Goal: Task Accomplishment & Management: Manage account settings

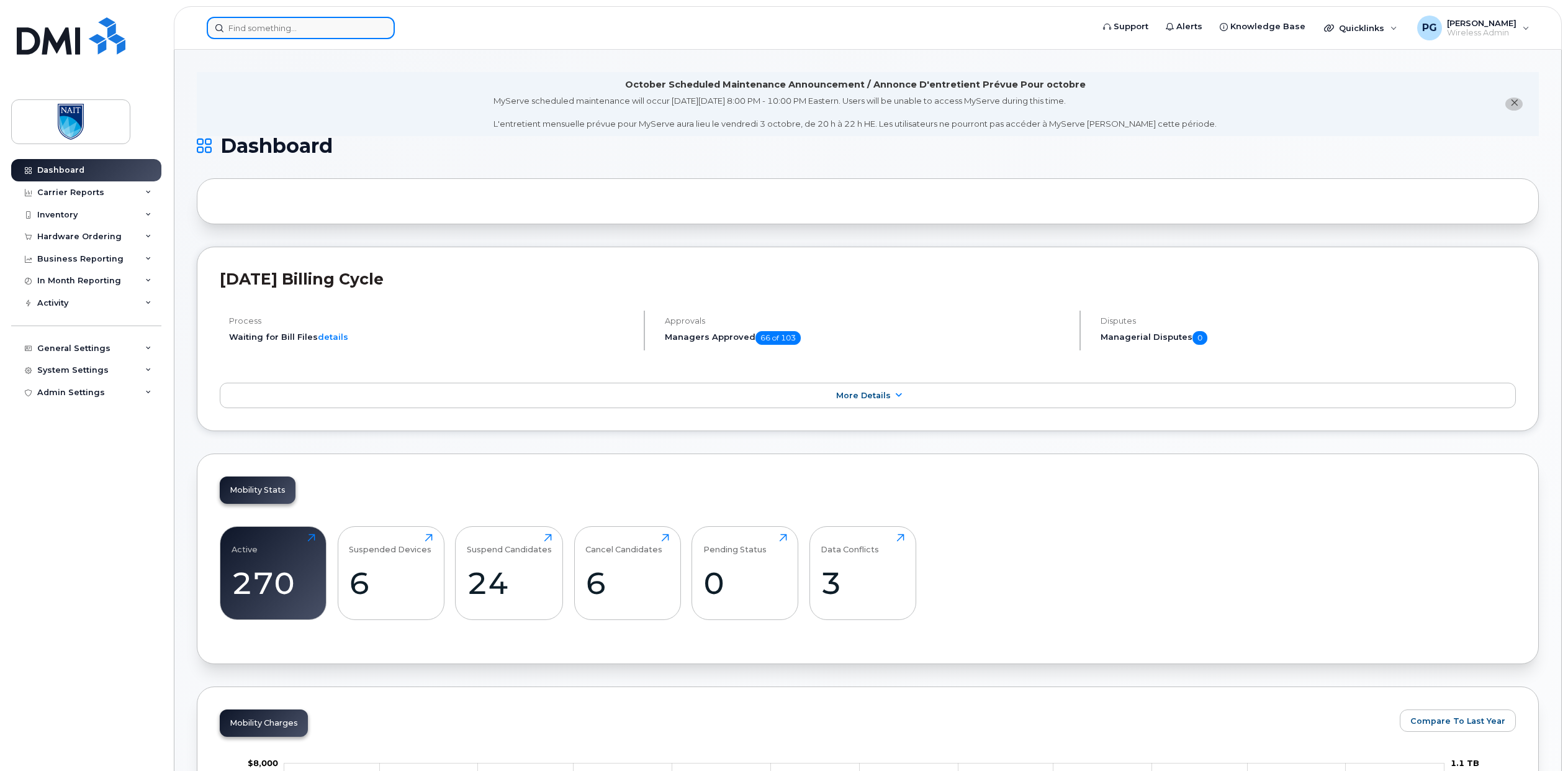
click at [267, 33] on input at bounding box center [301, 27] width 188 height 22
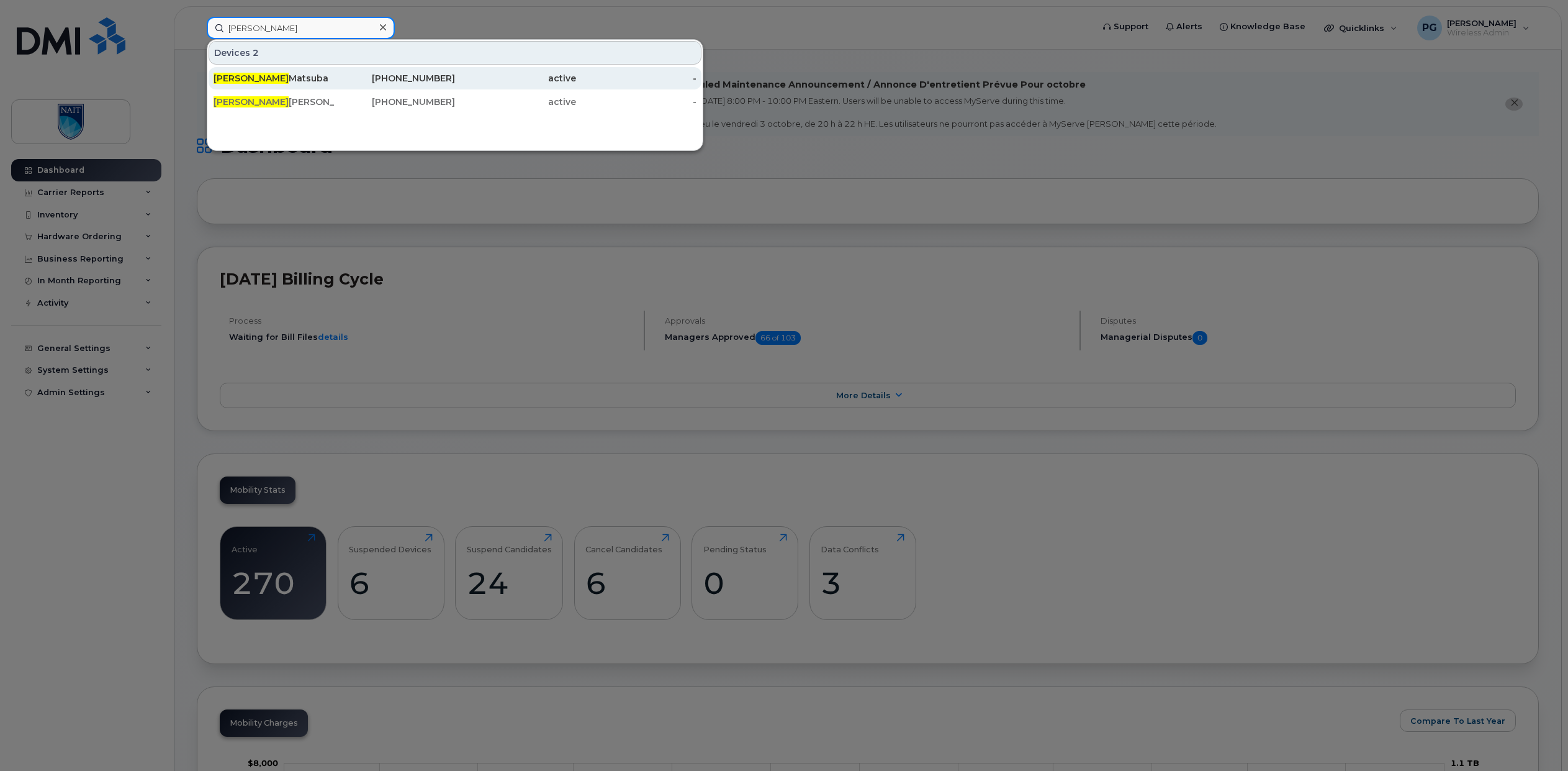
type input "todd"
click at [253, 78] on div "Todd Matsuba" at bounding box center [274, 78] width 121 height 12
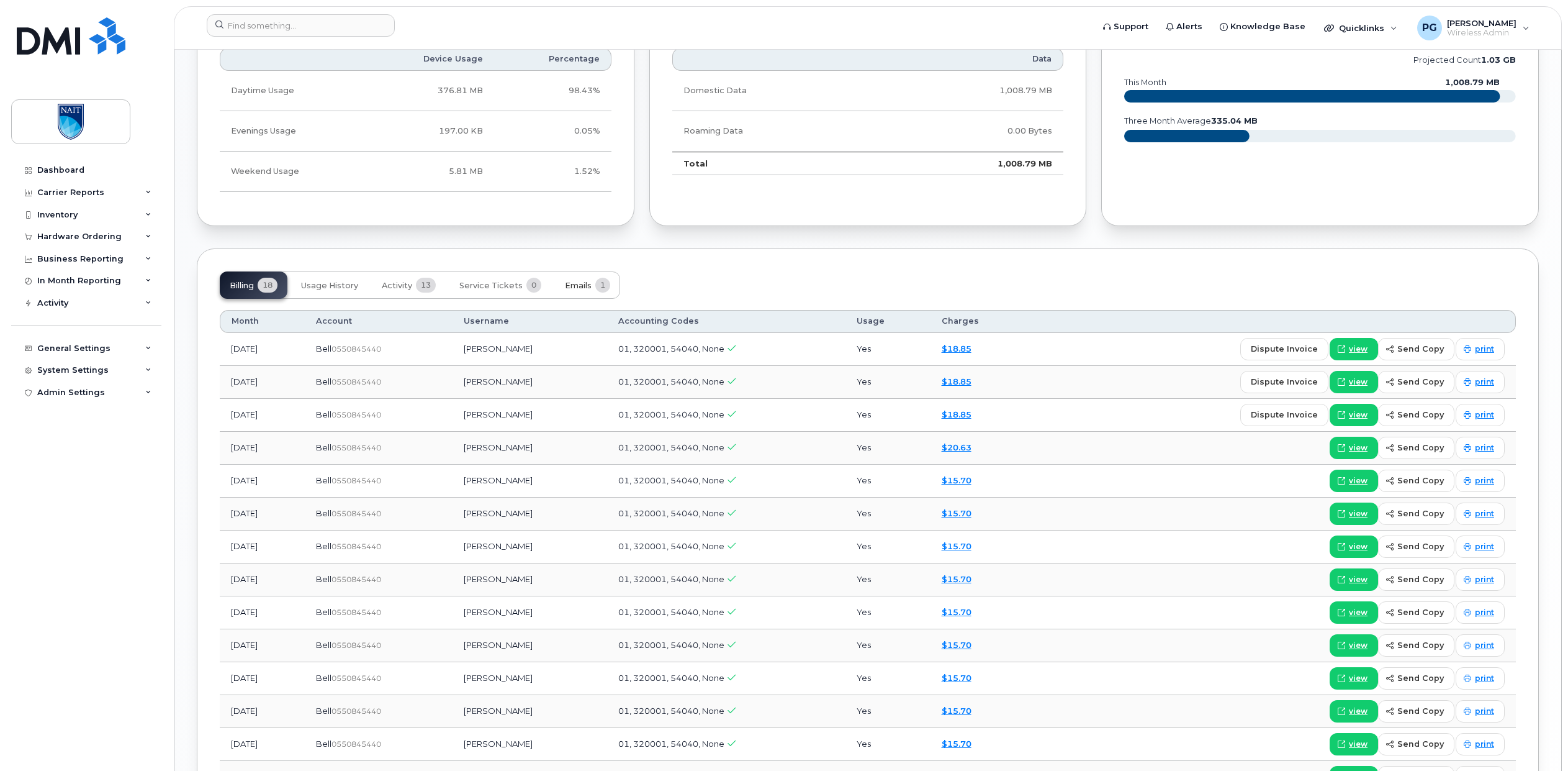
click at [588, 286] on span "Emails" at bounding box center [579, 286] width 26 height 10
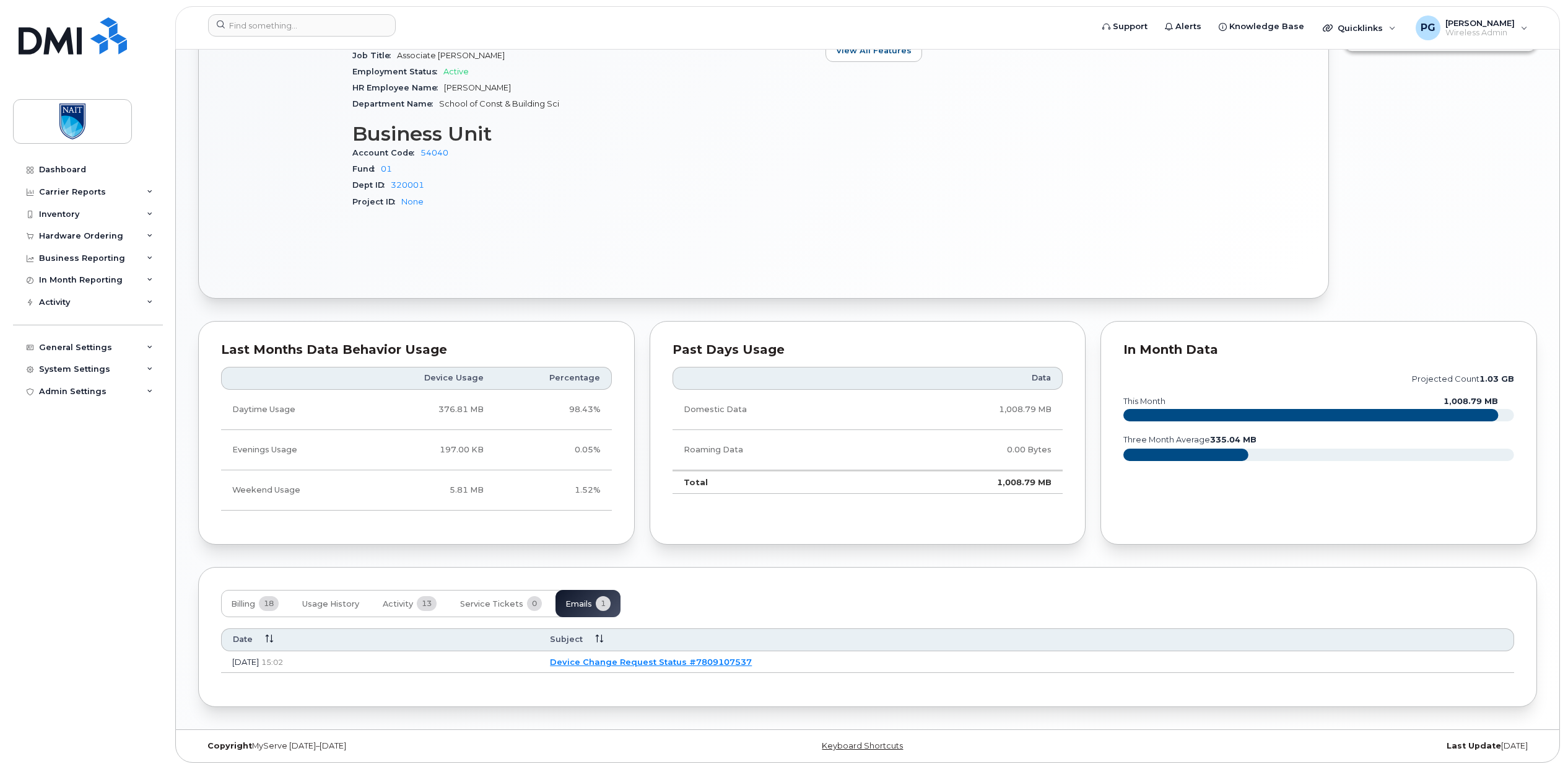
scroll to position [576, 0]
click at [716, 664] on link "Device Change Request Status #7809107537" at bounding box center [649, 661] width 202 height 10
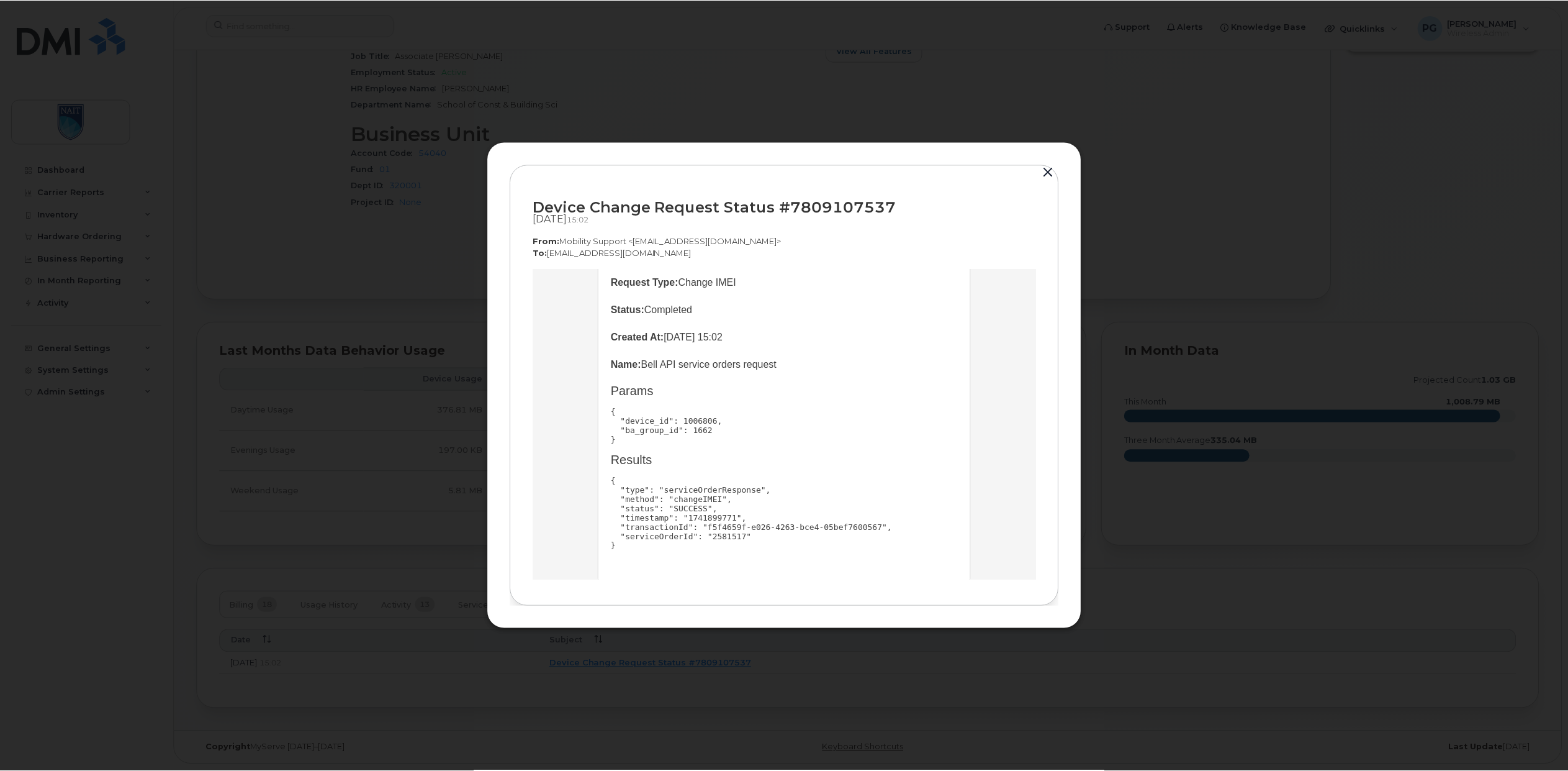
scroll to position [142, 0]
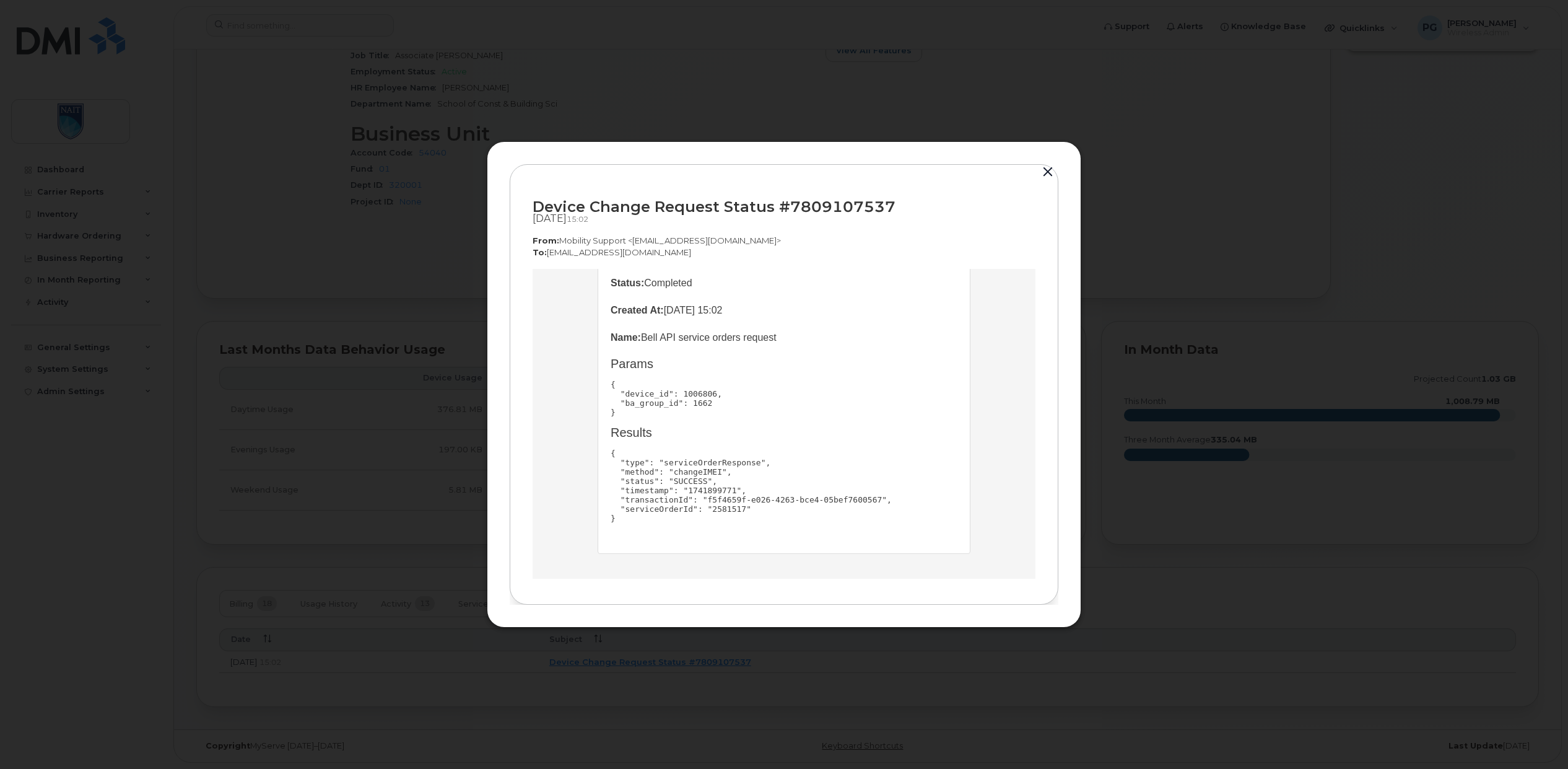
click at [1047, 173] on button "button" at bounding box center [1048, 172] width 19 height 17
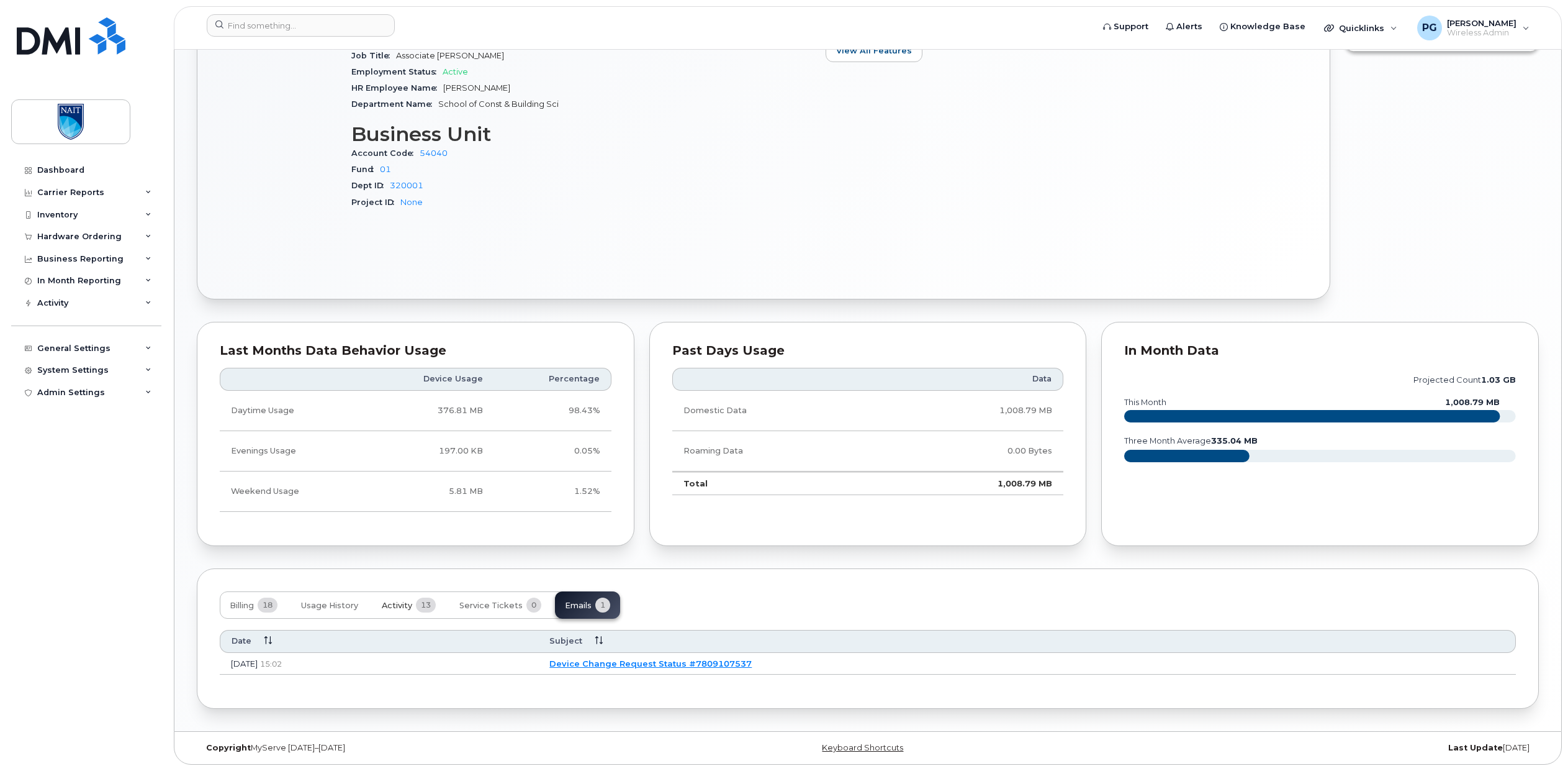
click at [414, 608] on button "Activity 13" at bounding box center [409, 604] width 74 height 27
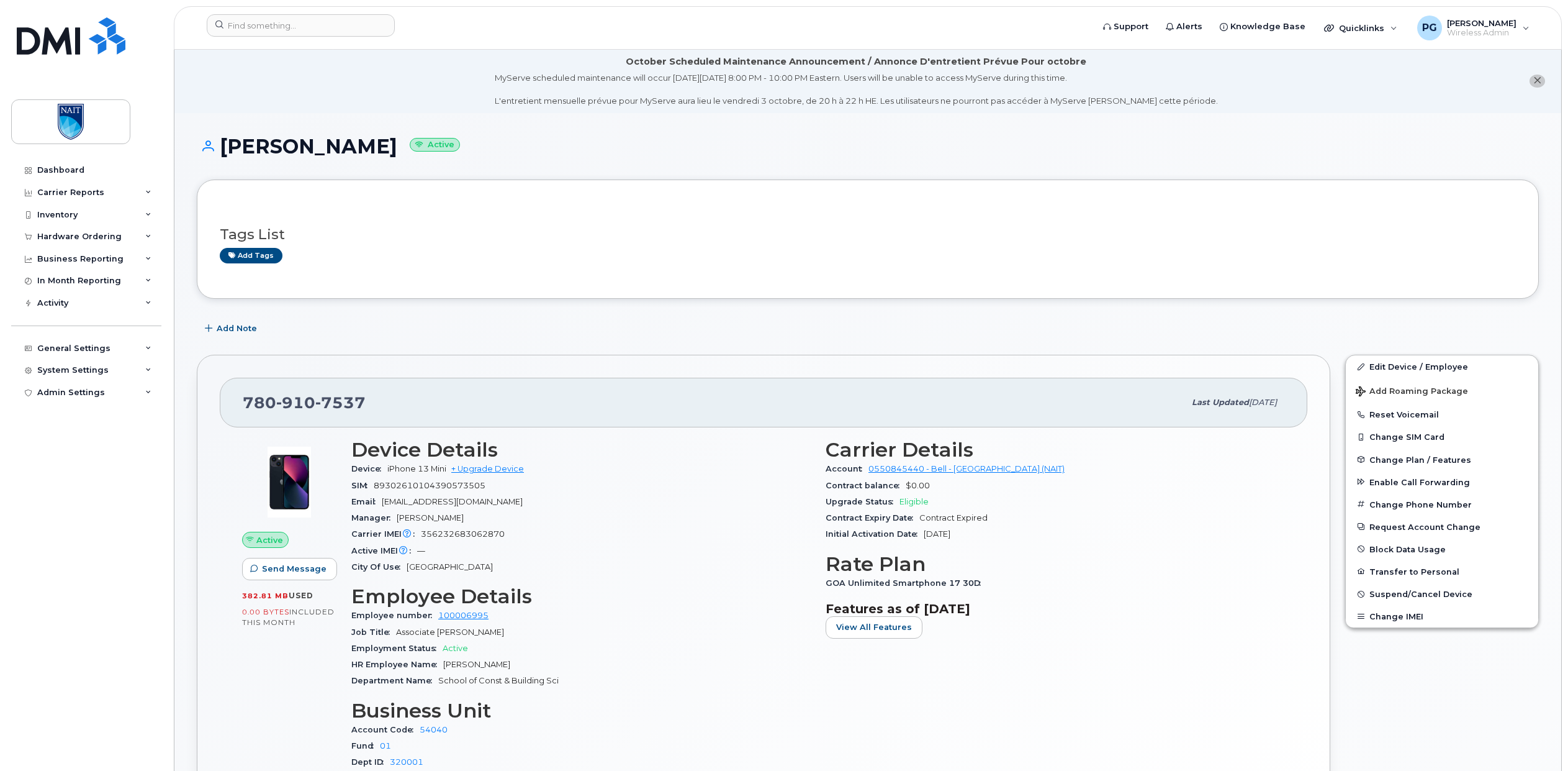
scroll to position [0, 0]
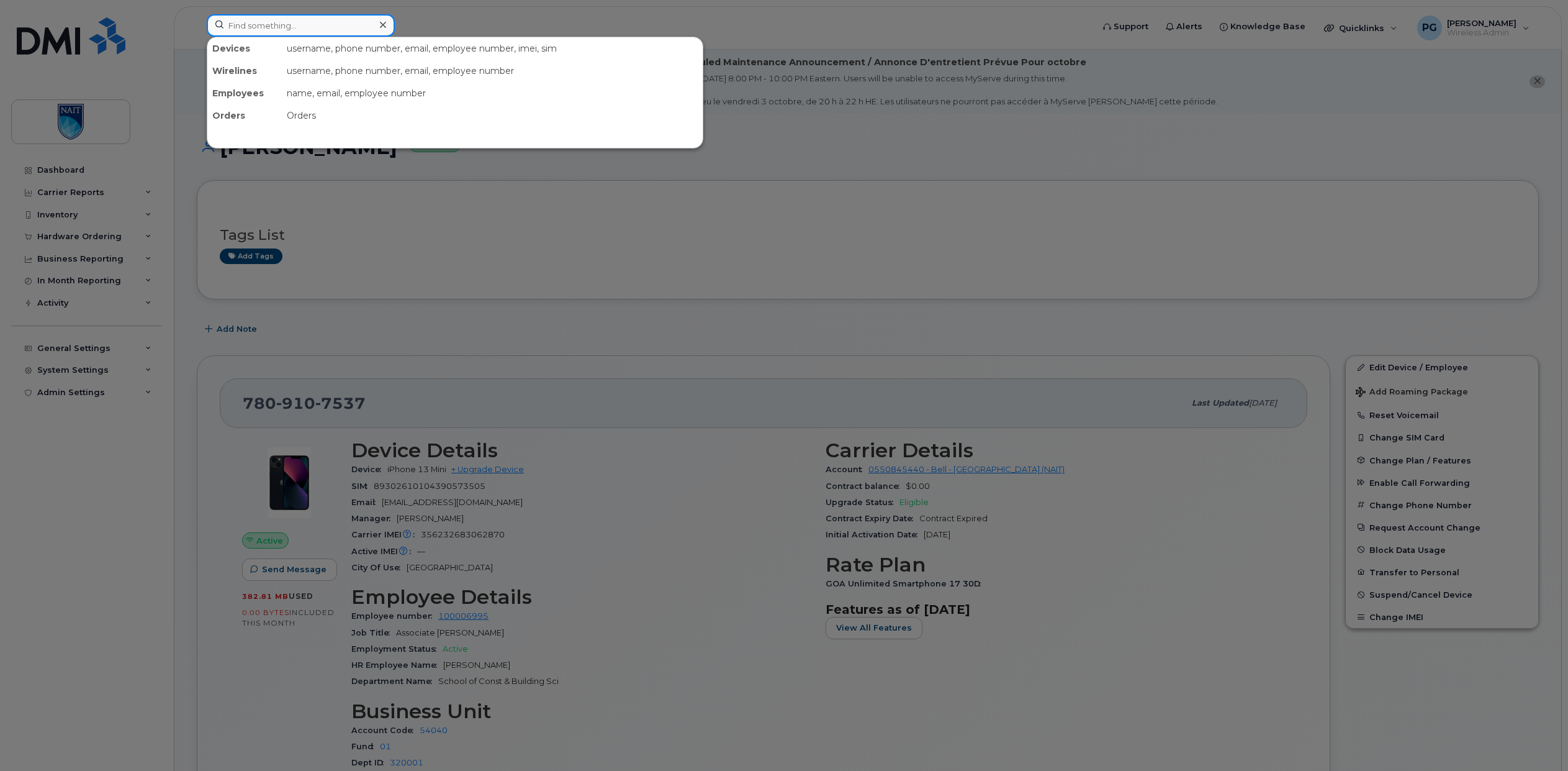
click at [300, 26] on input at bounding box center [301, 25] width 188 height 22
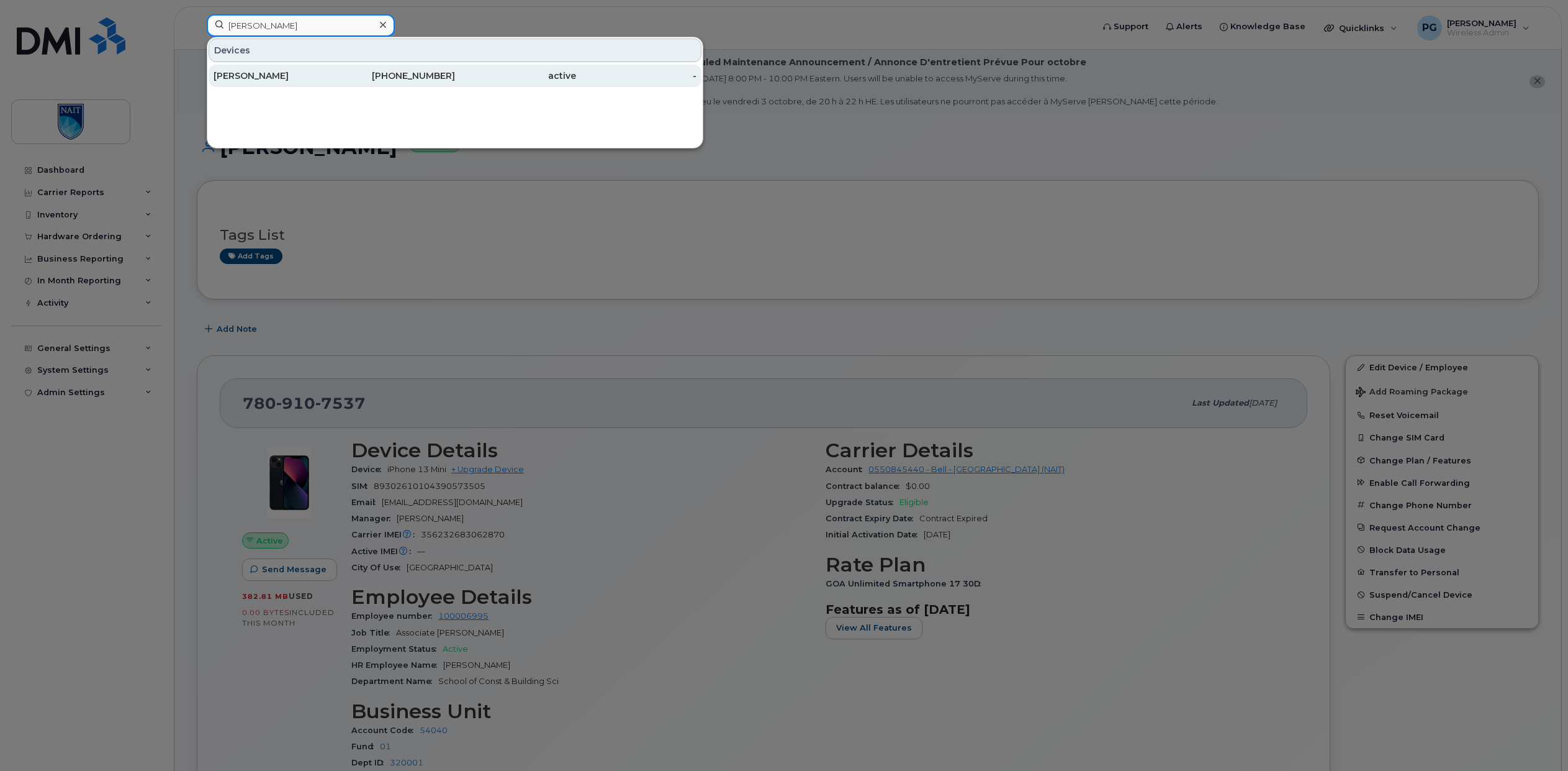
type input "jim"
click at [272, 79] on div "James Jacques" at bounding box center [274, 75] width 121 height 12
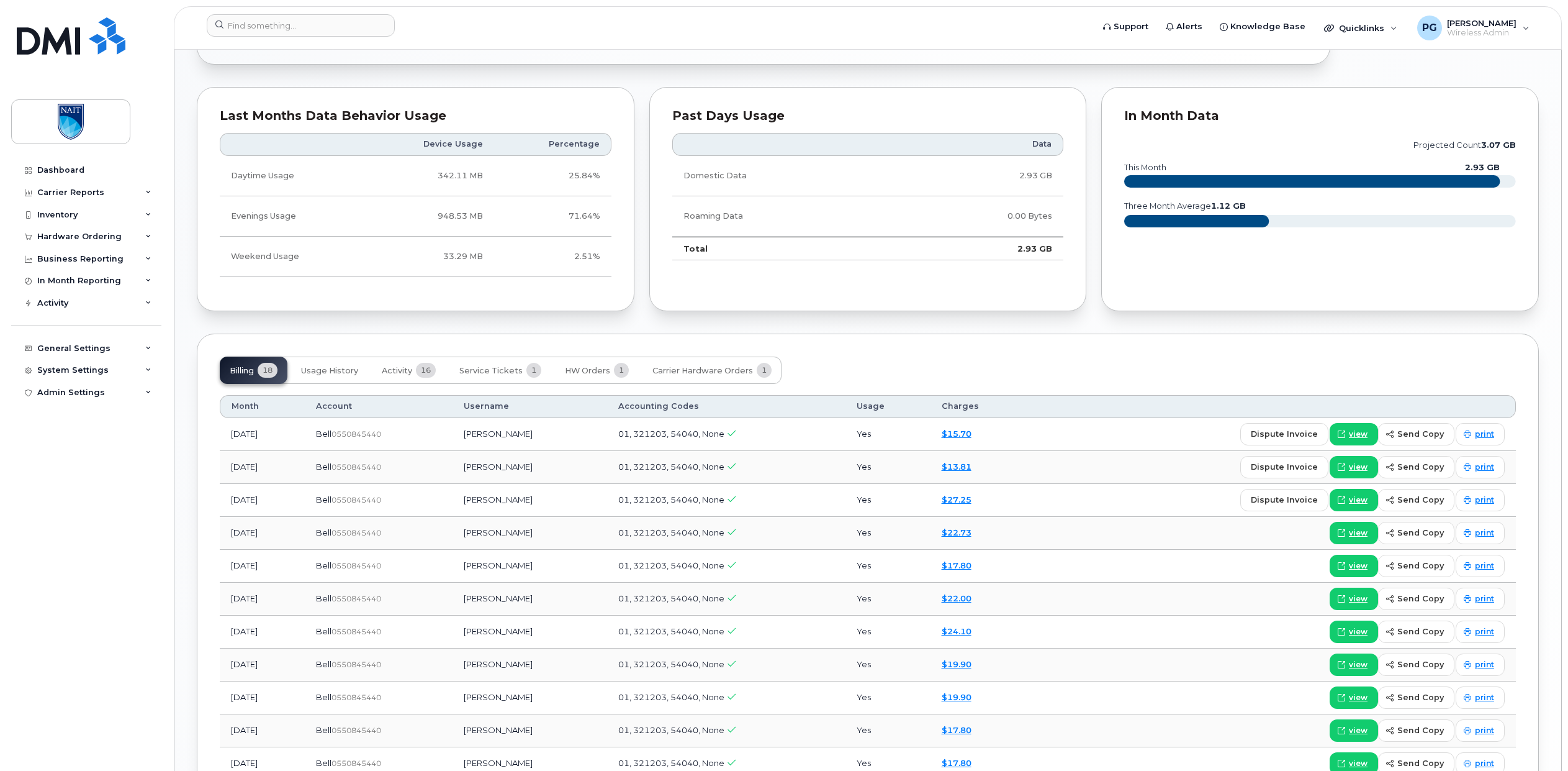
scroll to position [820, 0]
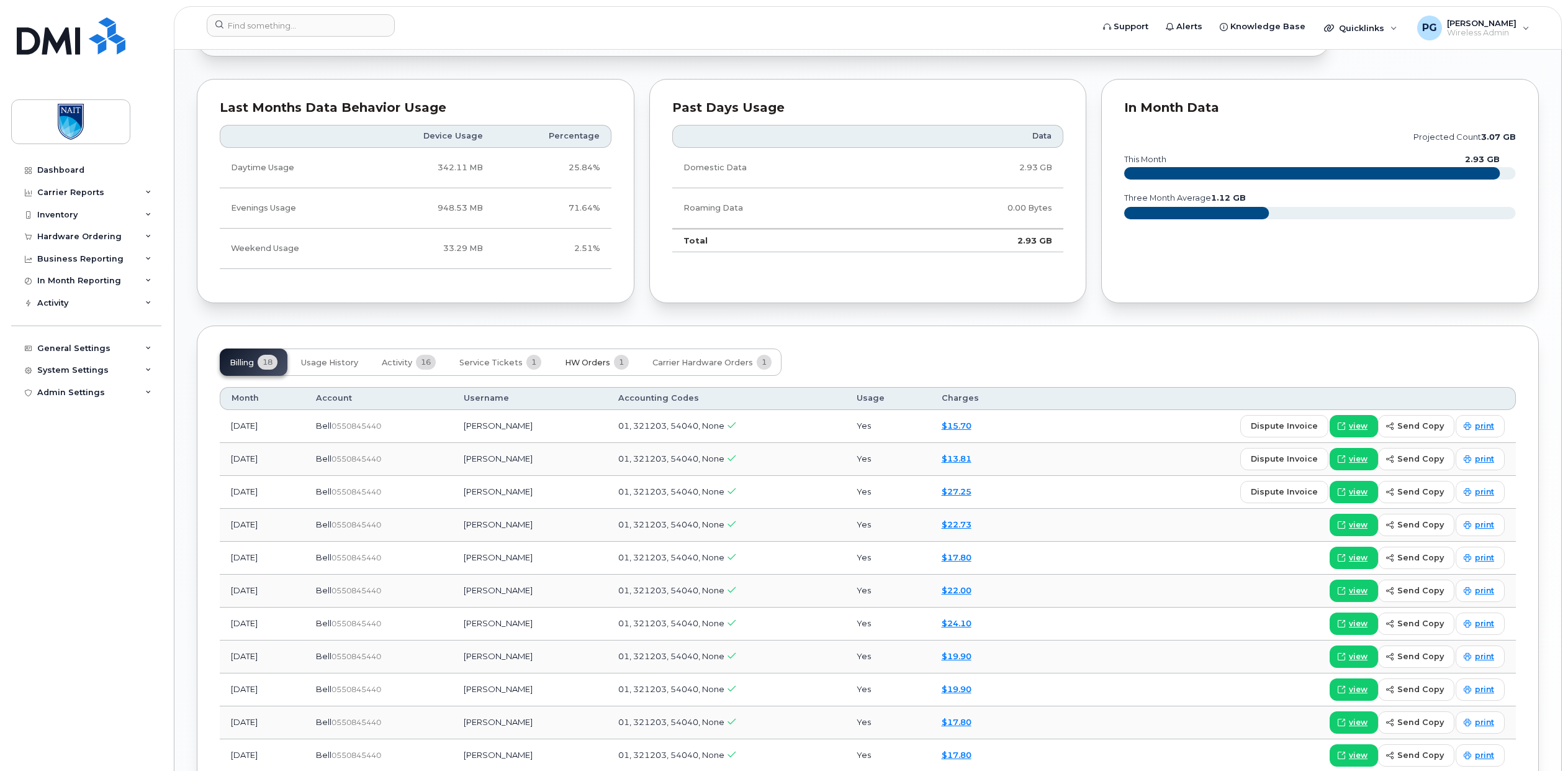
click at [605, 365] on span "HW Orders" at bounding box center [588, 362] width 45 height 10
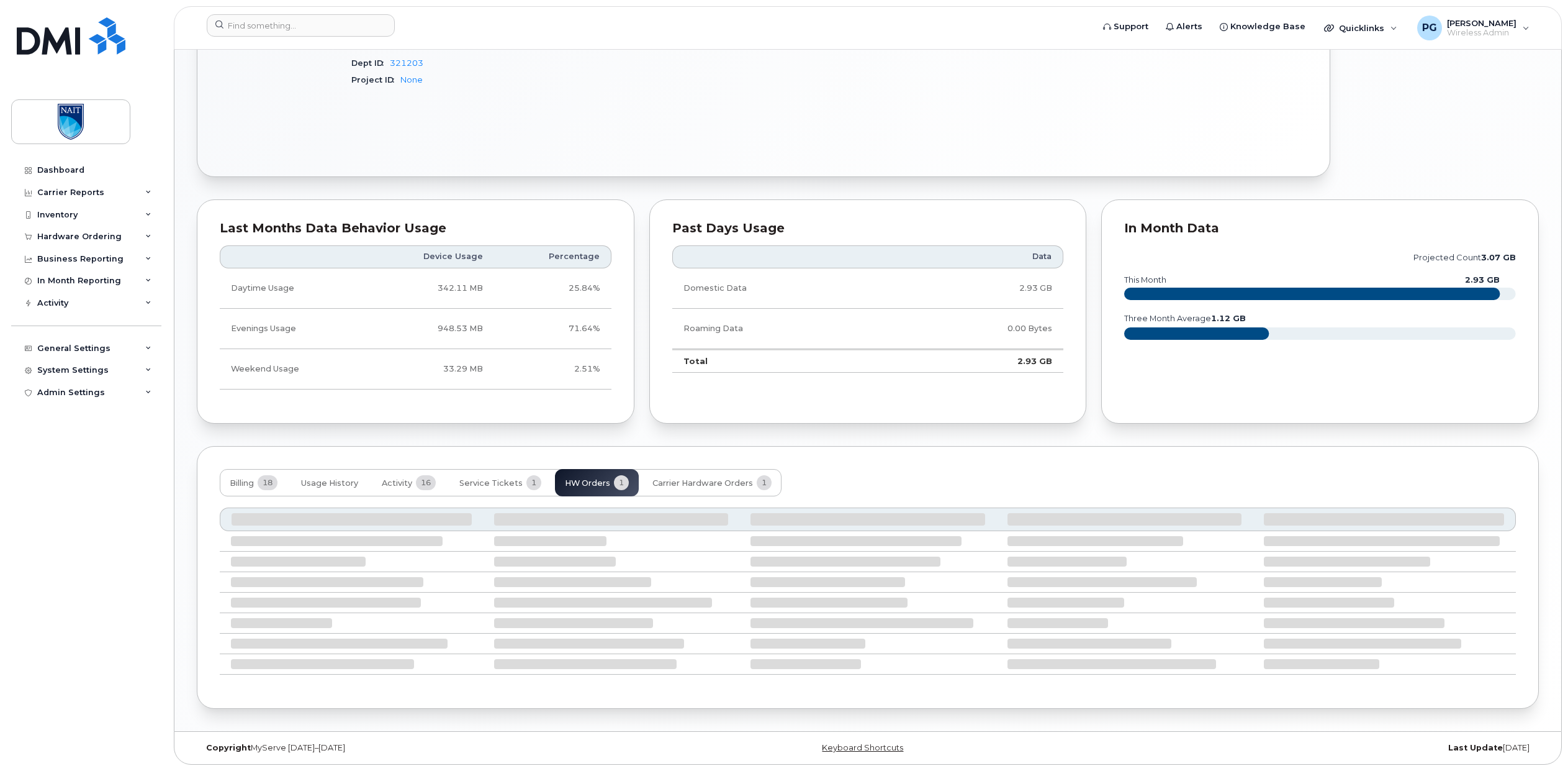
scroll to position [621, 0]
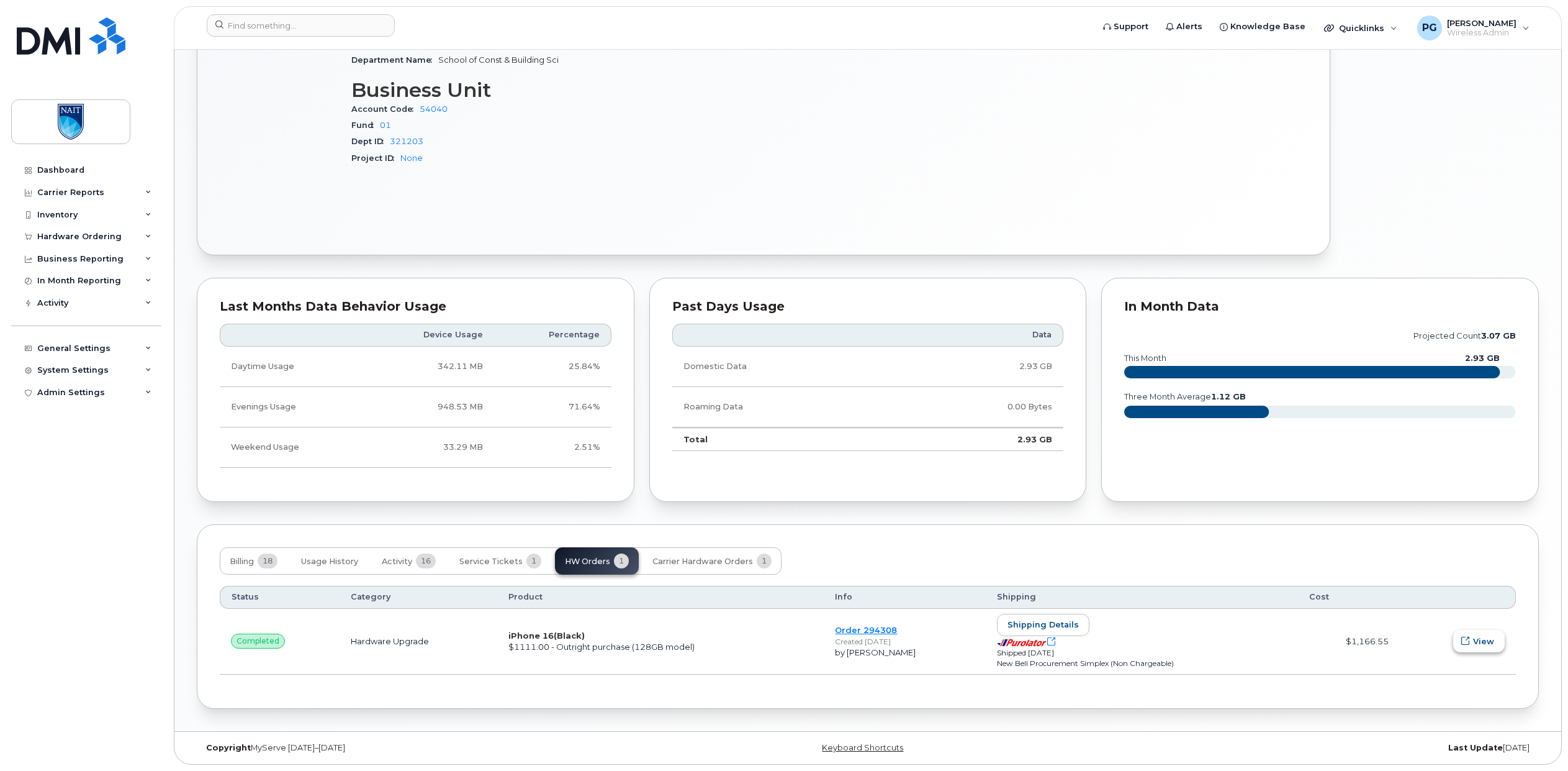
click at [1483, 645] on span "View" at bounding box center [1484, 641] width 21 height 12
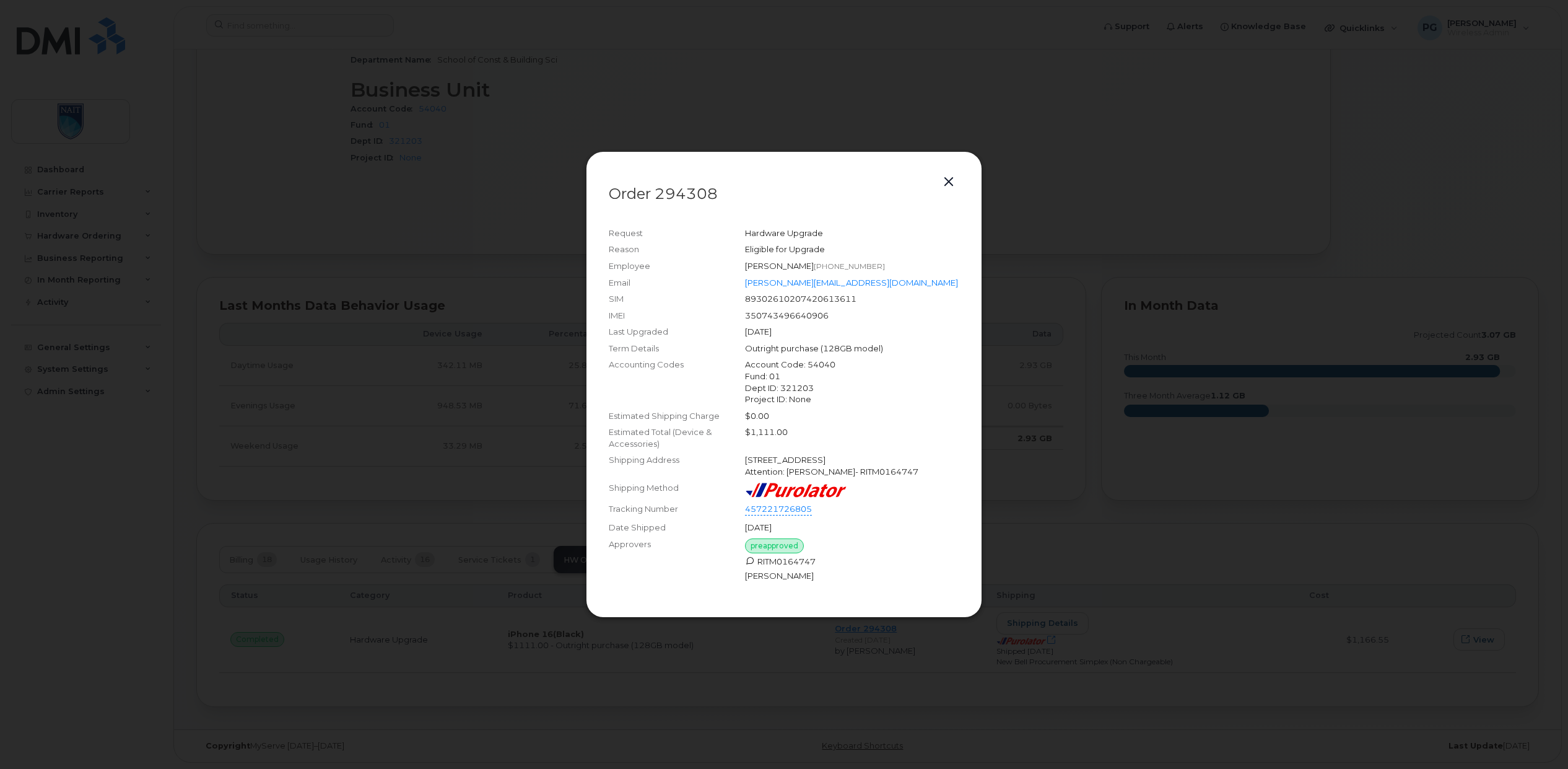
click at [951, 187] on button "button" at bounding box center [948, 182] width 19 height 17
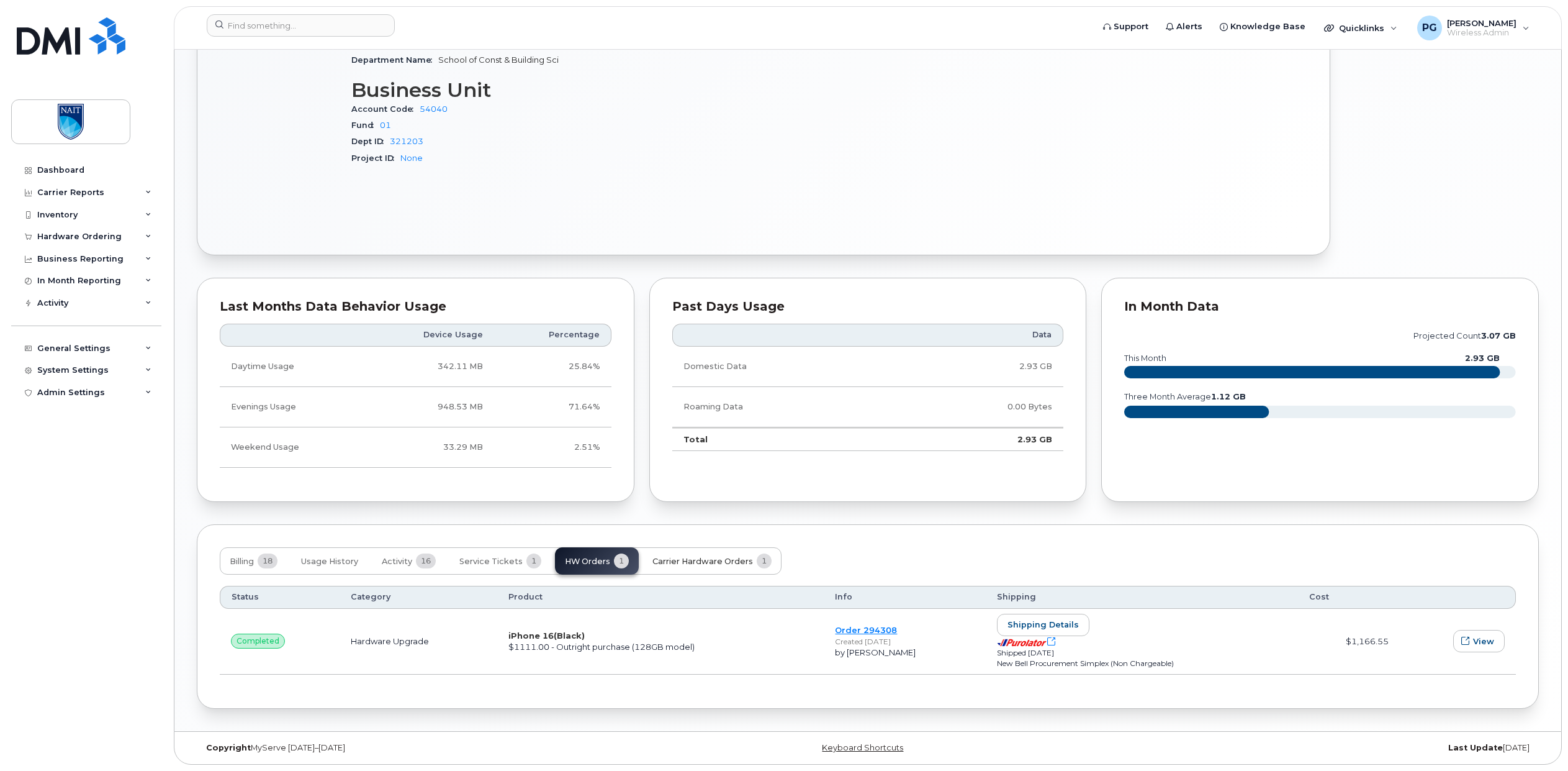
click at [681, 560] on span "Carrier Hardware Orders" at bounding box center [703, 561] width 101 height 10
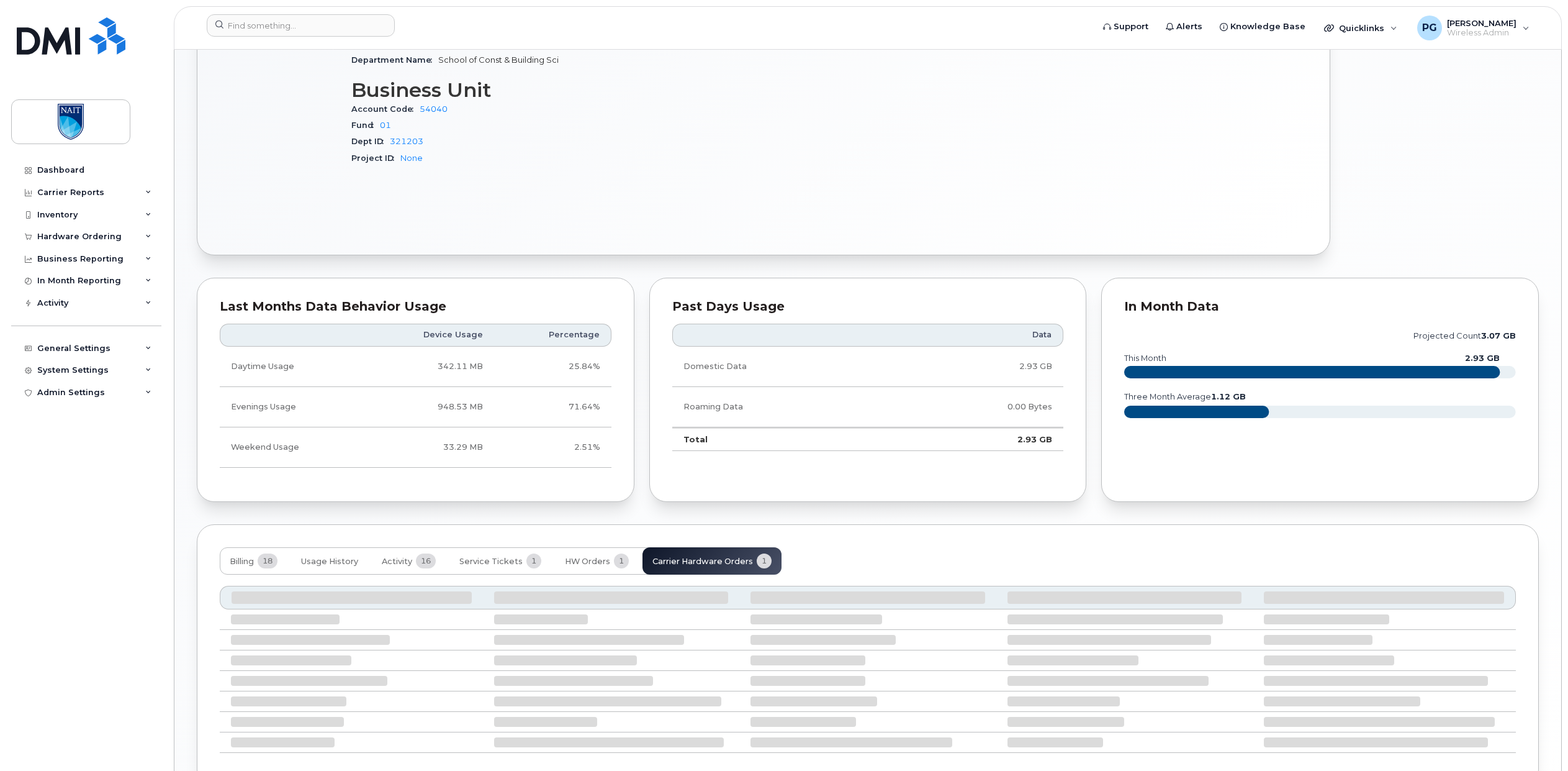
scroll to position [588, 0]
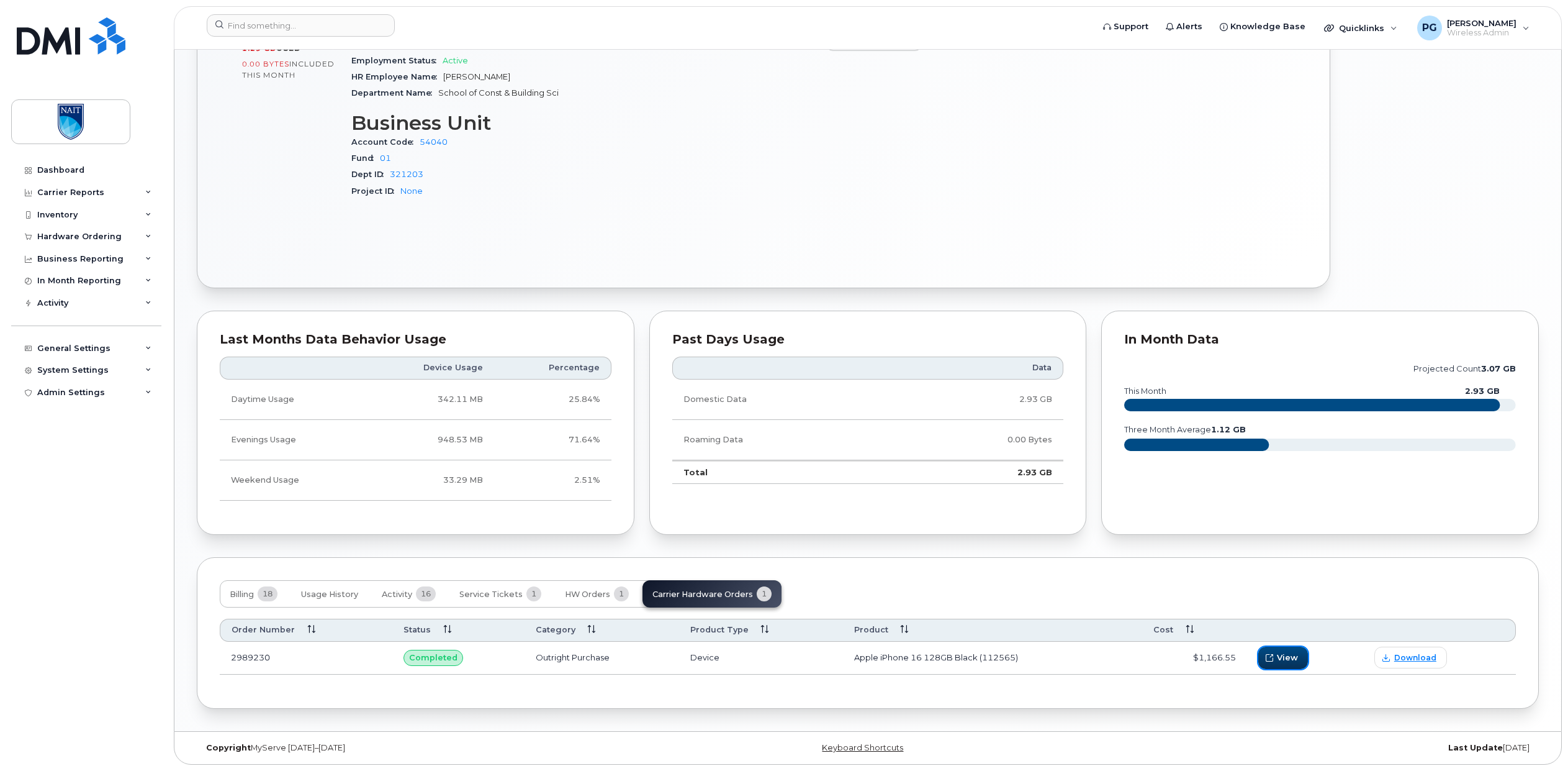
click at [1301, 658] on button "View" at bounding box center [1283, 657] width 50 height 22
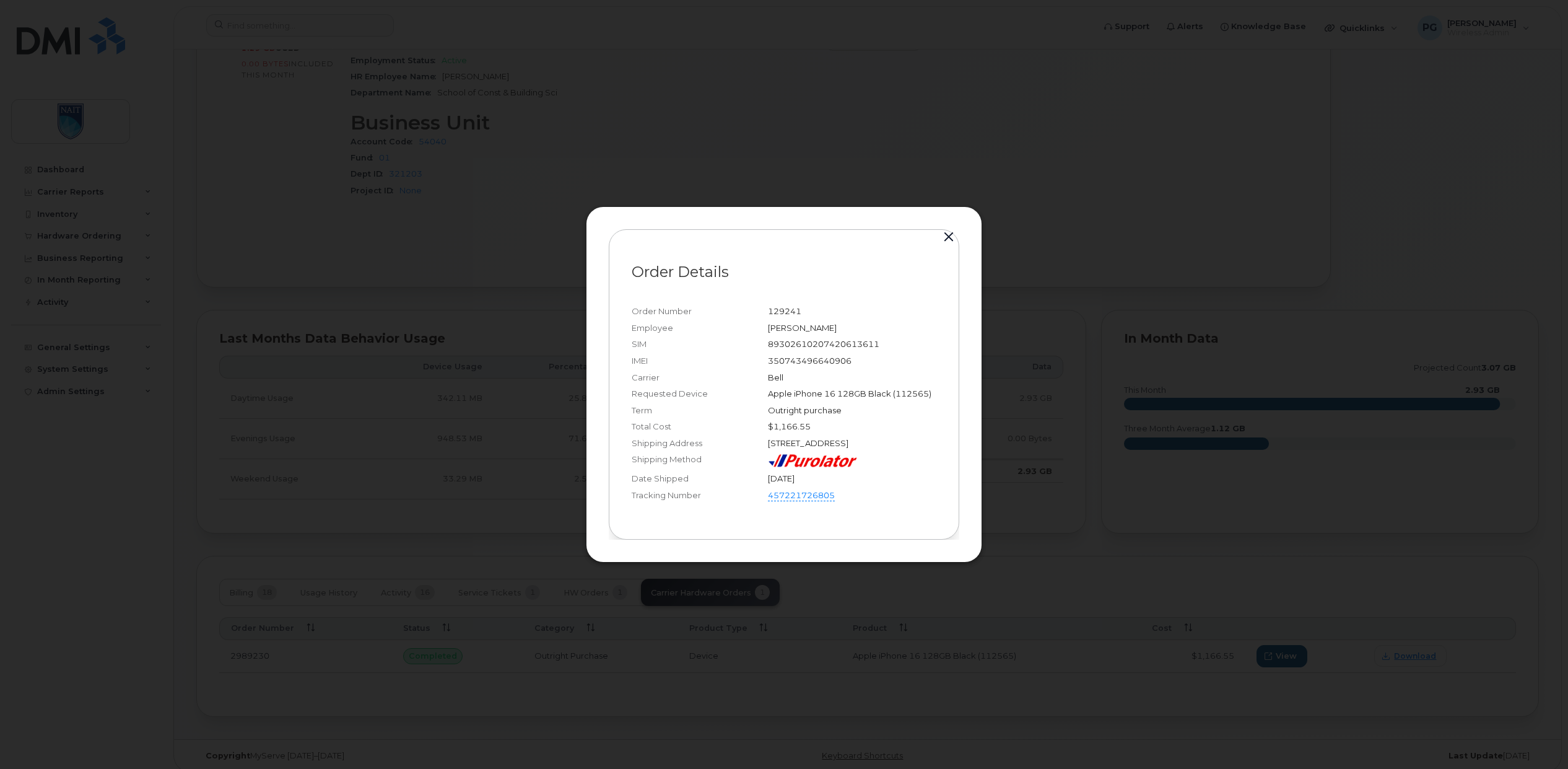
click at [952, 232] on button "button" at bounding box center [948, 237] width 19 height 17
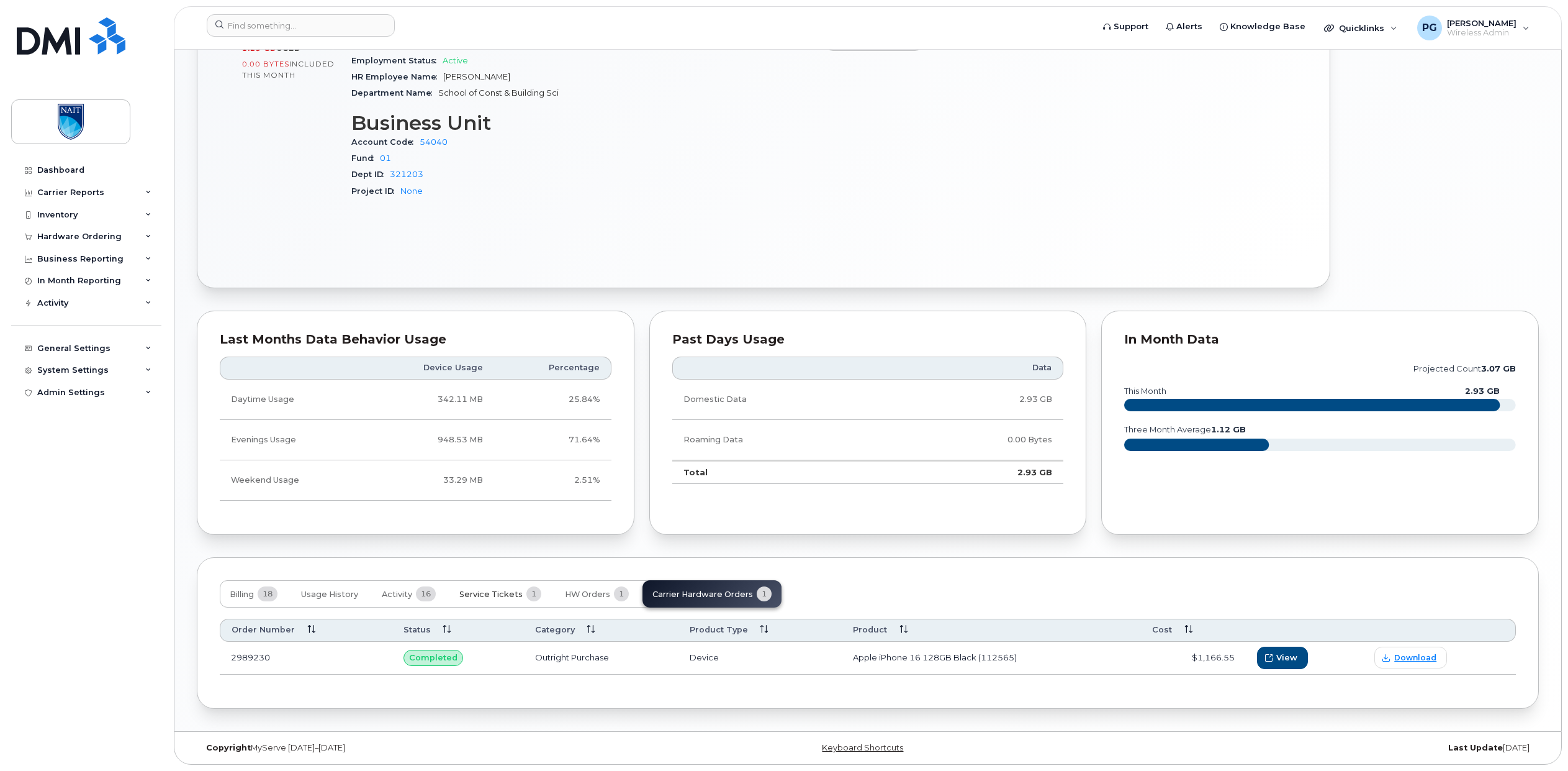
click at [512, 594] on span "Service Tickets" at bounding box center [491, 594] width 64 height 10
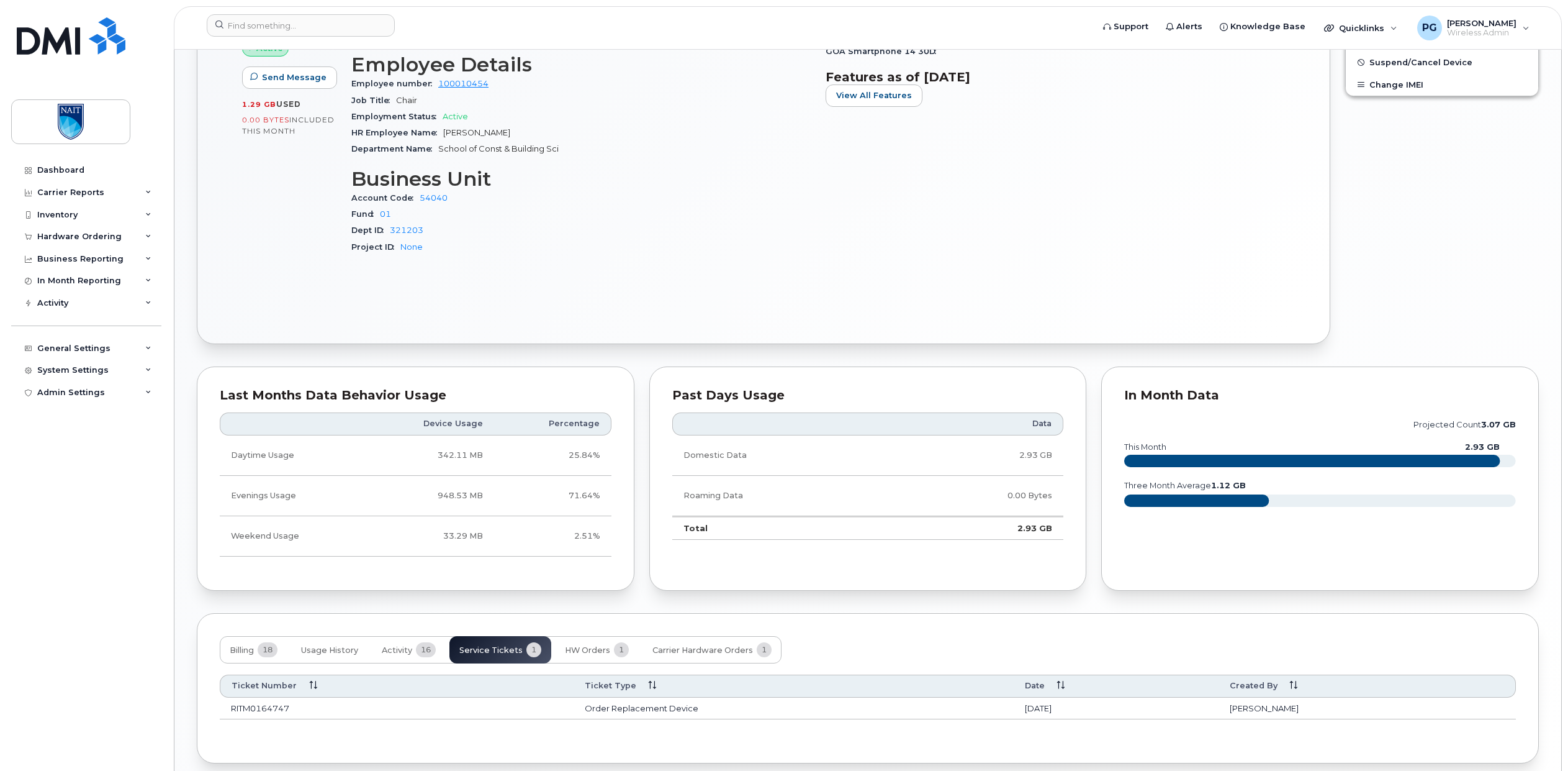
scroll to position [587, 0]
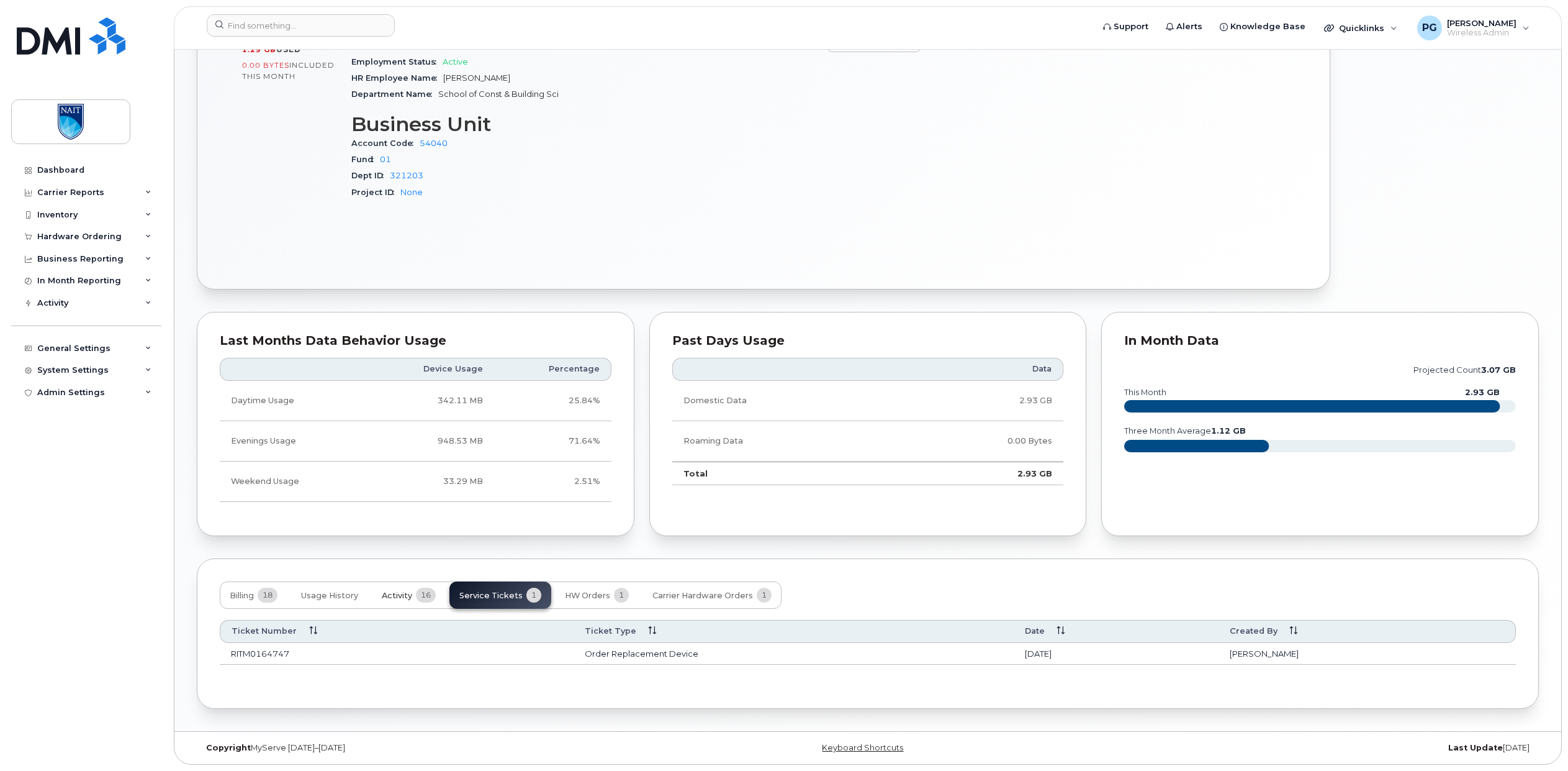
click at [427, 599] on span "16" at bounding box center [426, 595] width 20 height 15
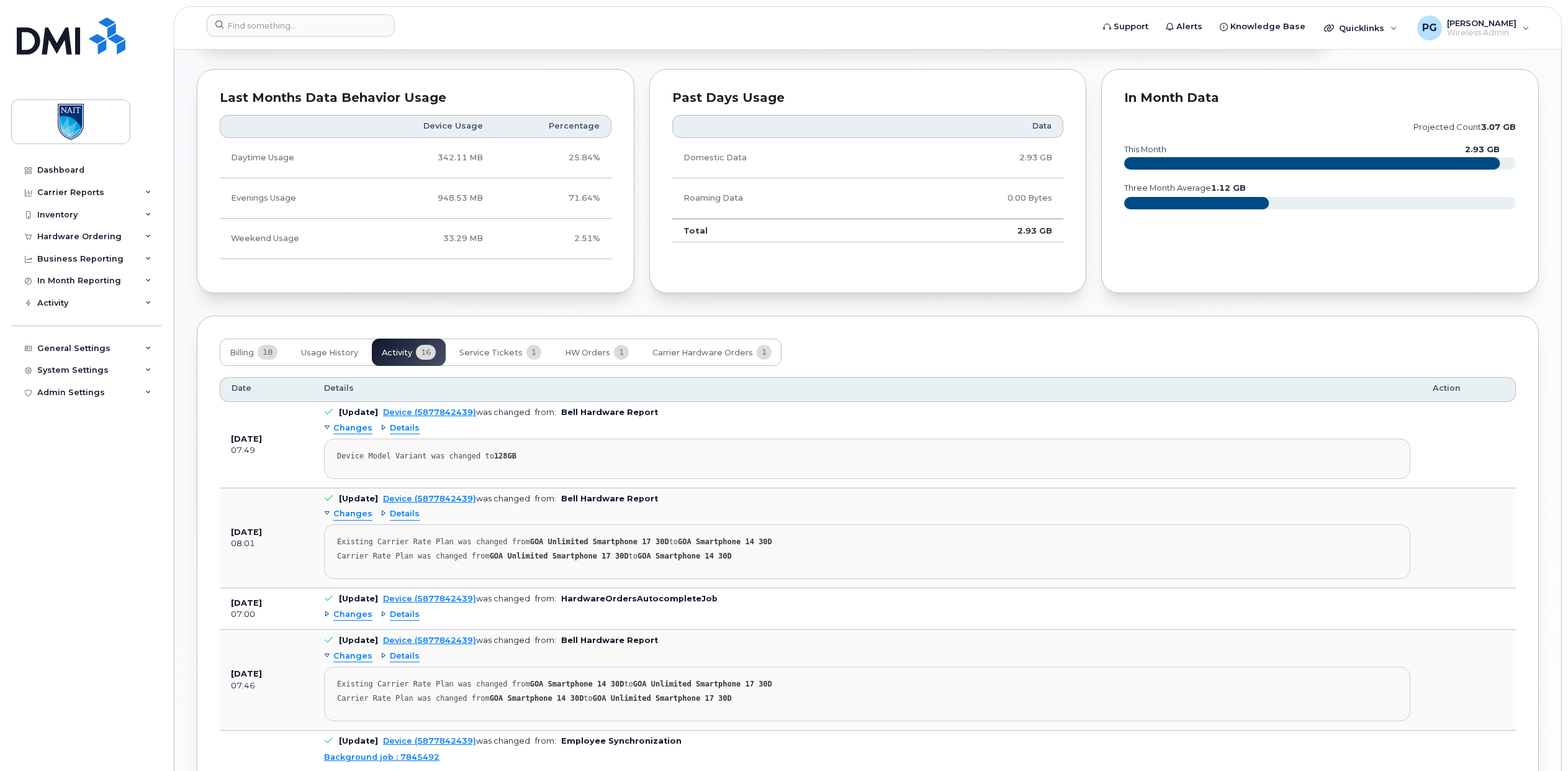
scroll to position [811, 0]
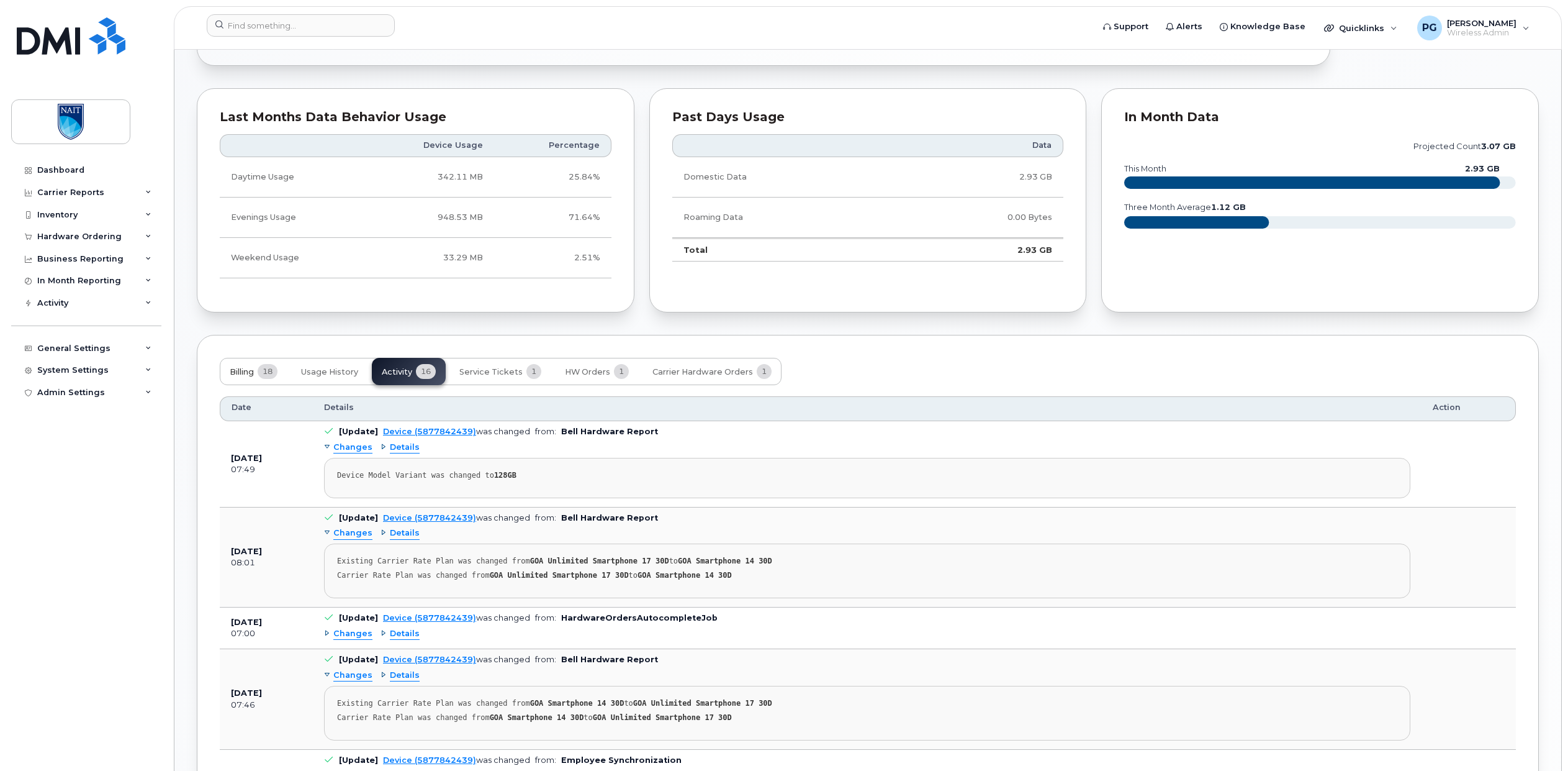
click at [267, 371] on span "18" at bounding box center [267, 371] width 20 height 15
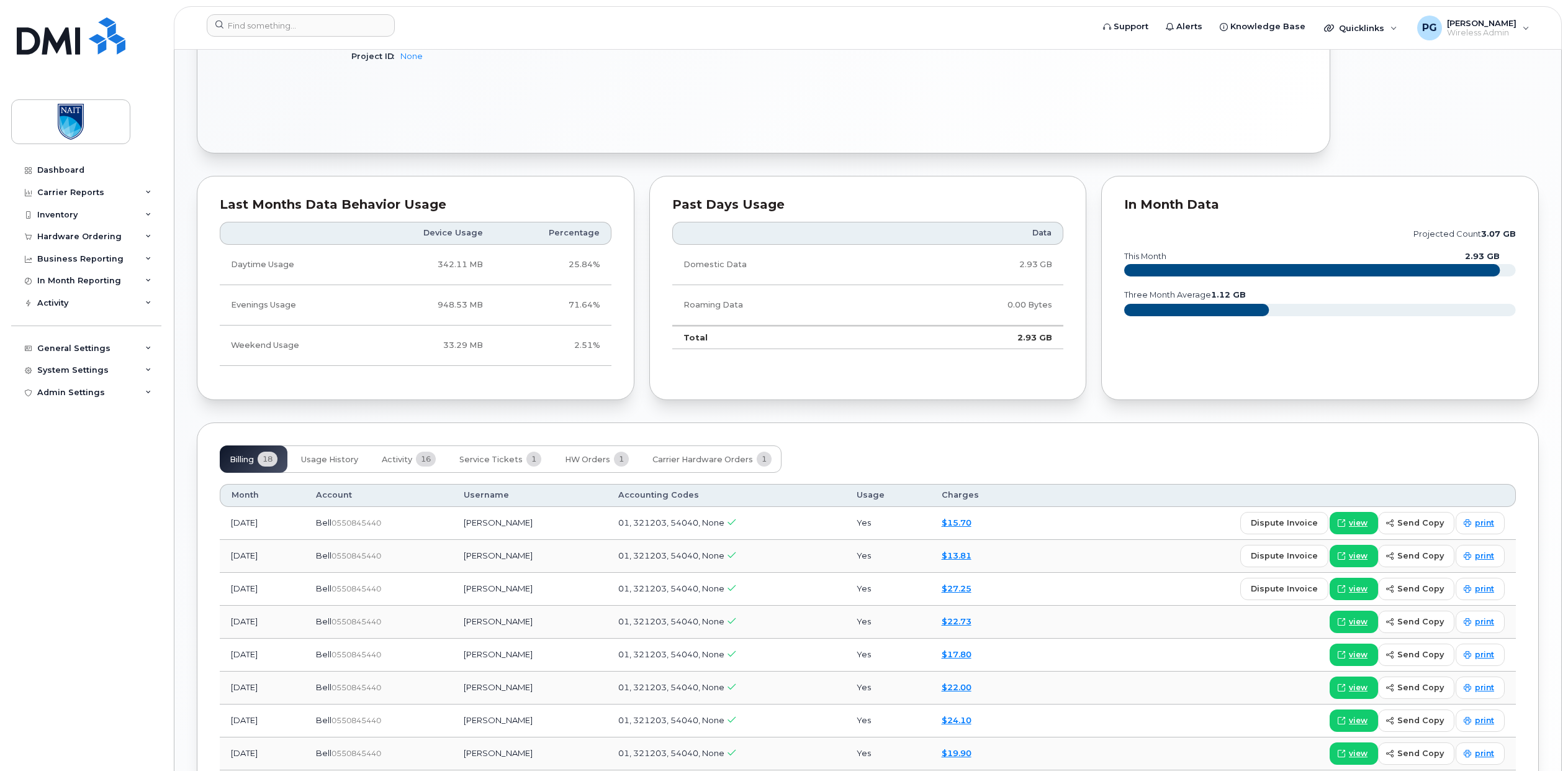
scroll to position [1092, 0]
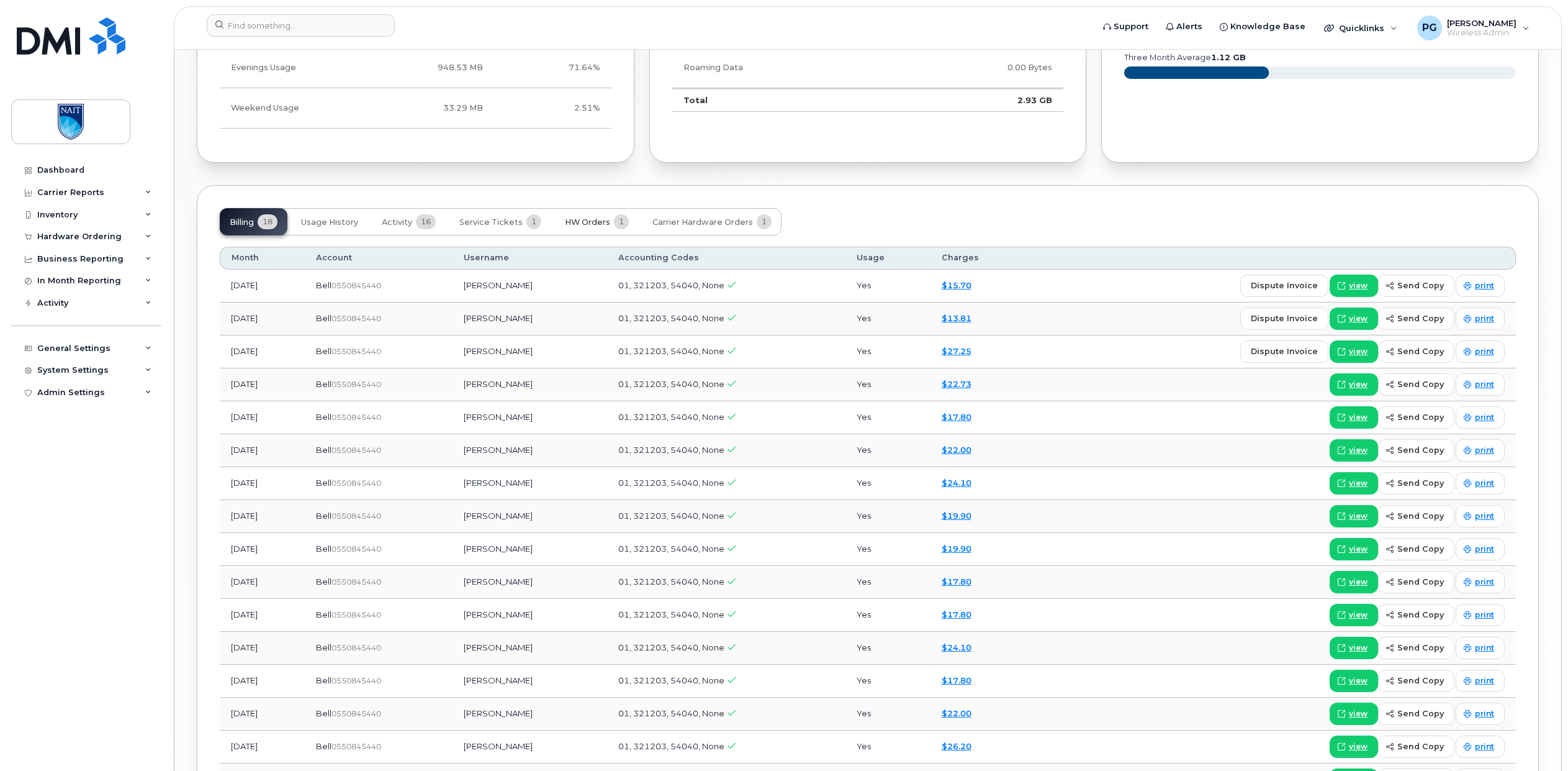
click at [590, 219] on span "HW Orders" at bounding box center [588, 222] width 45 height 10
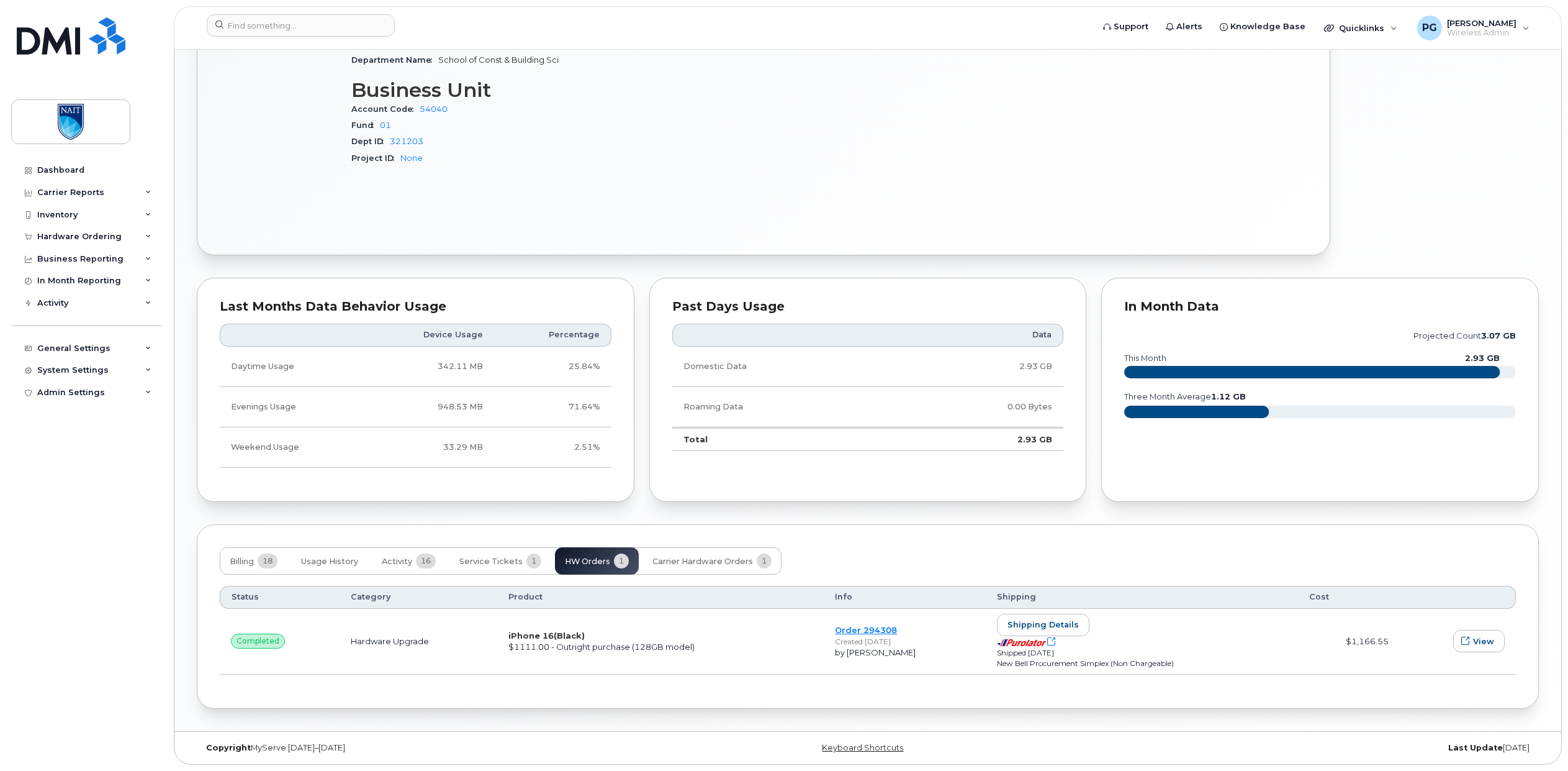
scroll to position [621, 0]
click at [493, 553] on button "Service Tickets 1" at bounding box center [500, 561] width 102 height 27
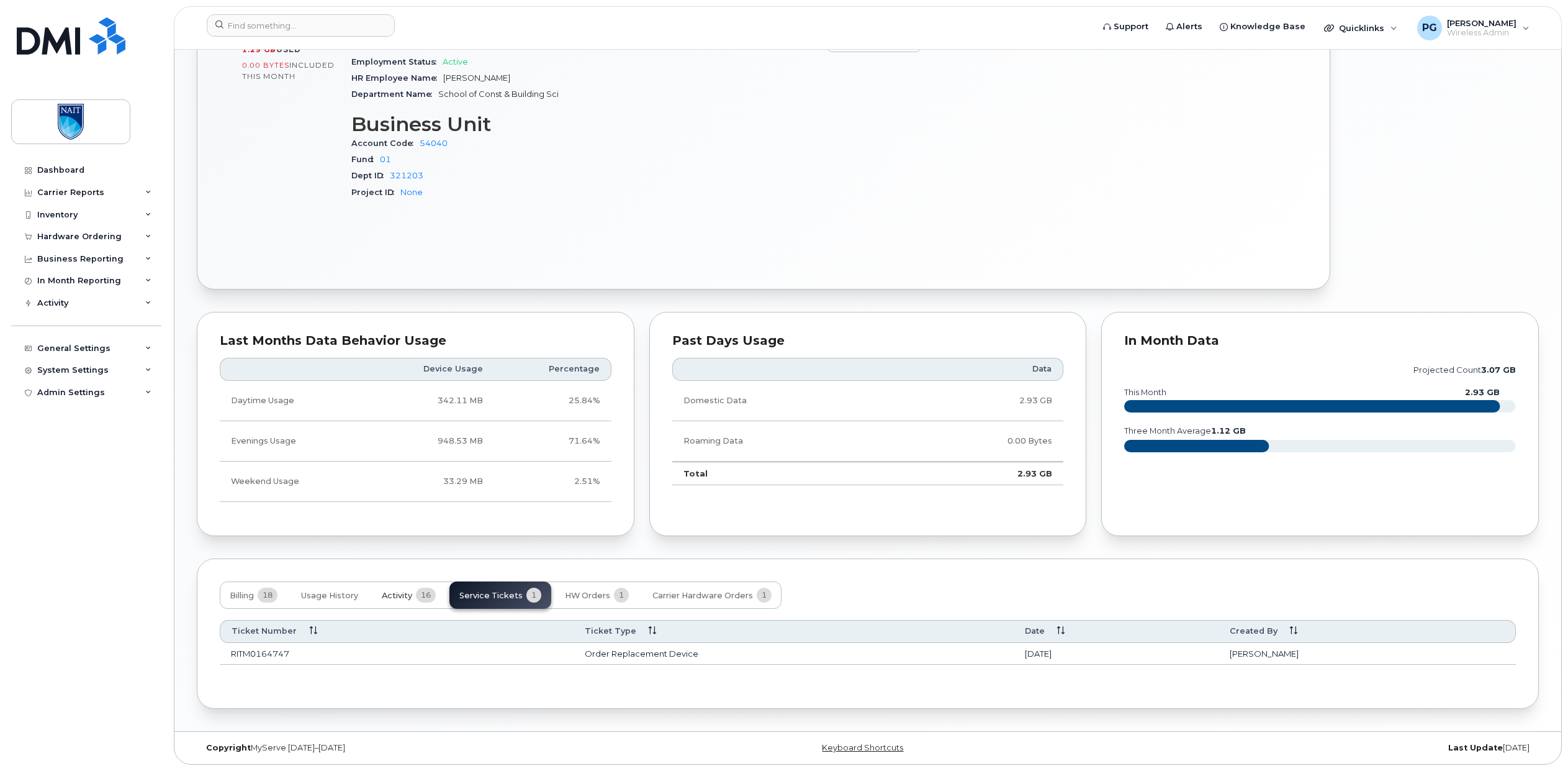
click at [386, 598] on span "Activity" at bounding box center [397, 595] width 31 height 10
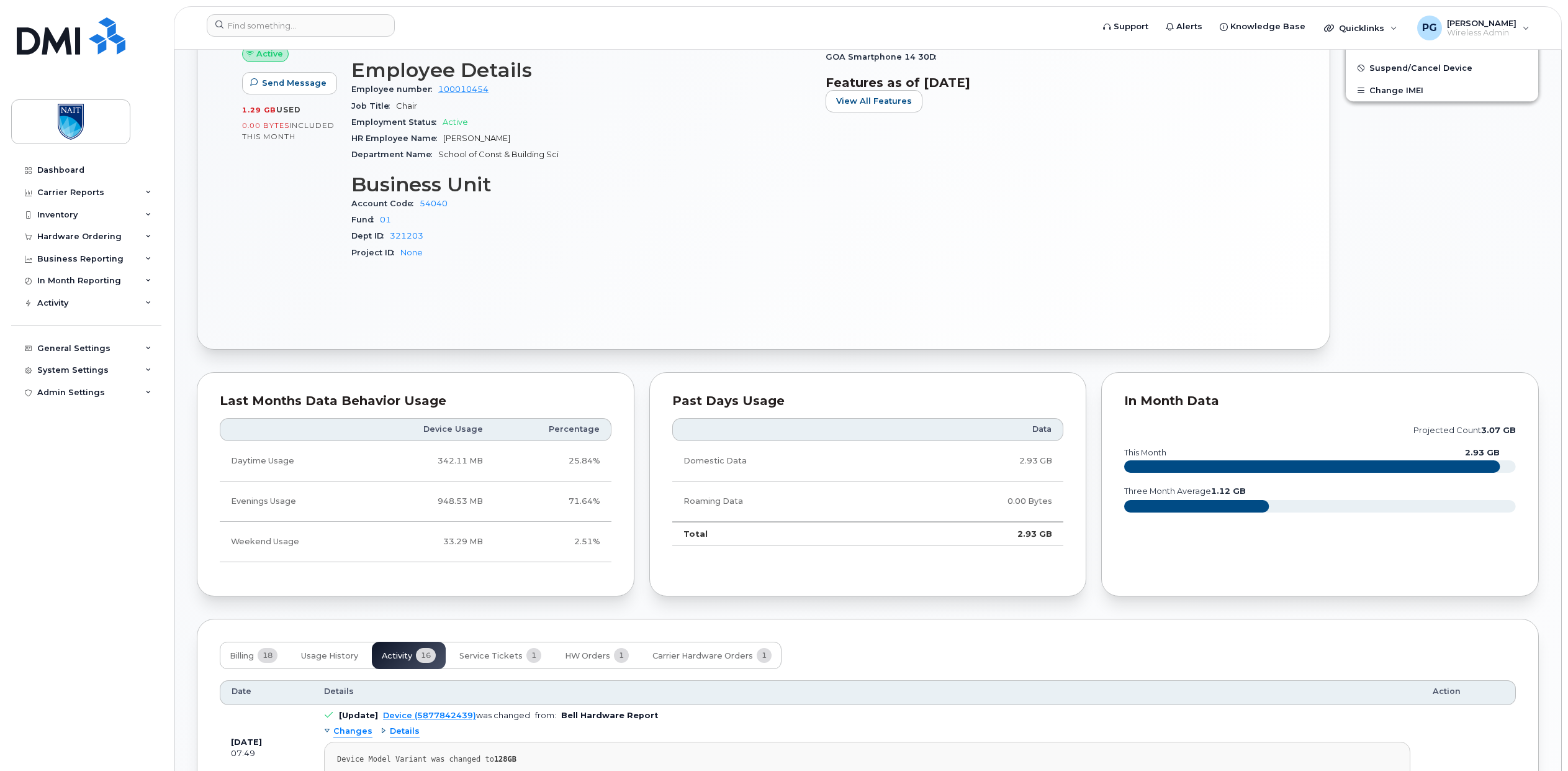
scroll to position [512, 0]
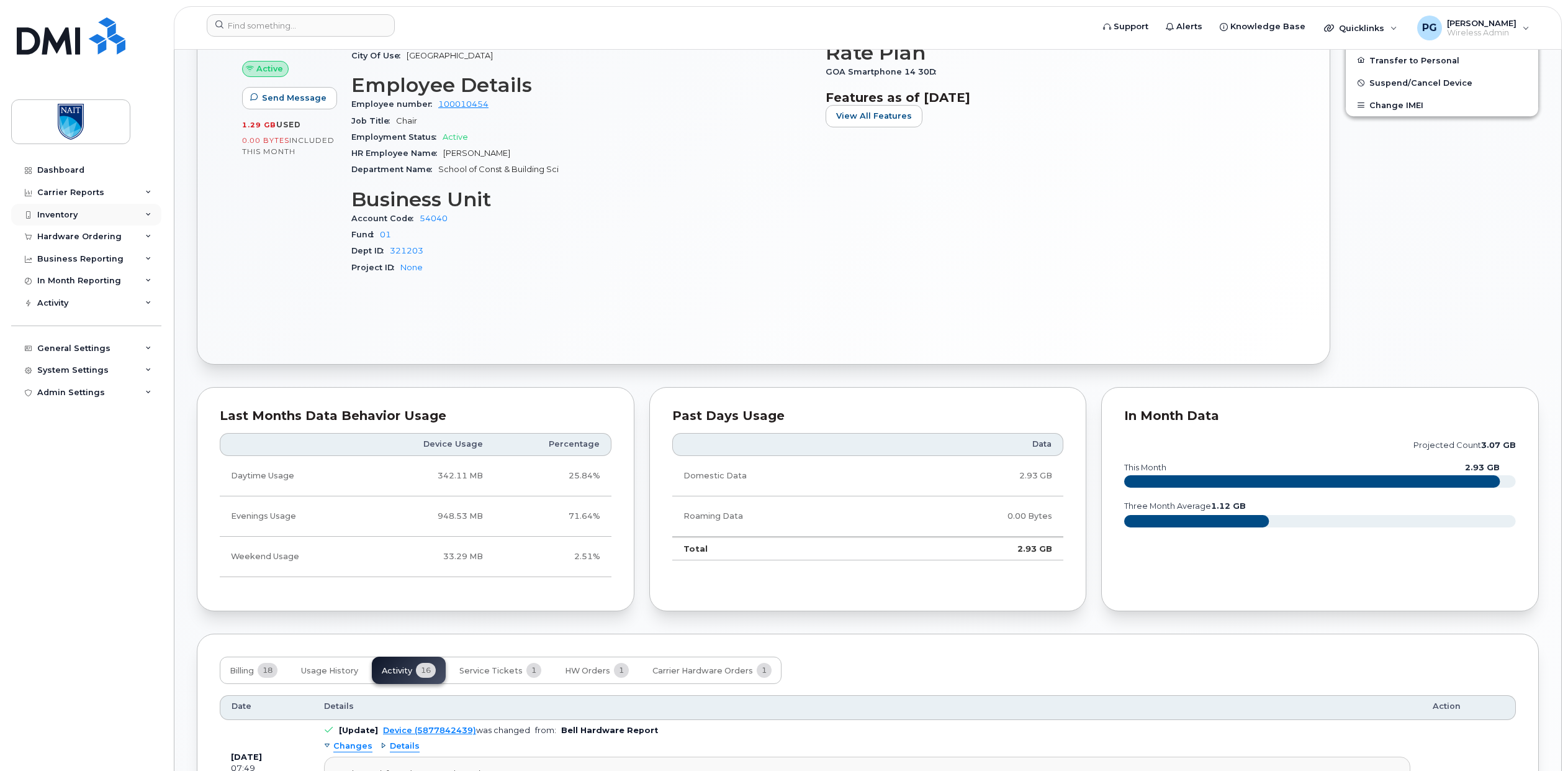
click at [84, 215] on div "Inventory" at bounding box center [87, 215] width 150 height 22
click at [81, 237] on div "Mobility Devices" at bounding box center [78, 238] width 70 height 12
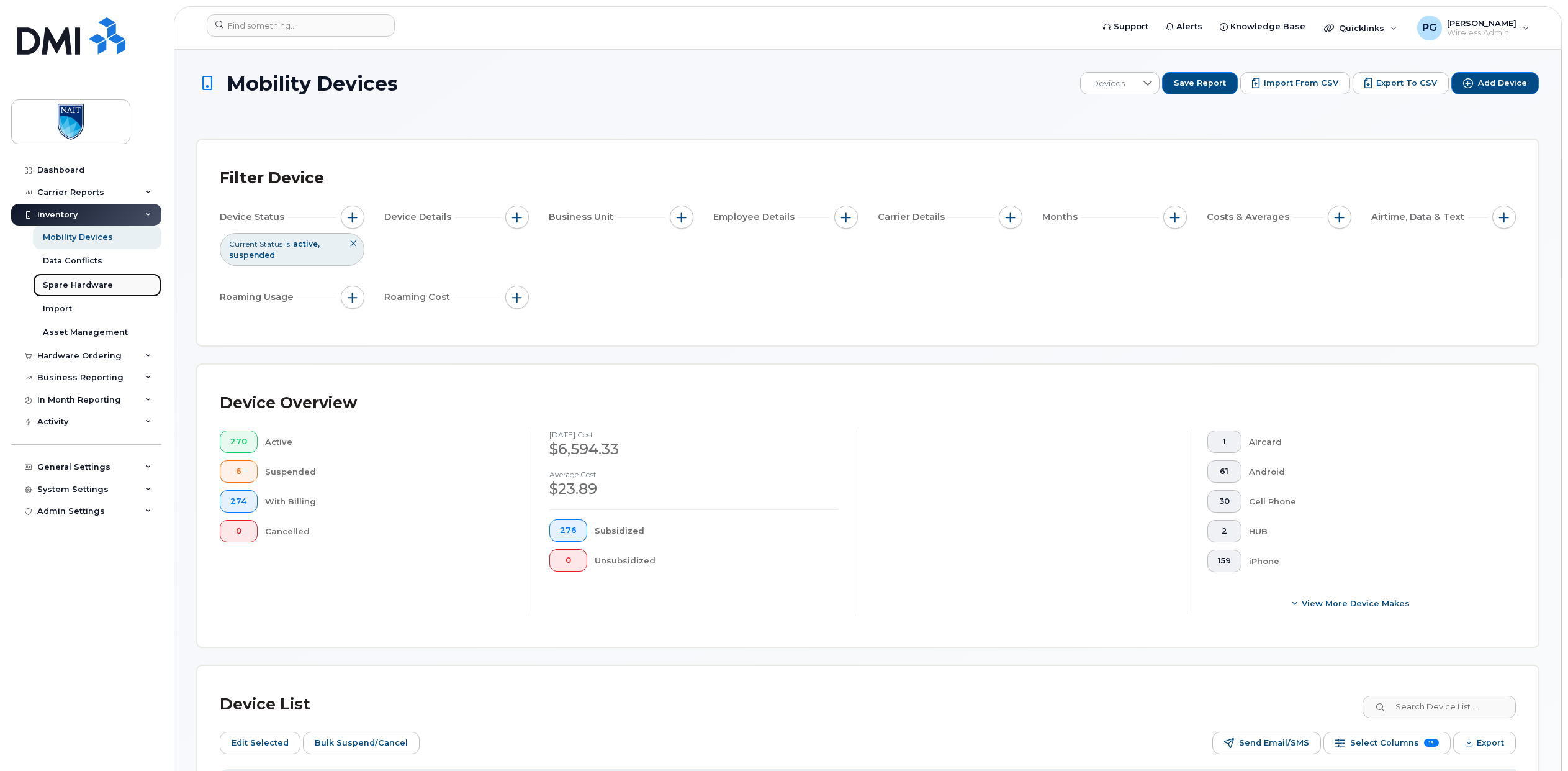
click at [64, 285] on div "Spare Hardware" at bounding box center [78, 286] width 70 height 12
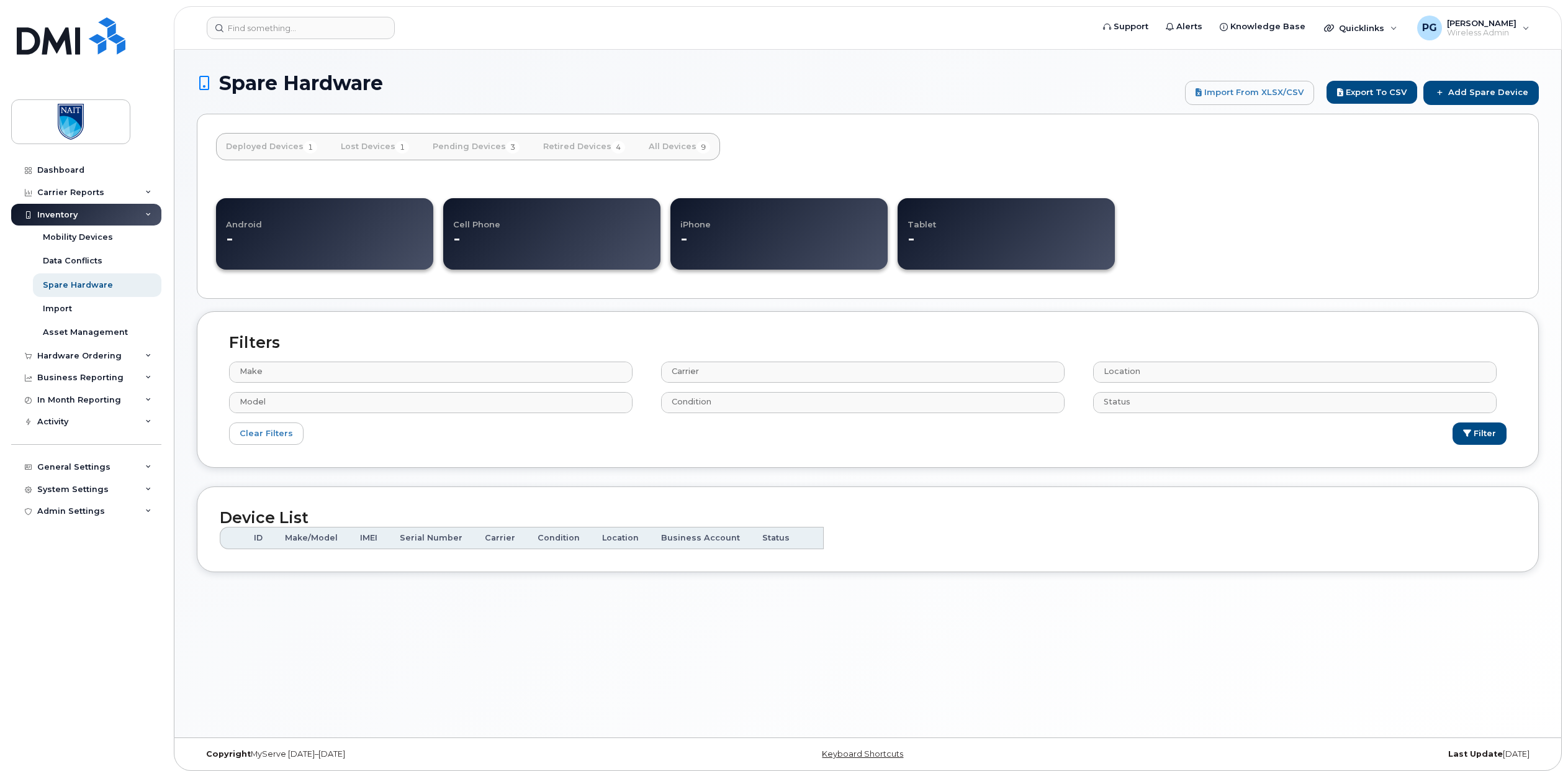
select select
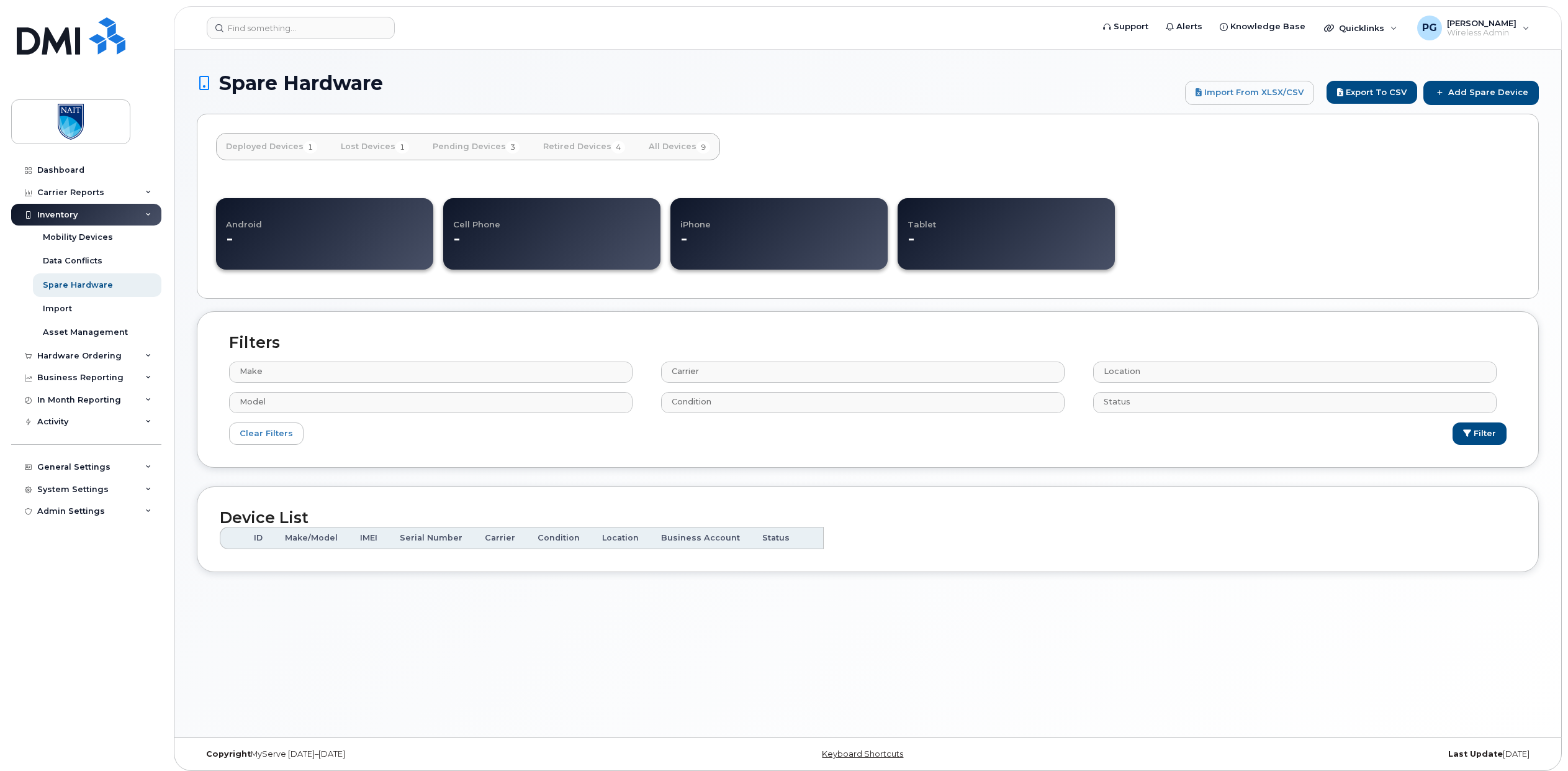
select select
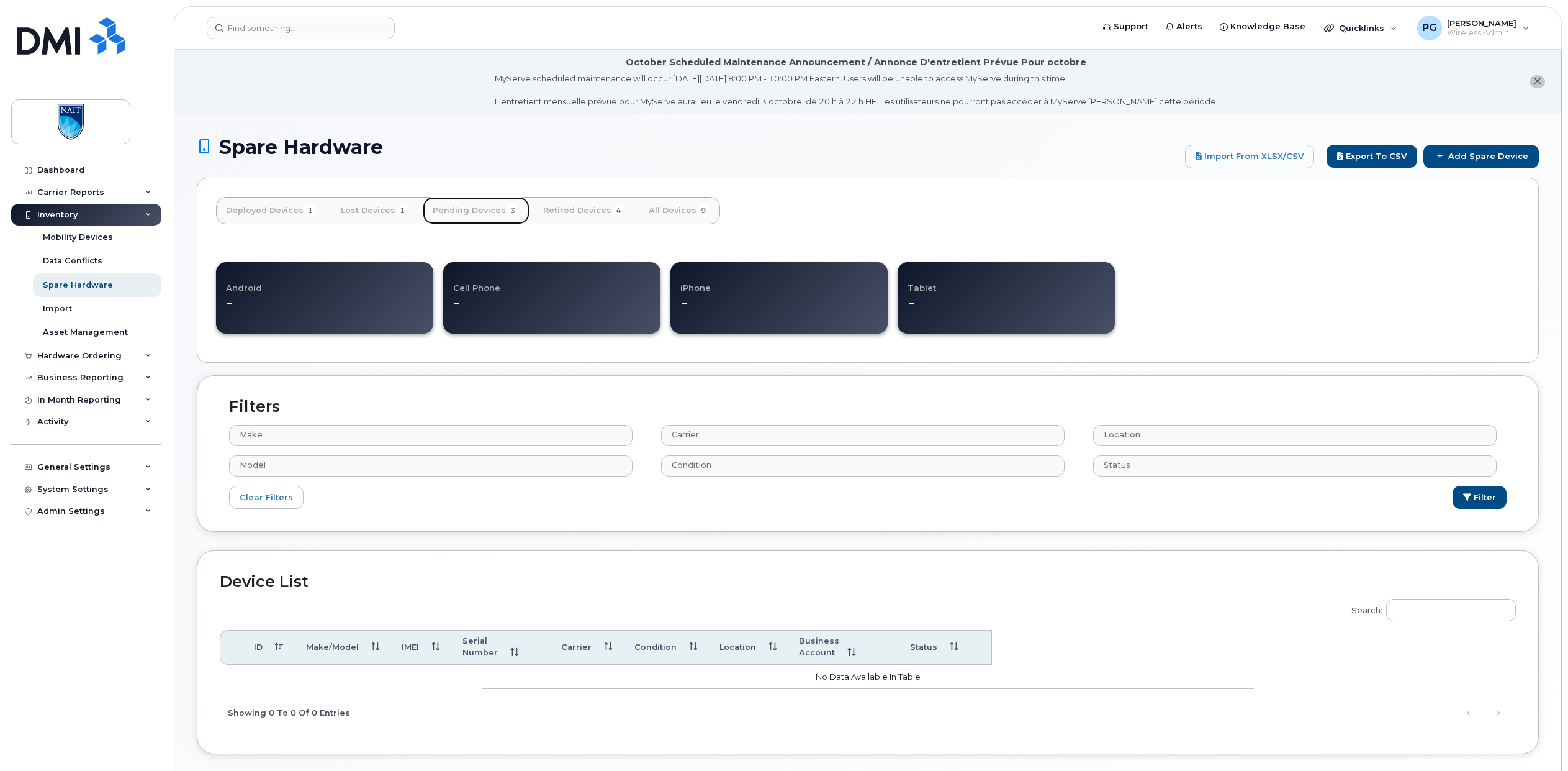
click at [481, 211] on link "Pending Devices 3" at bounding box center [475, 210] width 106 height 27
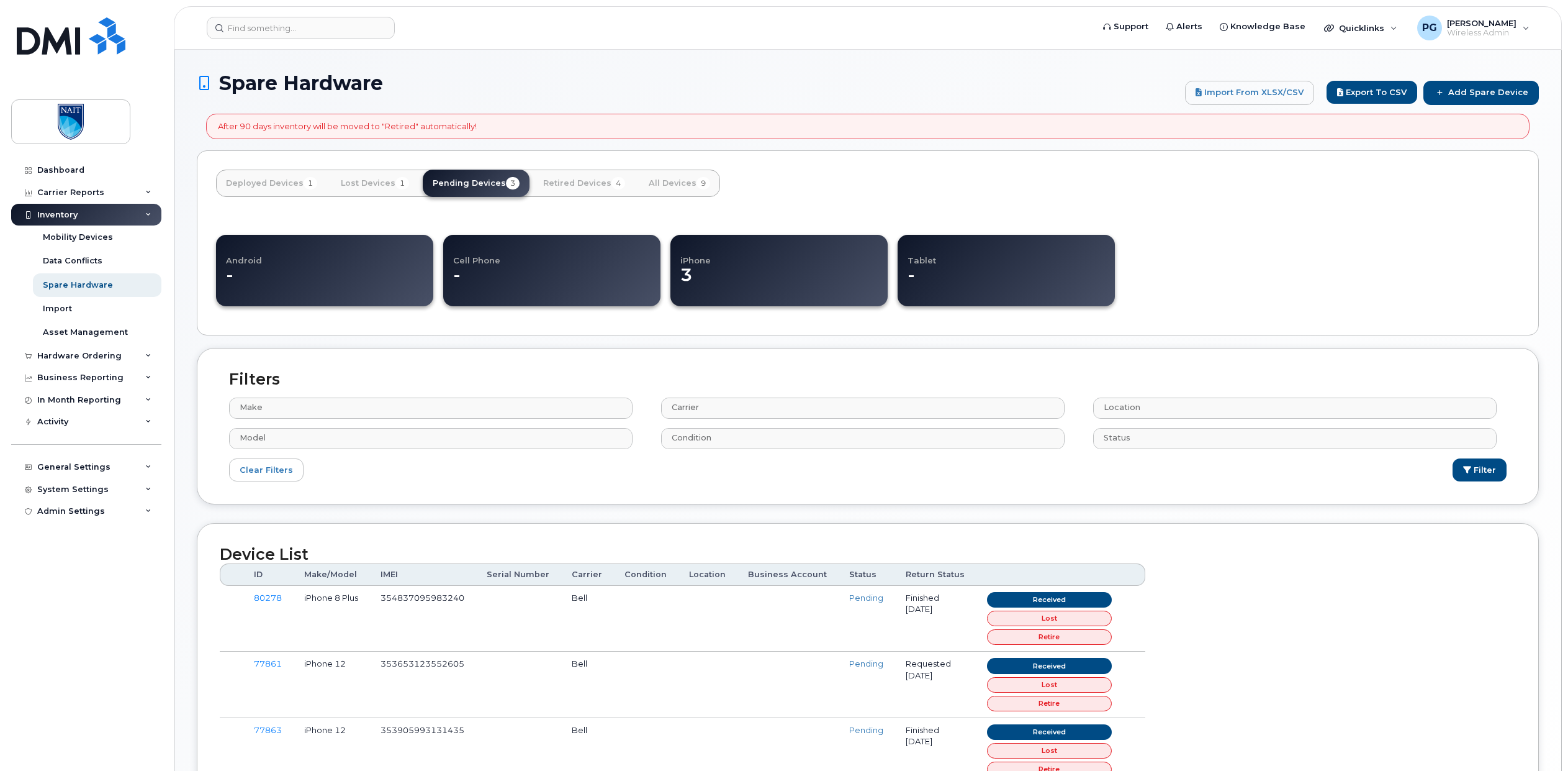
select select
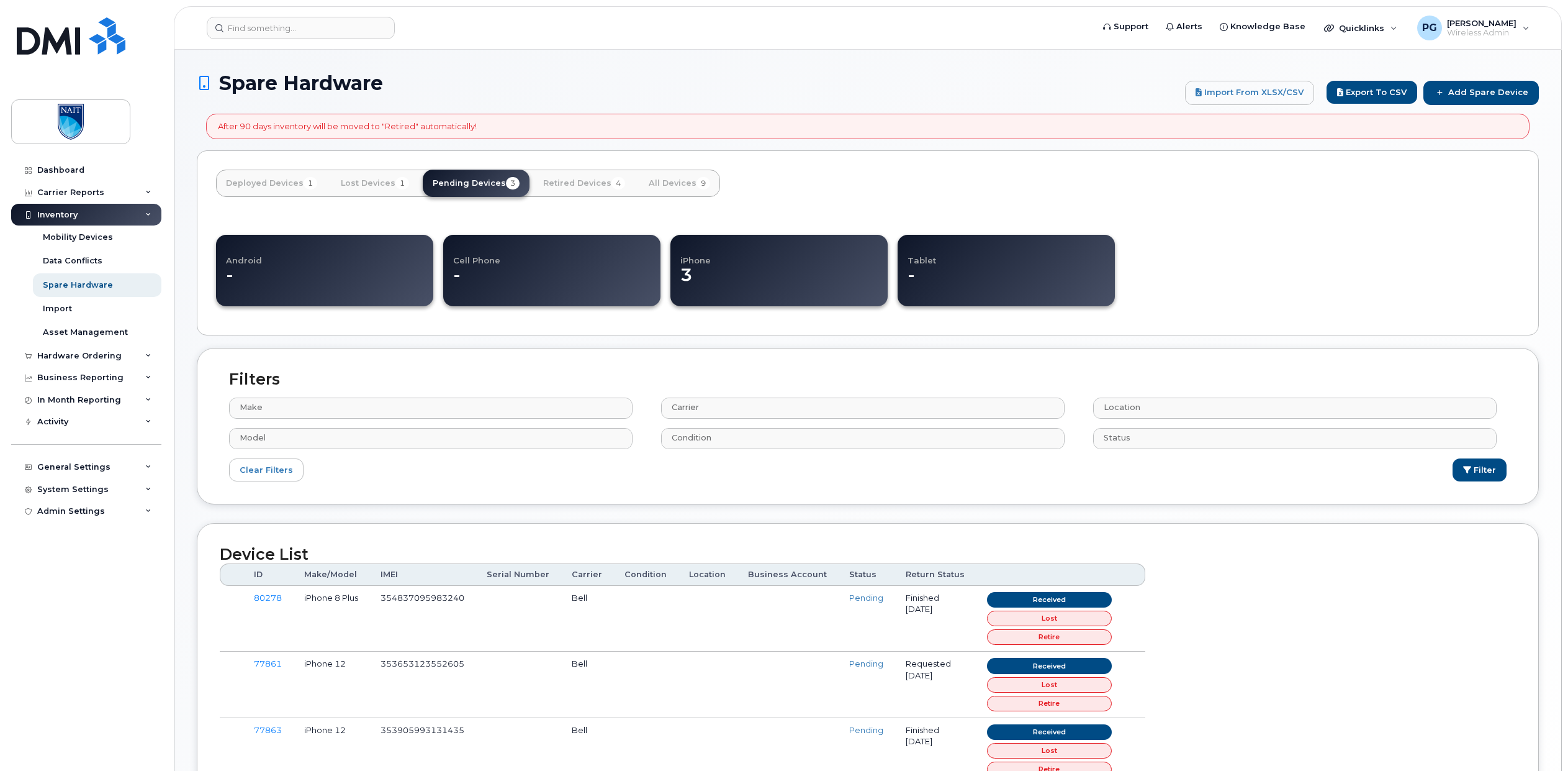
select select
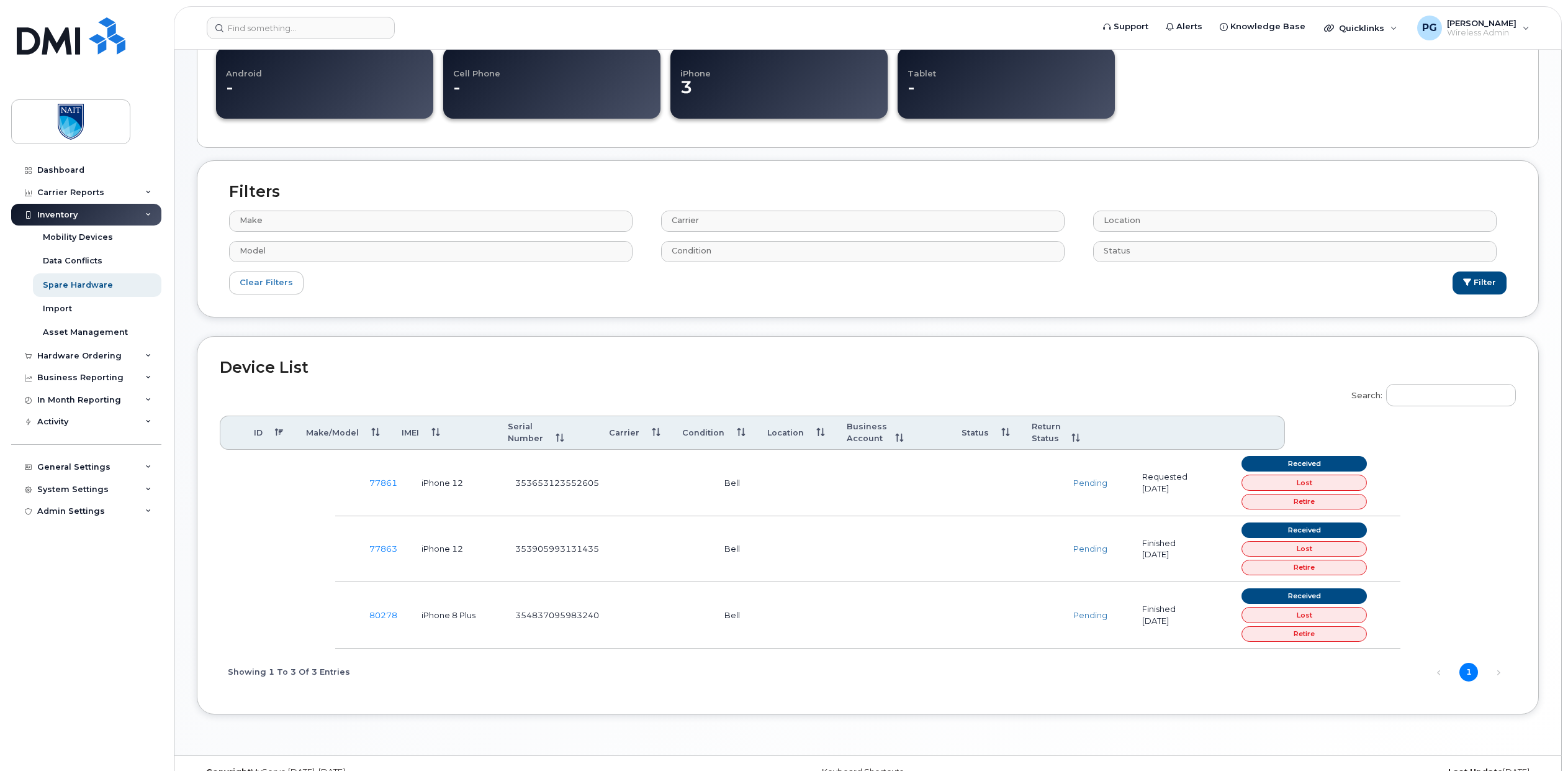
scroll to position [252, 0]
click at [943, 472] on td at bounding box center [907, 482] width 79 height 66
click at [391, 477] on link "77861" at bounding box center [384, 482] width 28 height 10
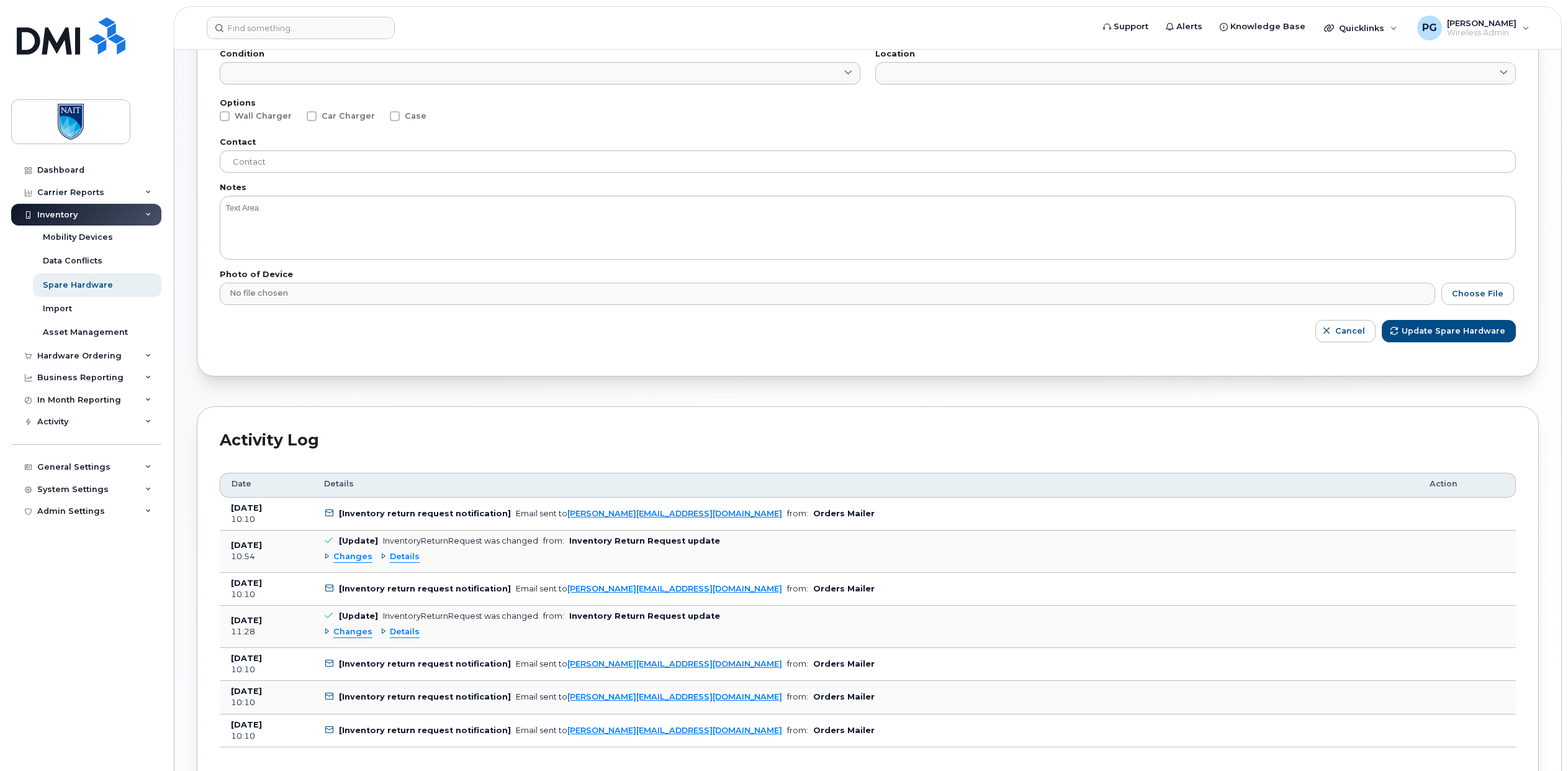
scroll to position [366, 0]
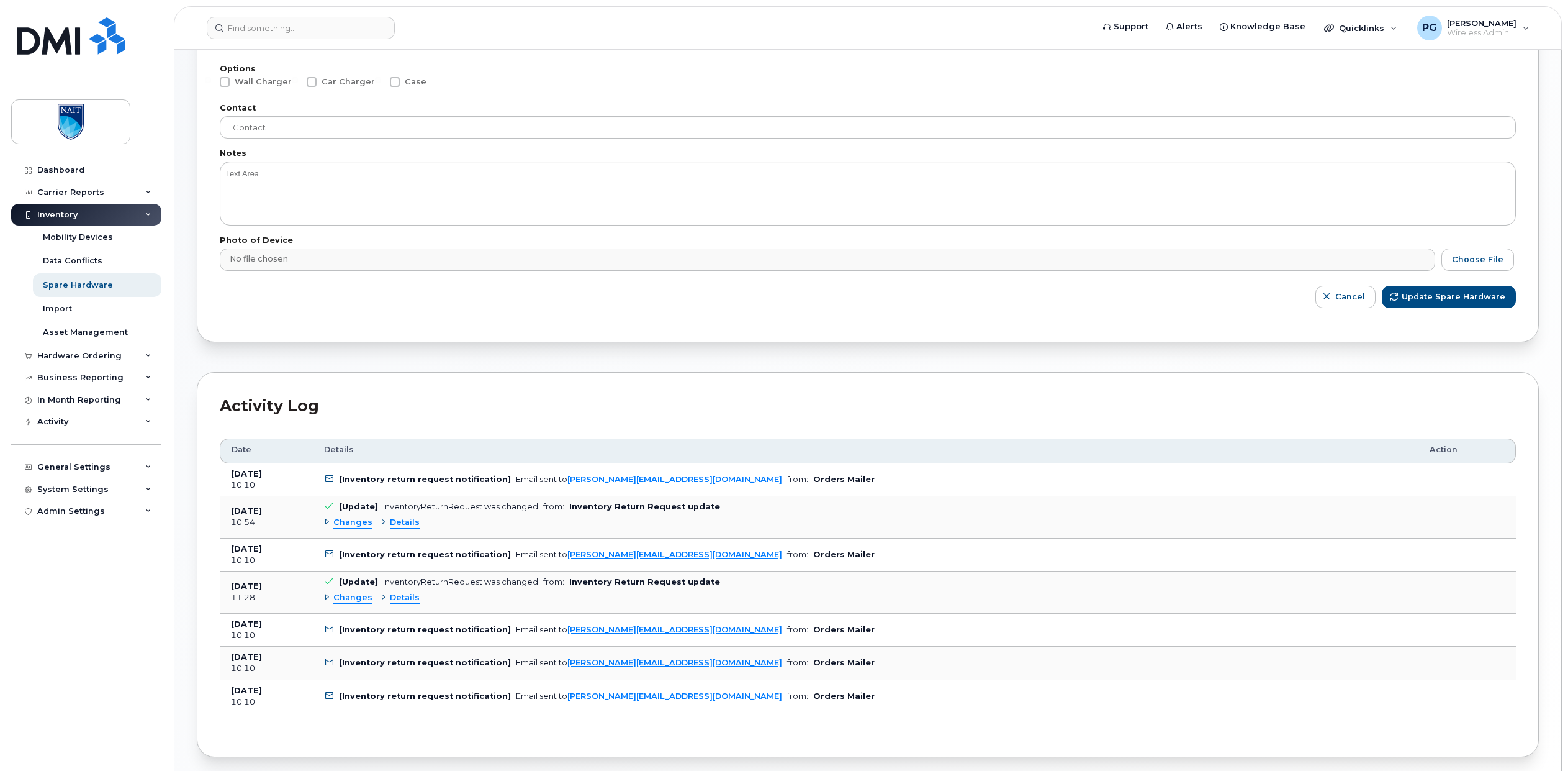
click at [399, 524] on span "Details" at bounding box center [404, 523] width 30 height 12
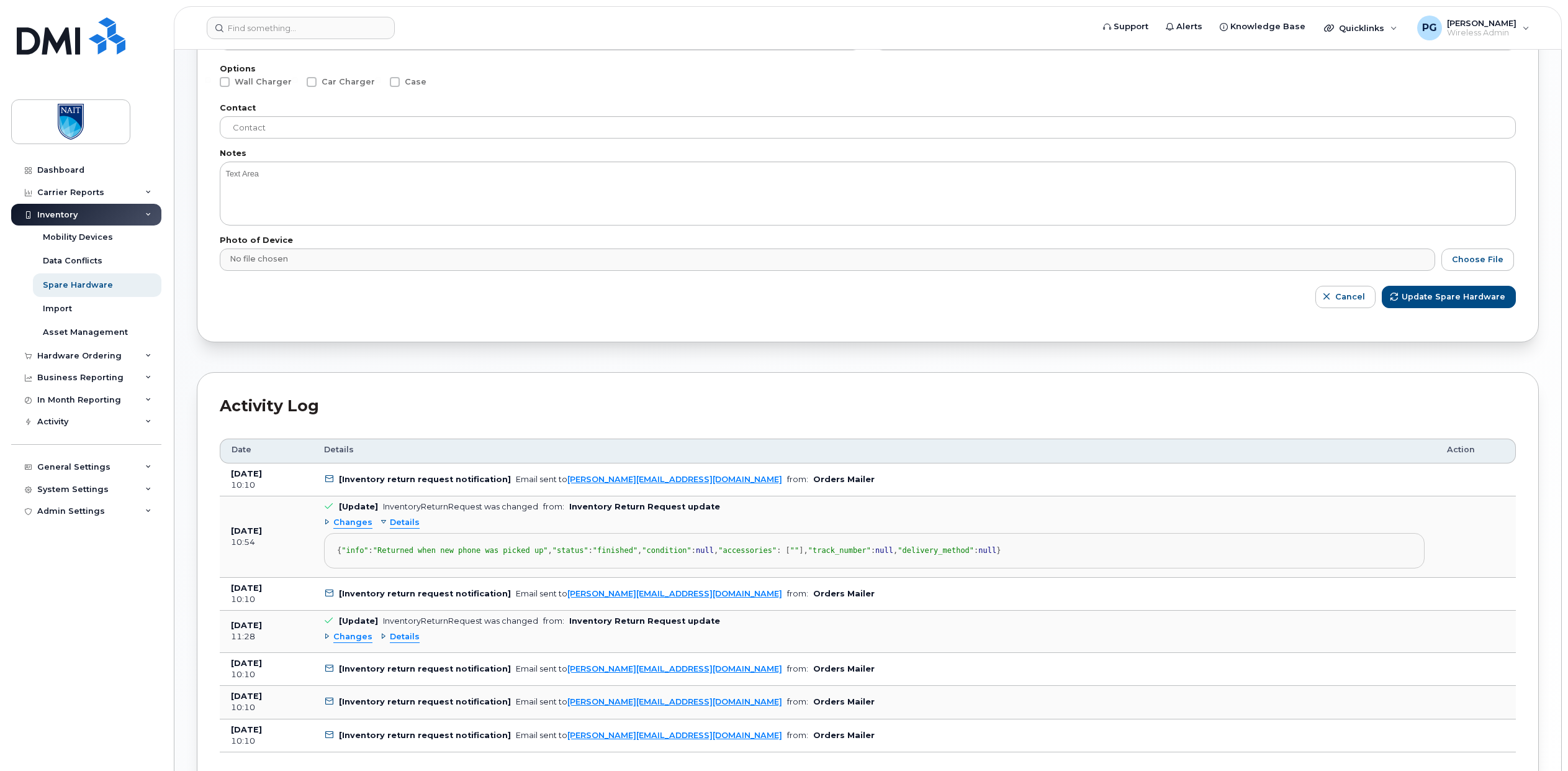
click at [399, 525] on span "Details" at bounding box center [404, 523] width 30 height 12
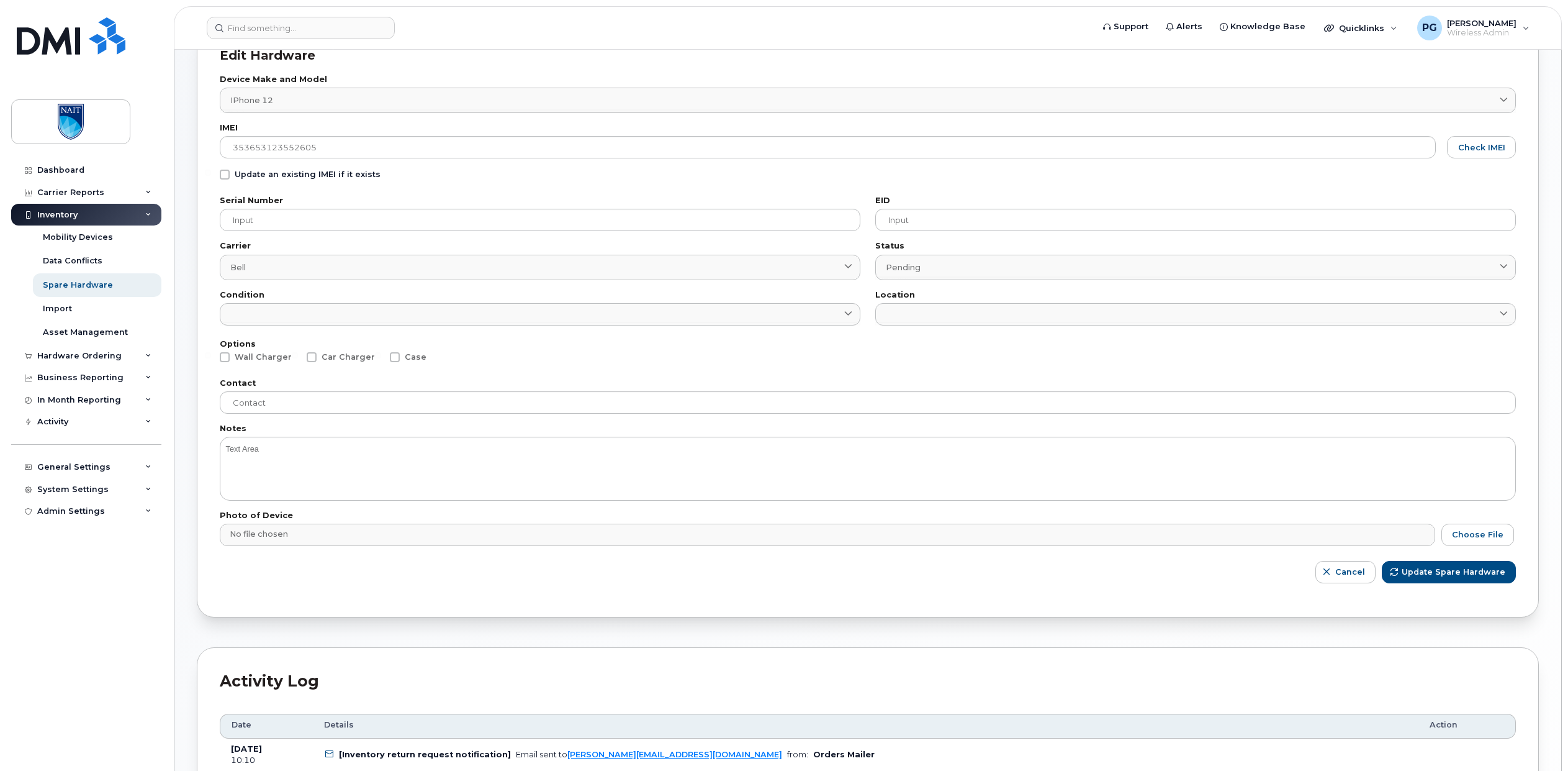
scroll to position [0, 0]
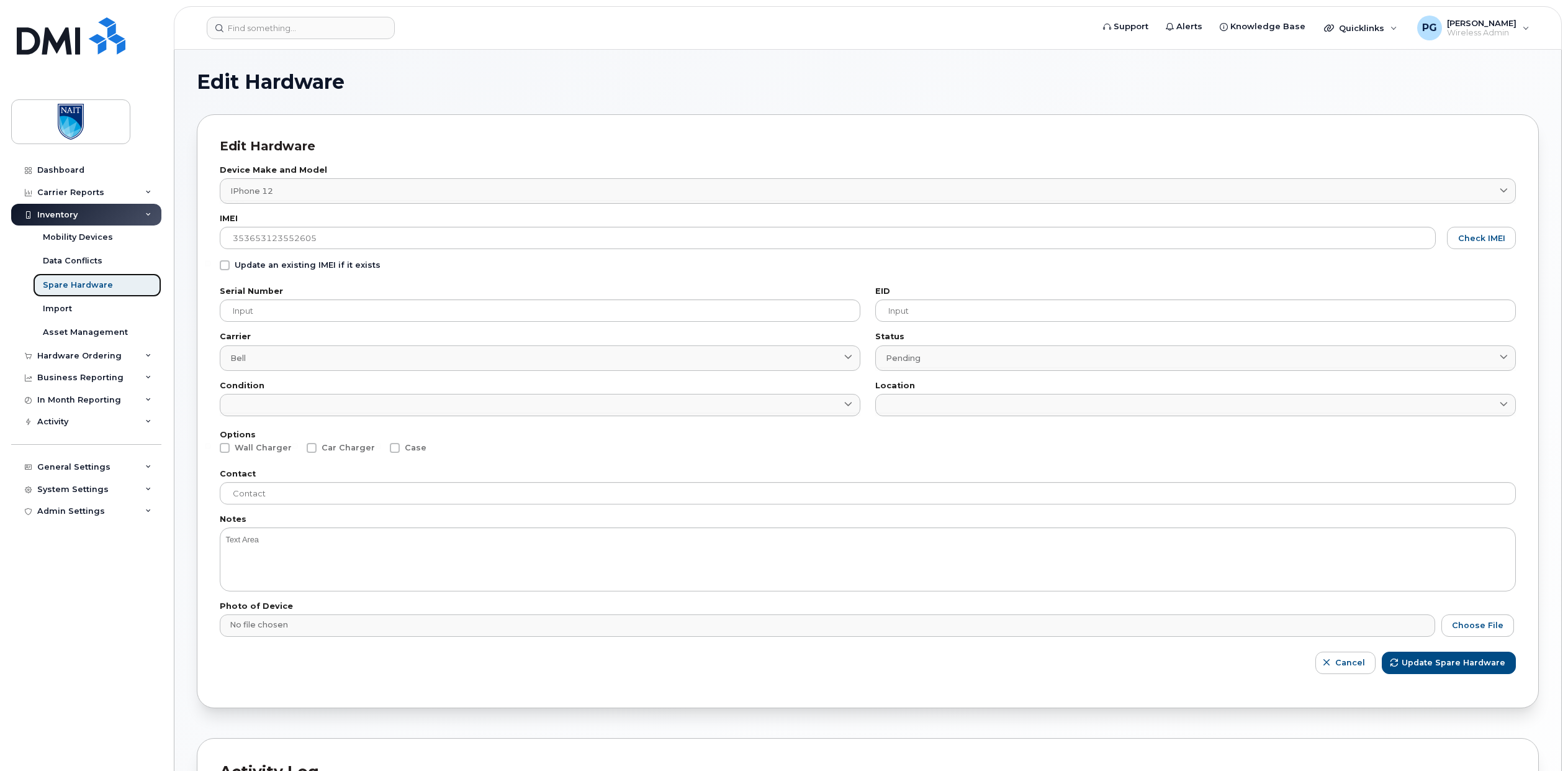
click at [127, 288] on link "Spare Hardware" at bounding box center [97, 285] width 129 height 24
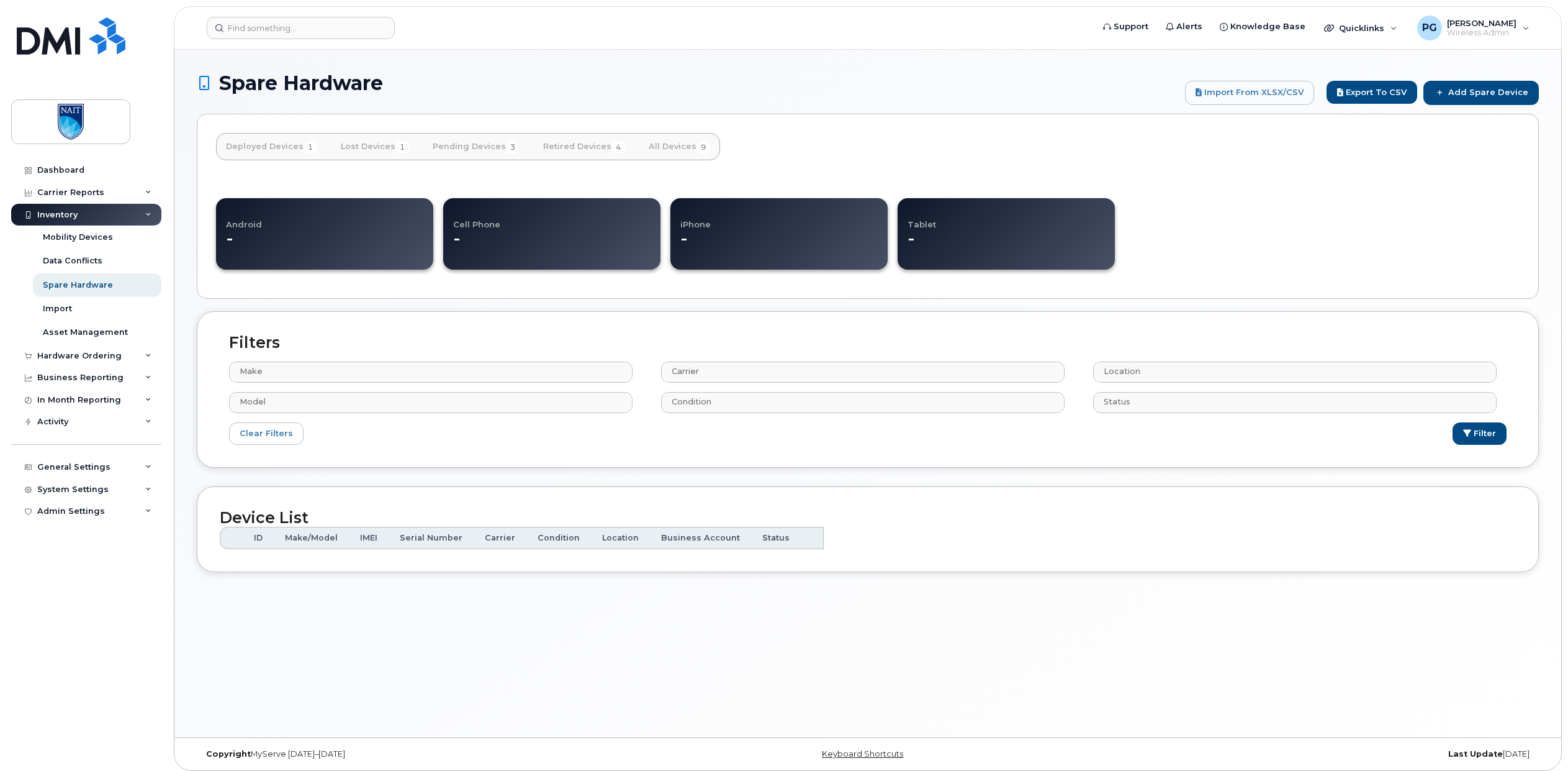
select select
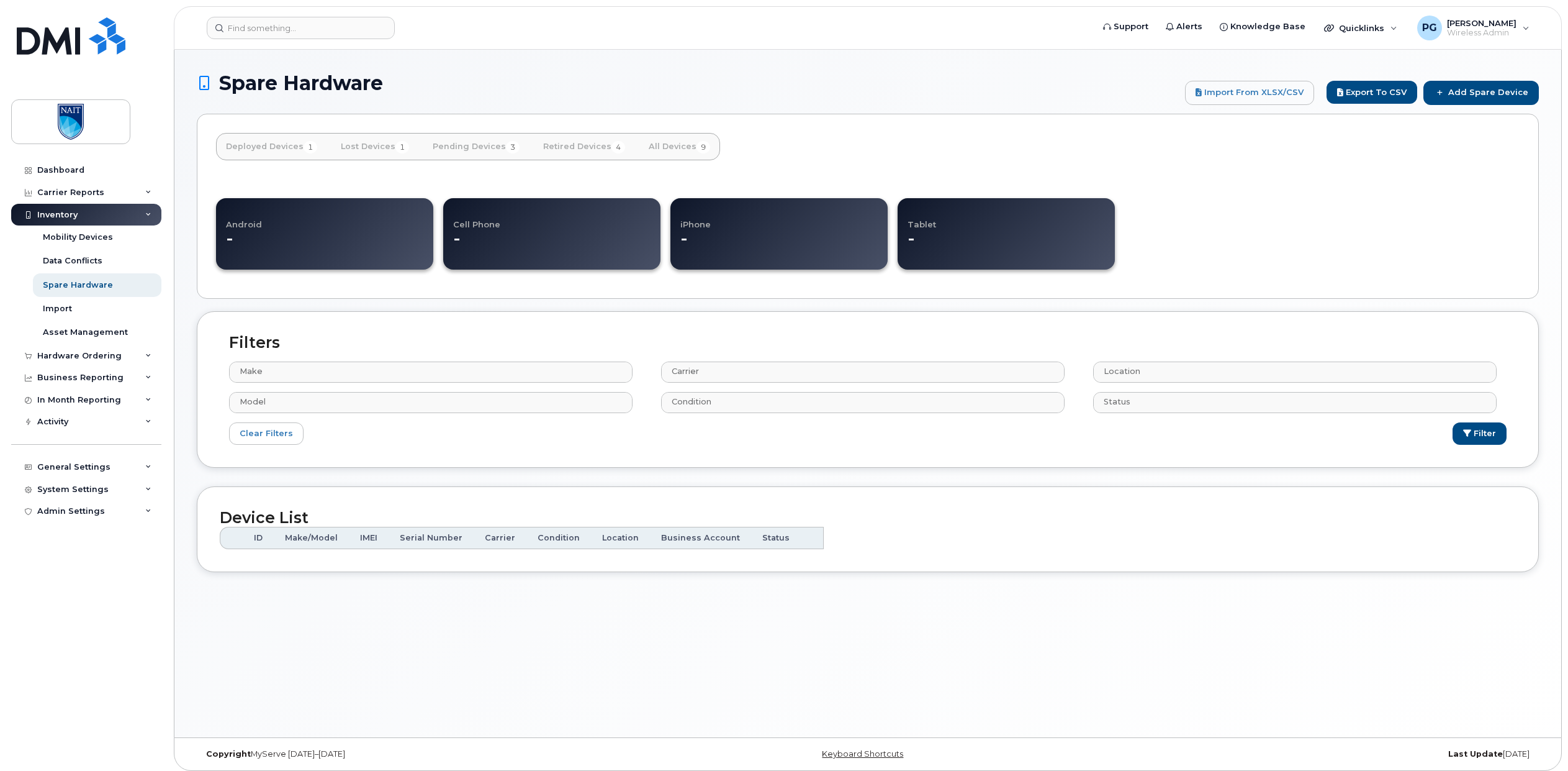
select select
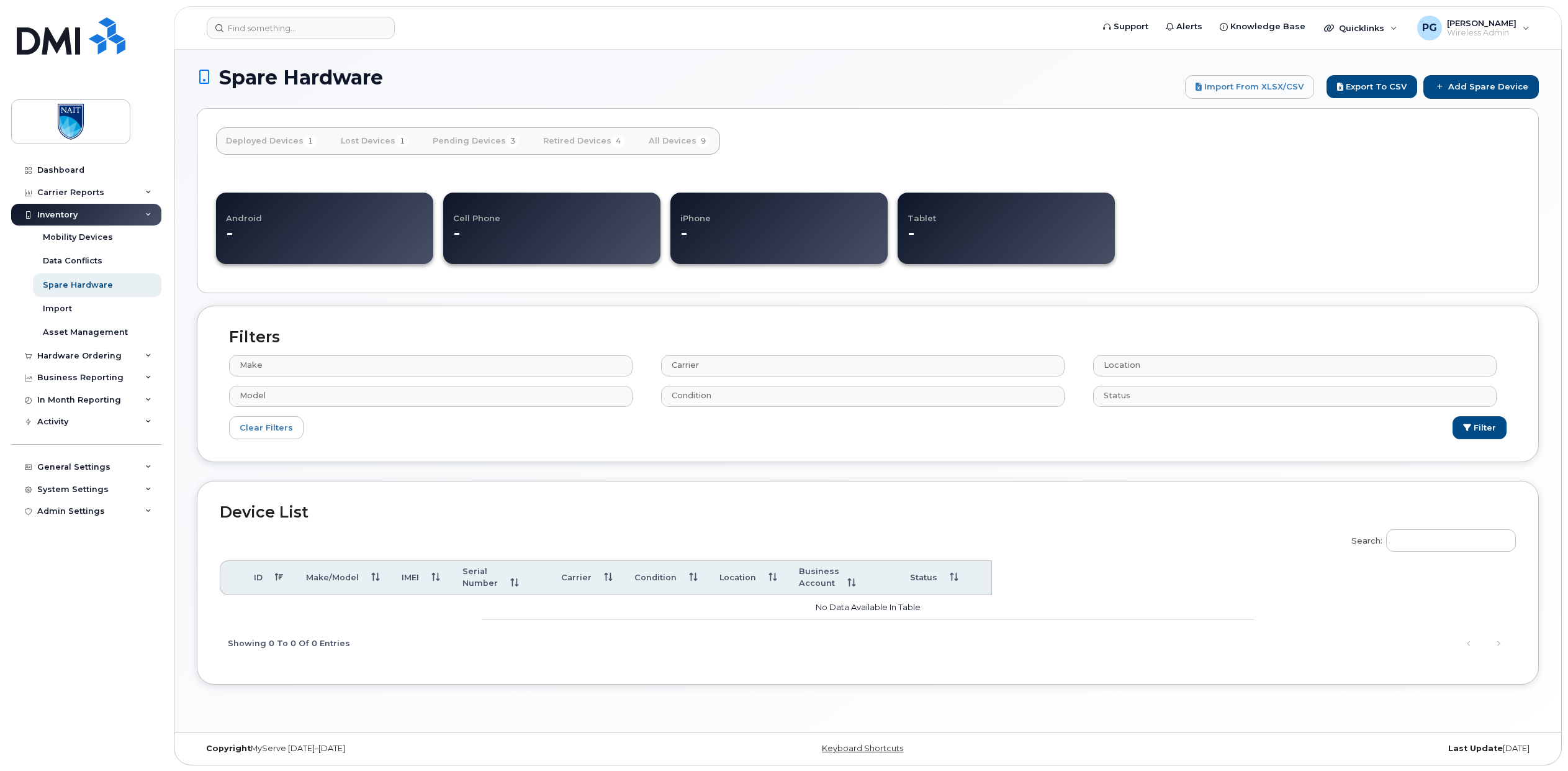
scroll to position [70, 0]
click at [91, 286] on div "Spare Hardware" at bounding box center [78, 286] width 70 height 12
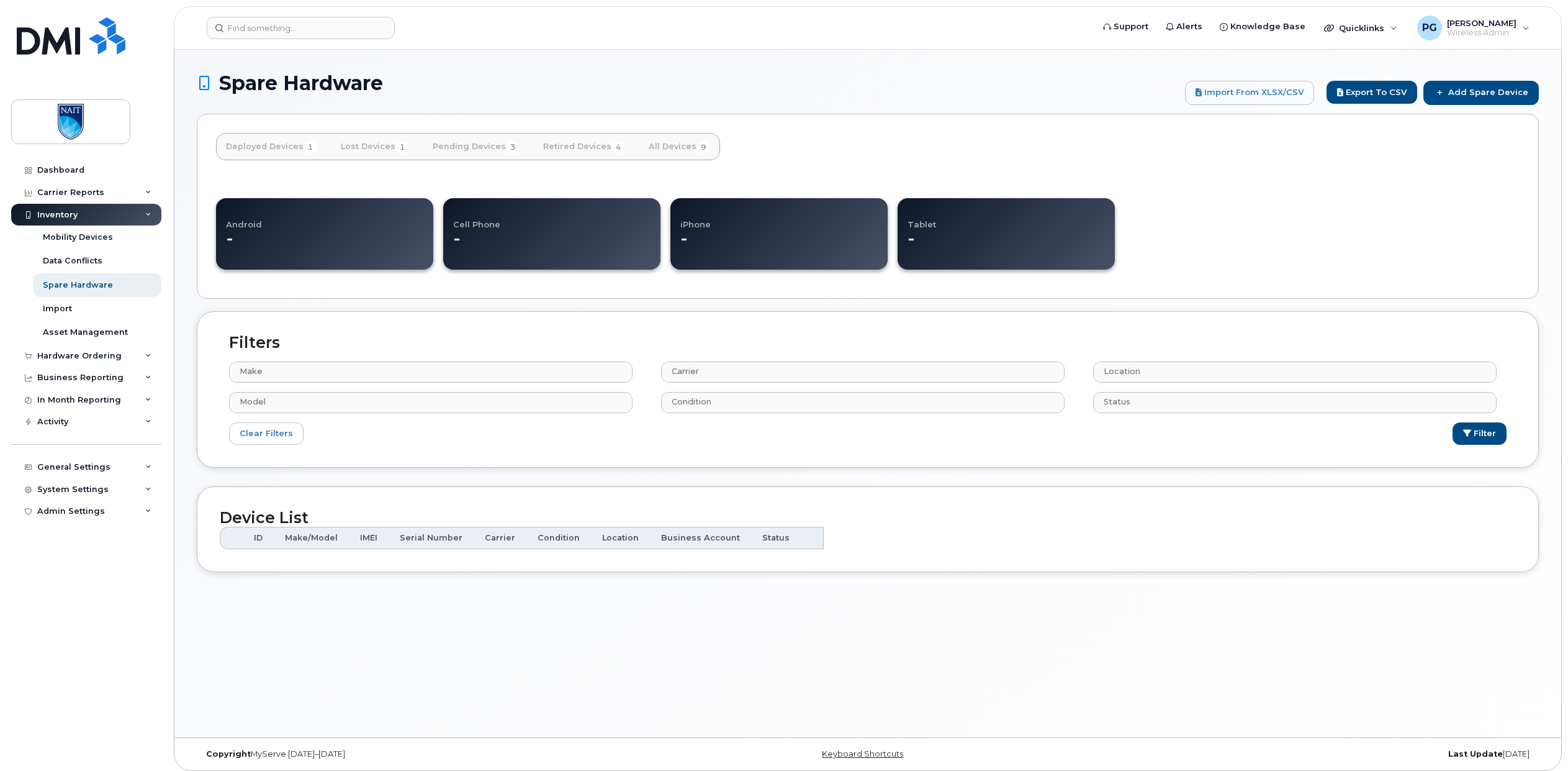
select select
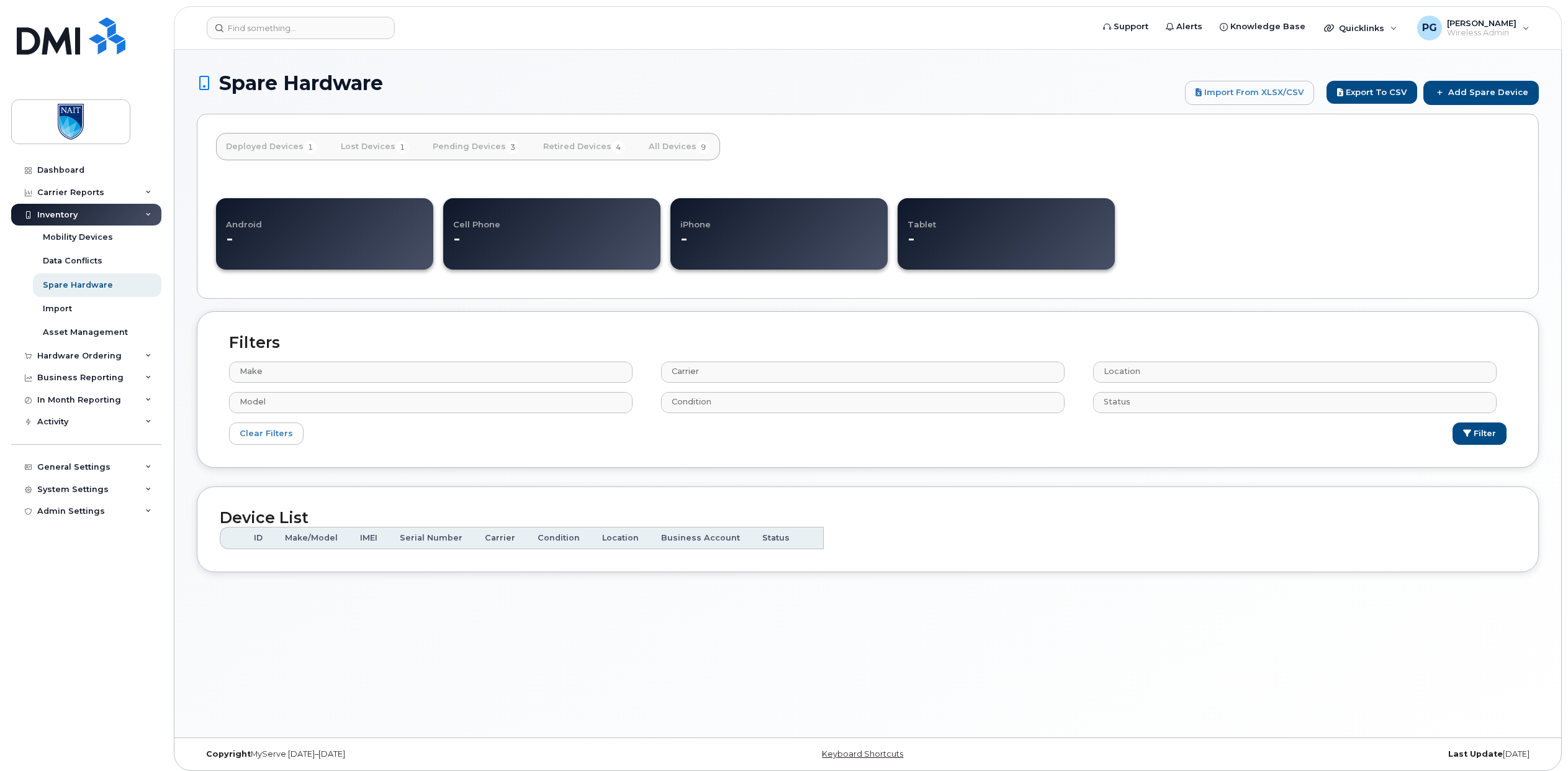
select select
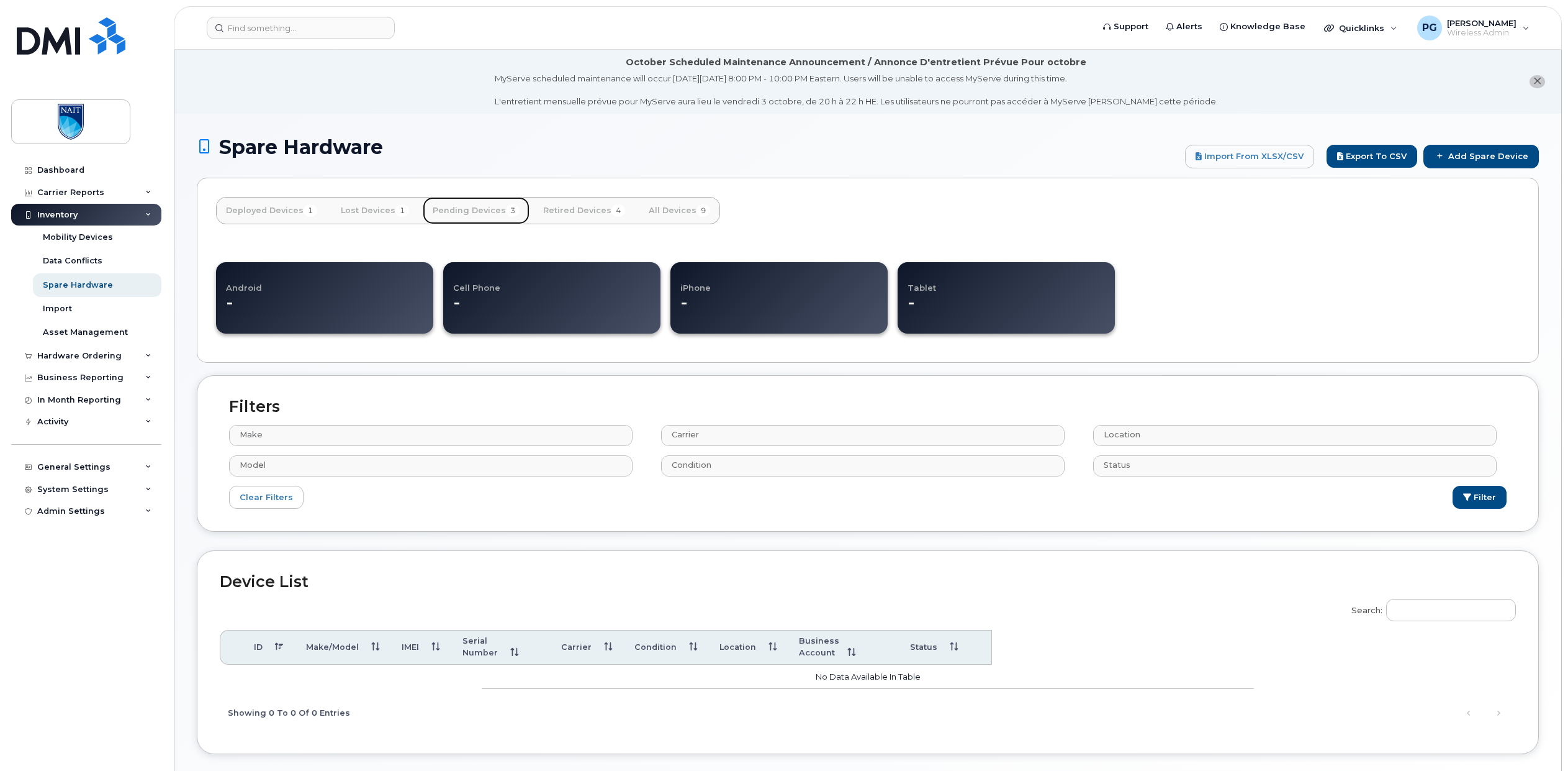
click at [473, 210] on link "Pending Devices 3" at bounding box center [475, 210] width 106 height 27
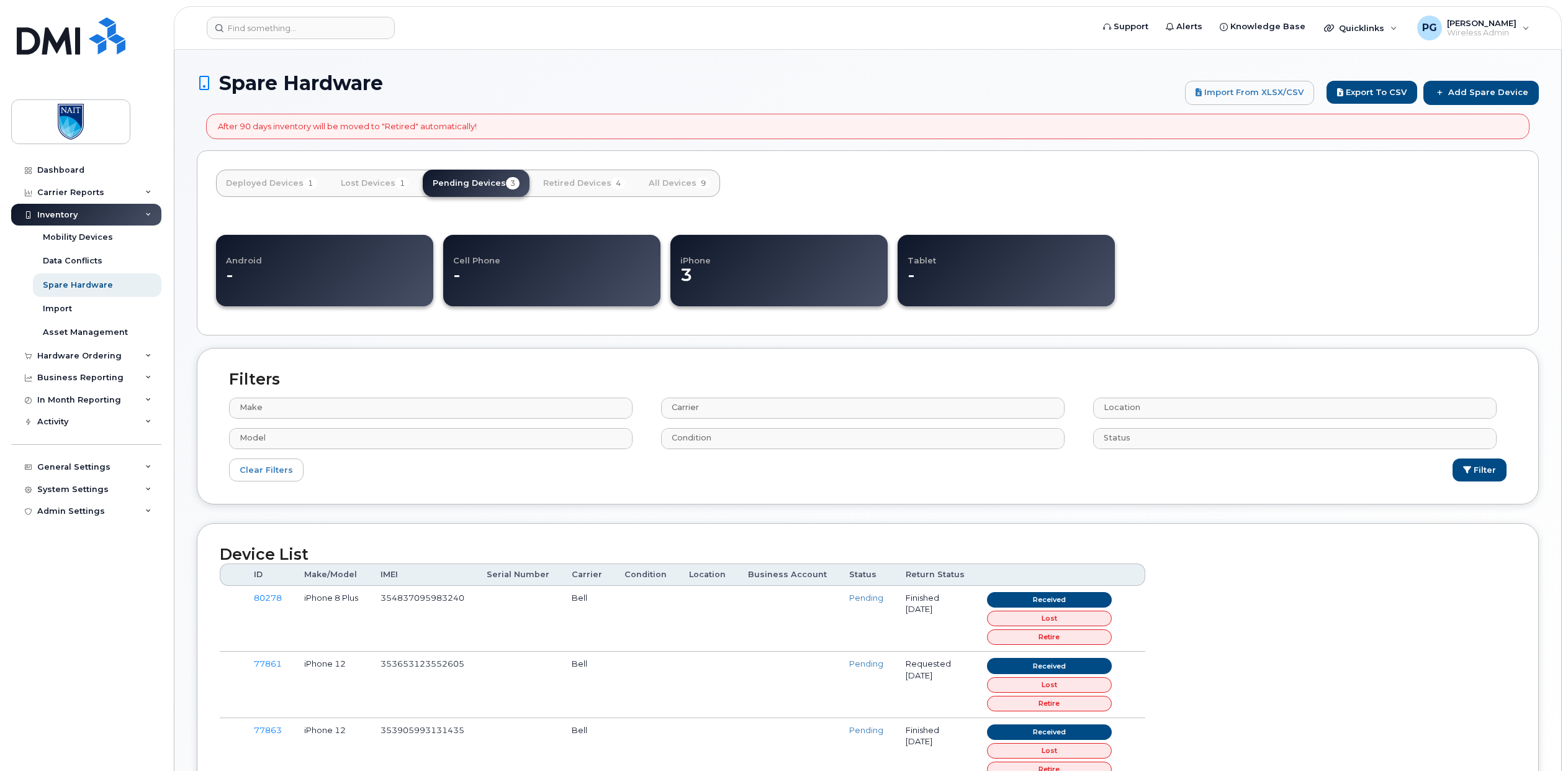
select select
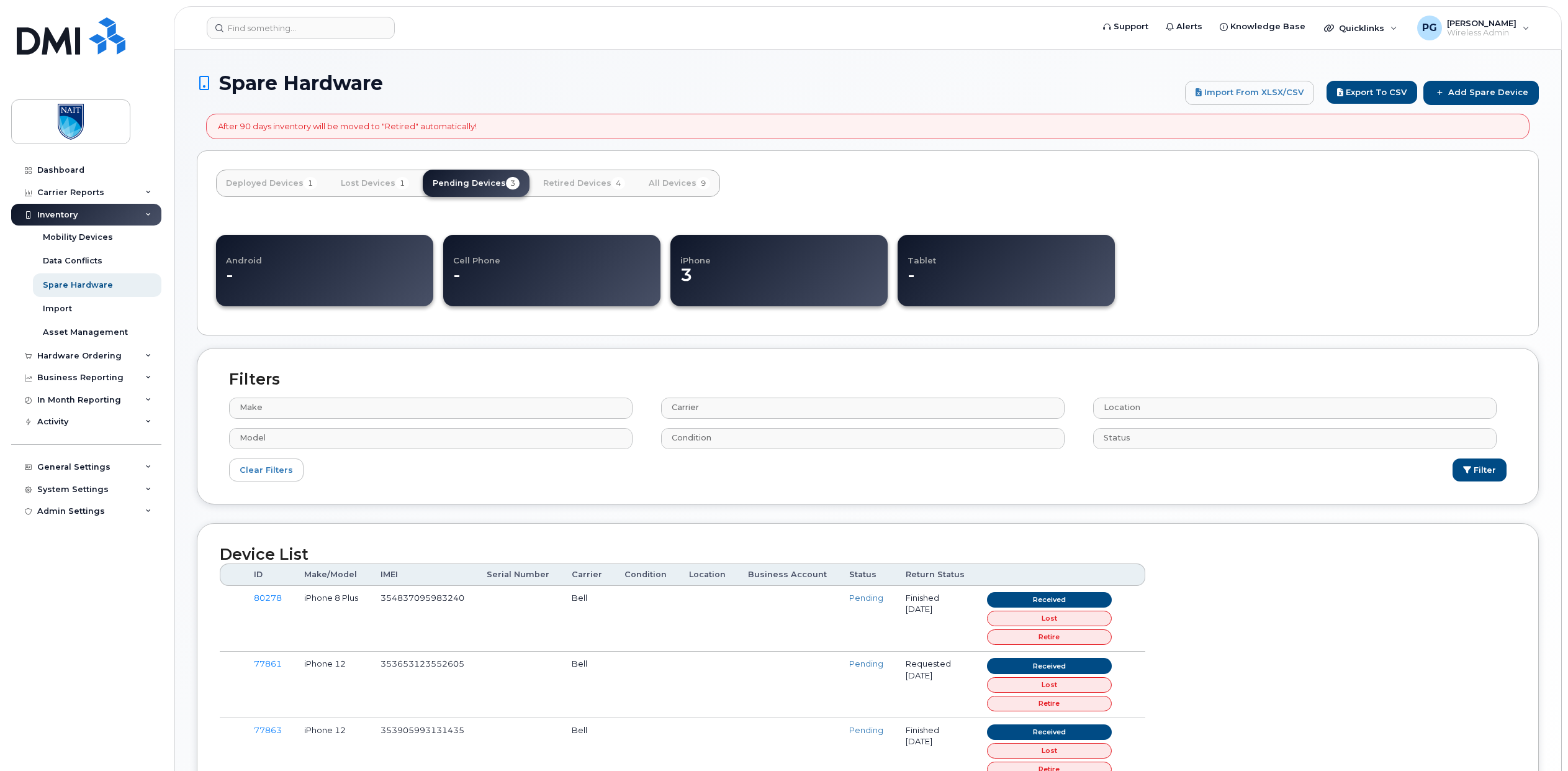
select select
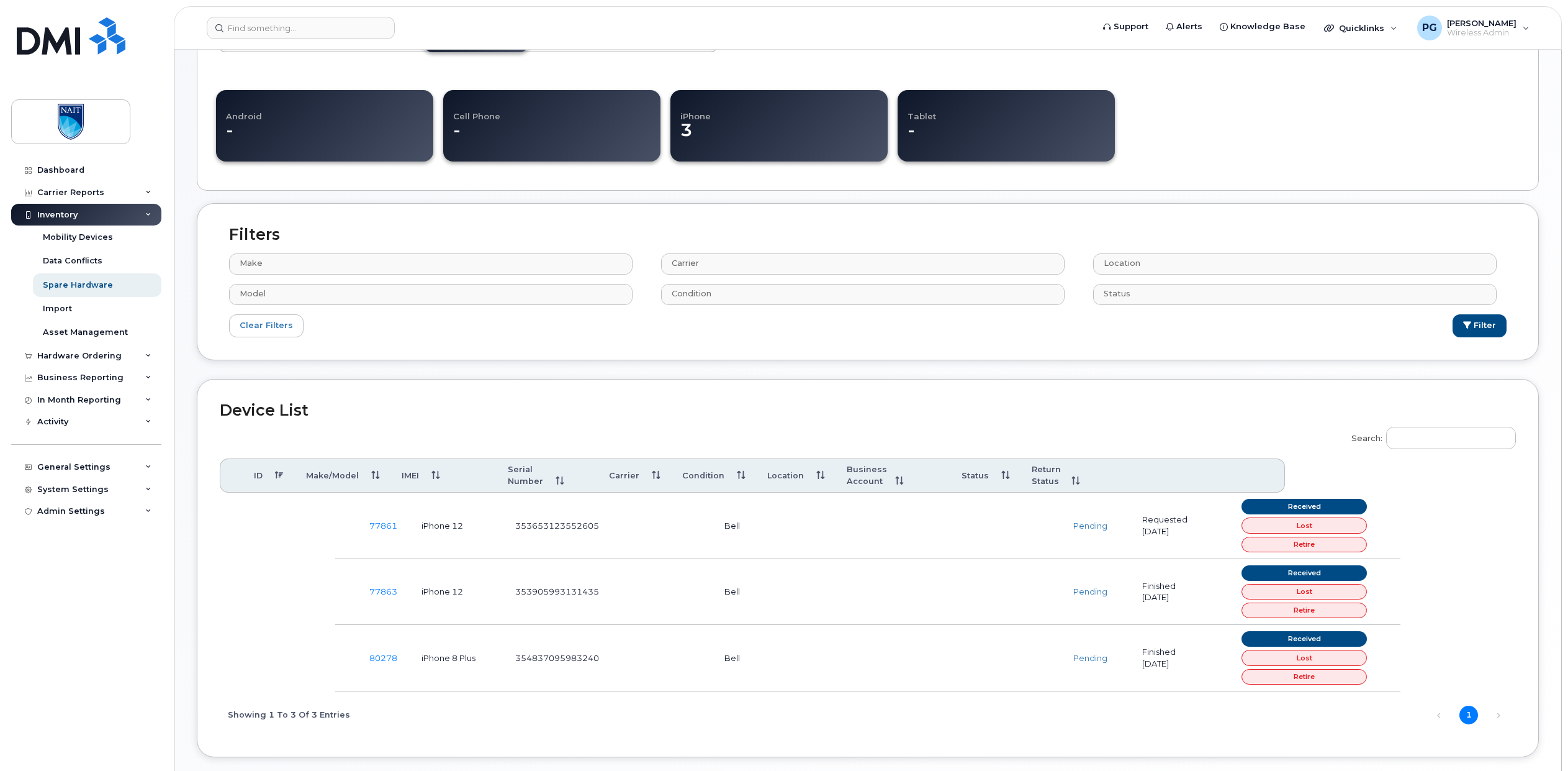
scroll to position [254, 0]
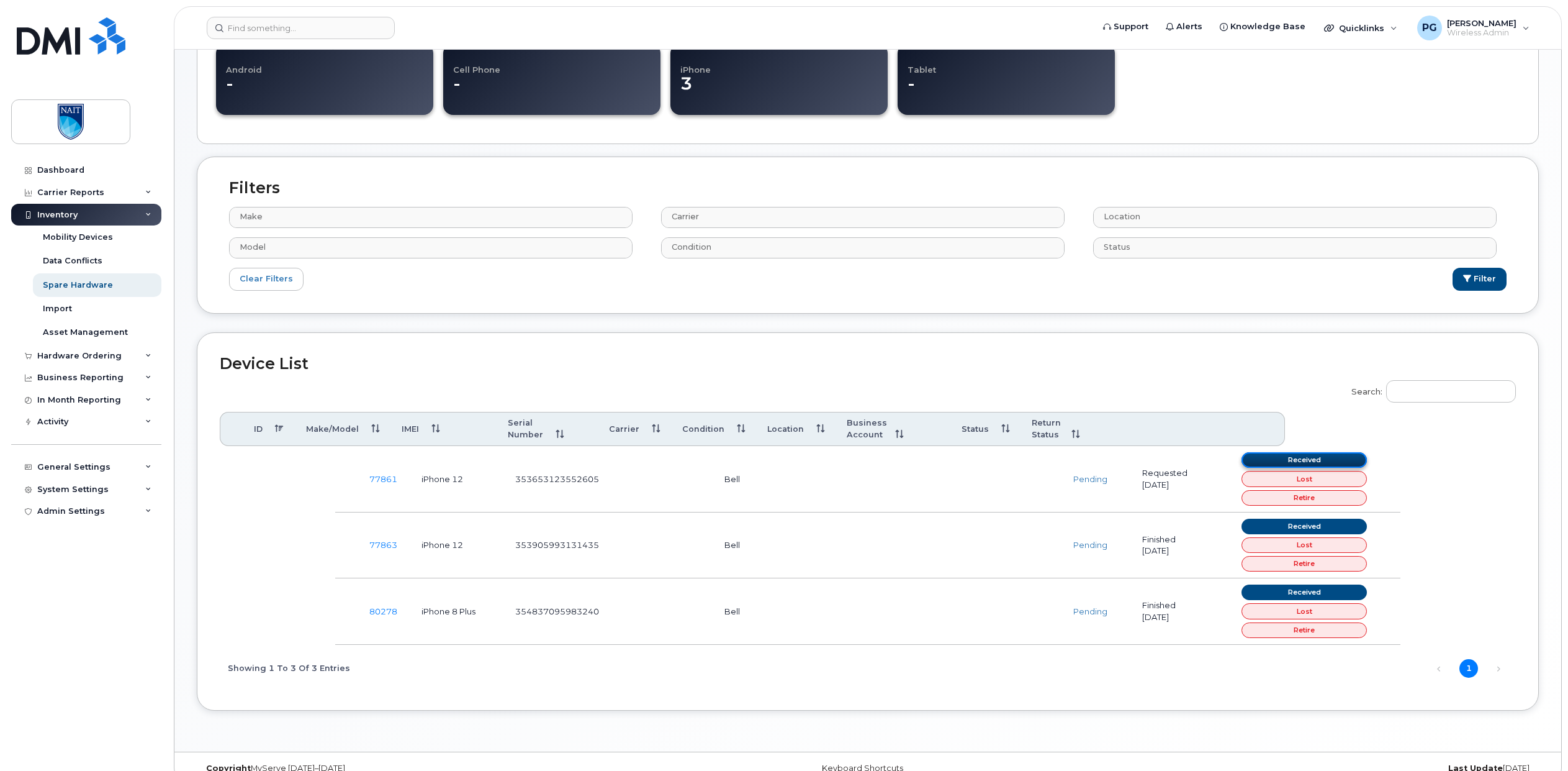
click at [1285, 452] on link "Received" at bounding box center [1305, 460] width 125 height 16
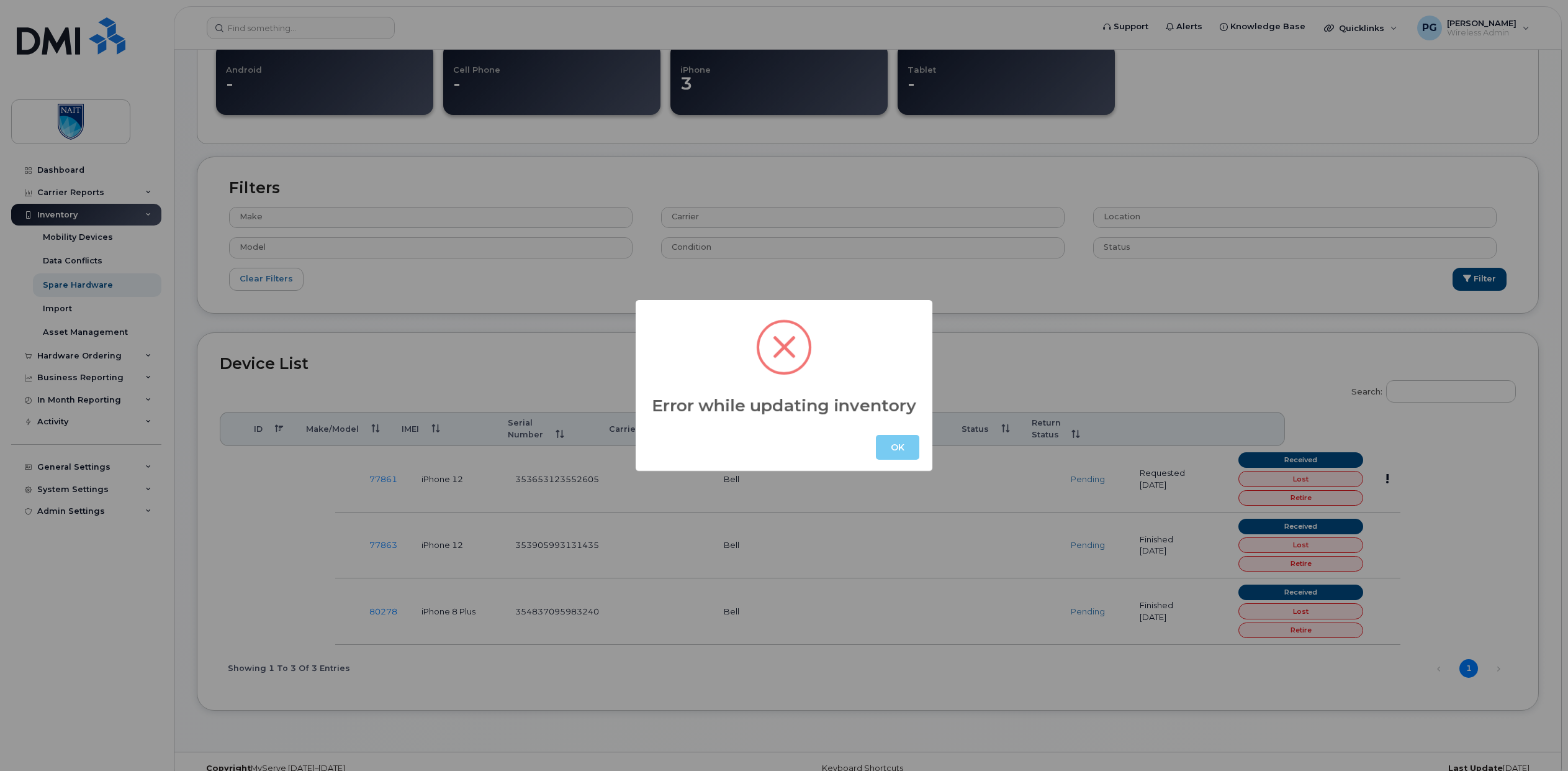
click at [895, 447] on button "OK" at bounding box center [897, 447] width 44 height 25
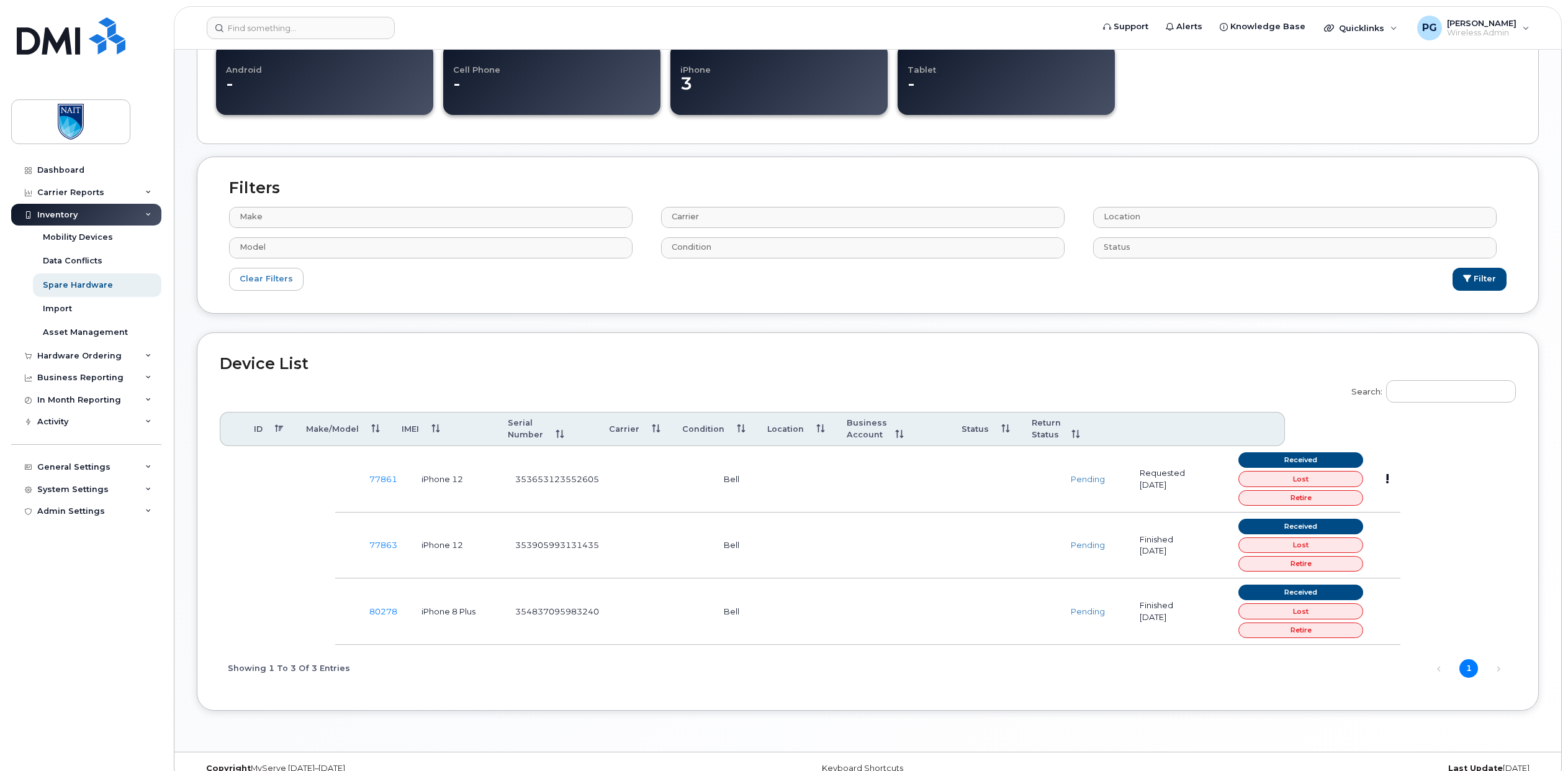
click at [1087, 474] on span "Pending" at bounding box center [1088, 479] width 34 height 10
click at [1332, 452] on link "Received" at bounding box center [1301, 460] width 124 height 16
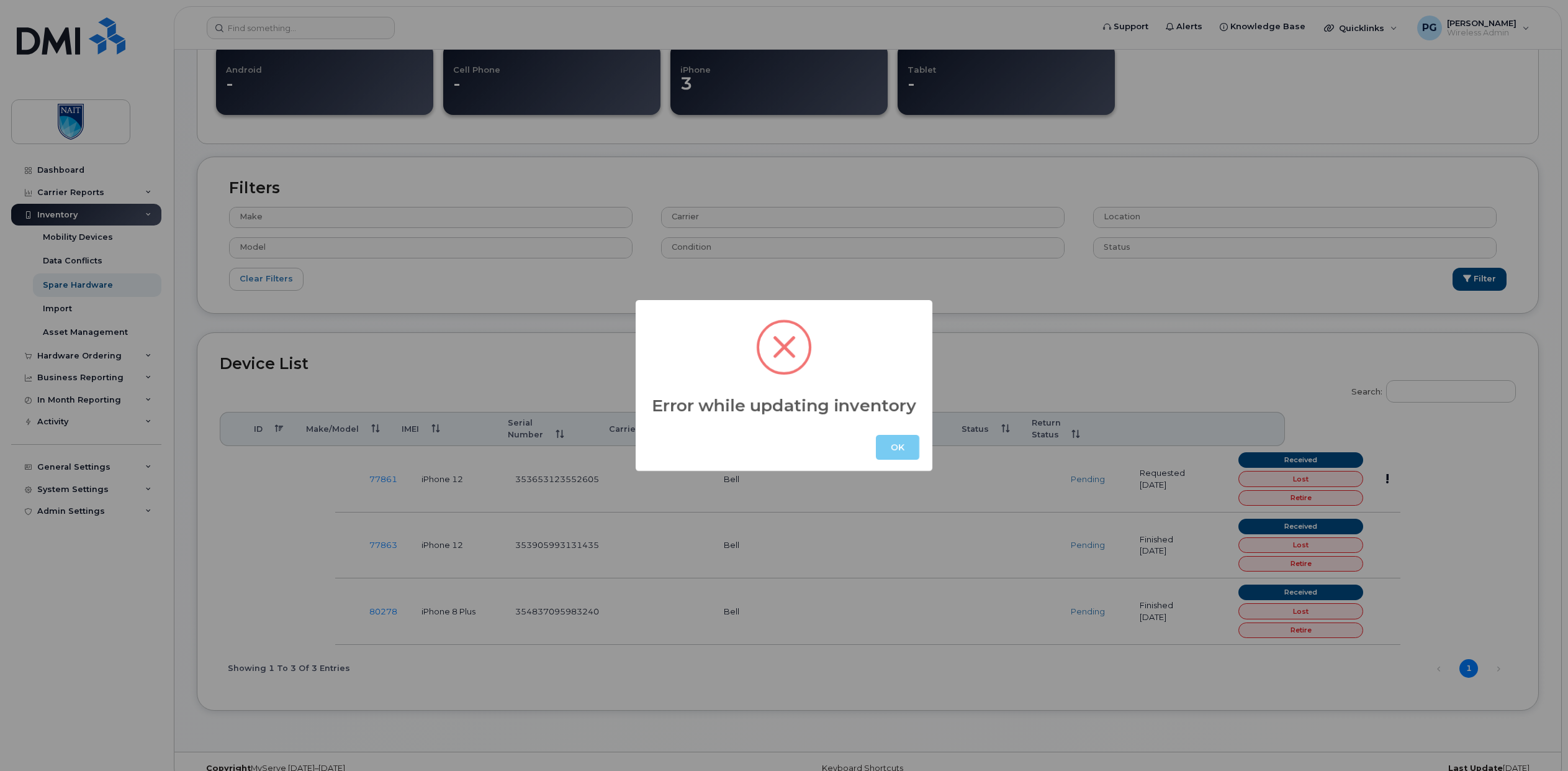
click at [896, 450] on button "OK" at bounding box center [897, 447] width 44 height 25
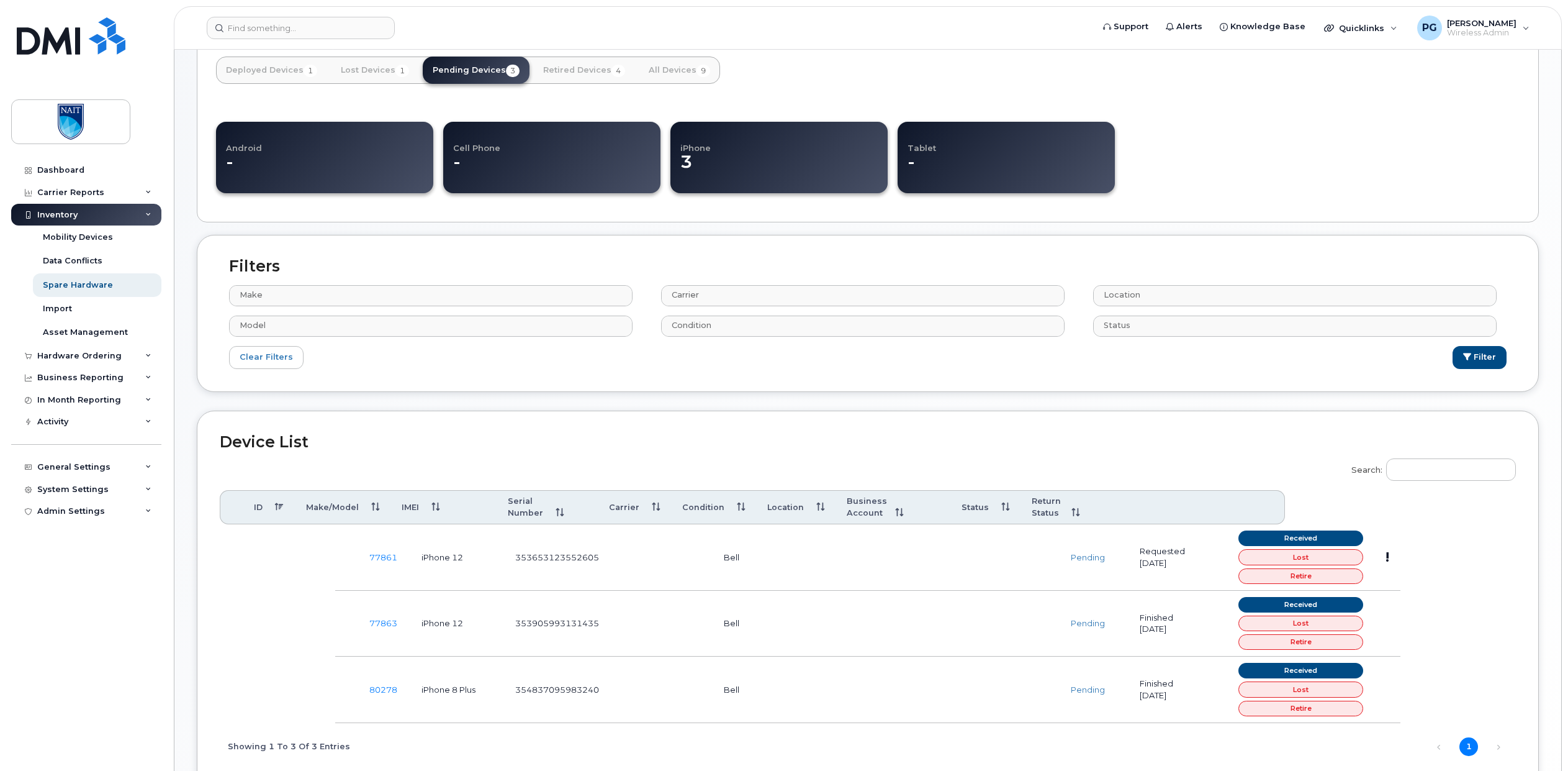
scroll to position [194, 0]
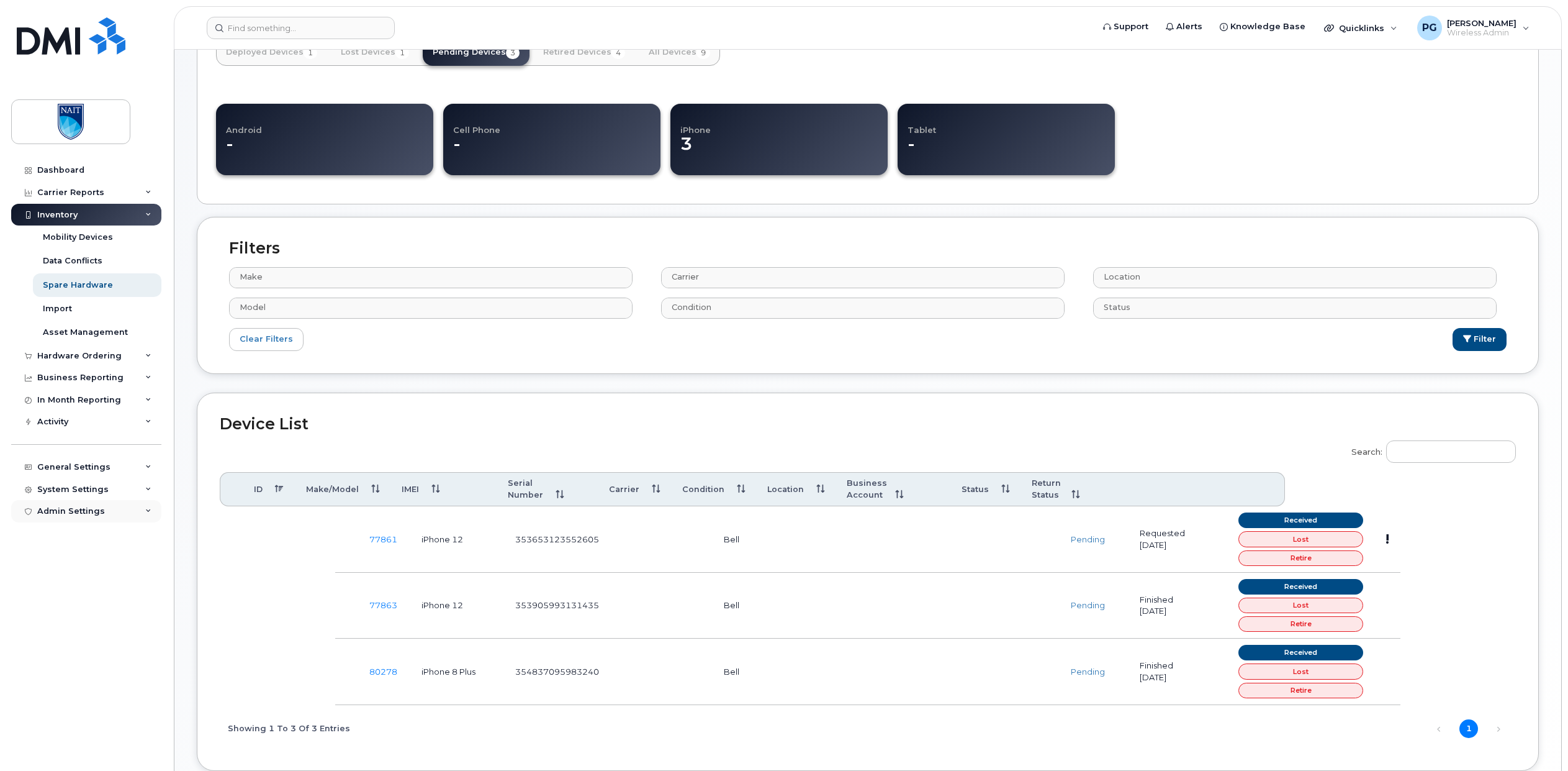
click at [101, 512] on div "Admin Settings" at bounding box center [71, 511] width 68 height 10
click at [89, 511] on div "Admin Settings" at bounding box center [71, 511] width 68 height 10
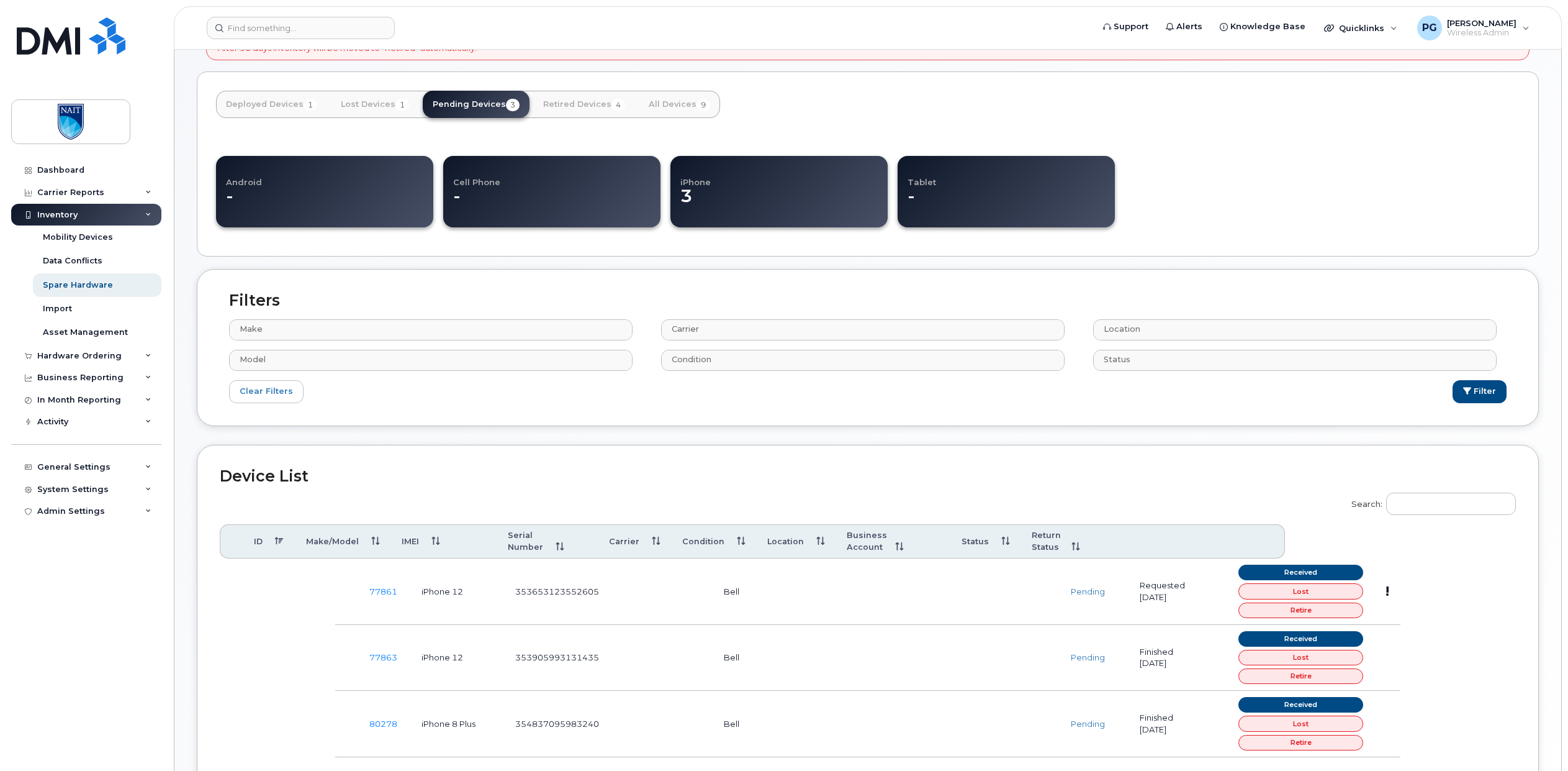
scroll to position [263, 0]
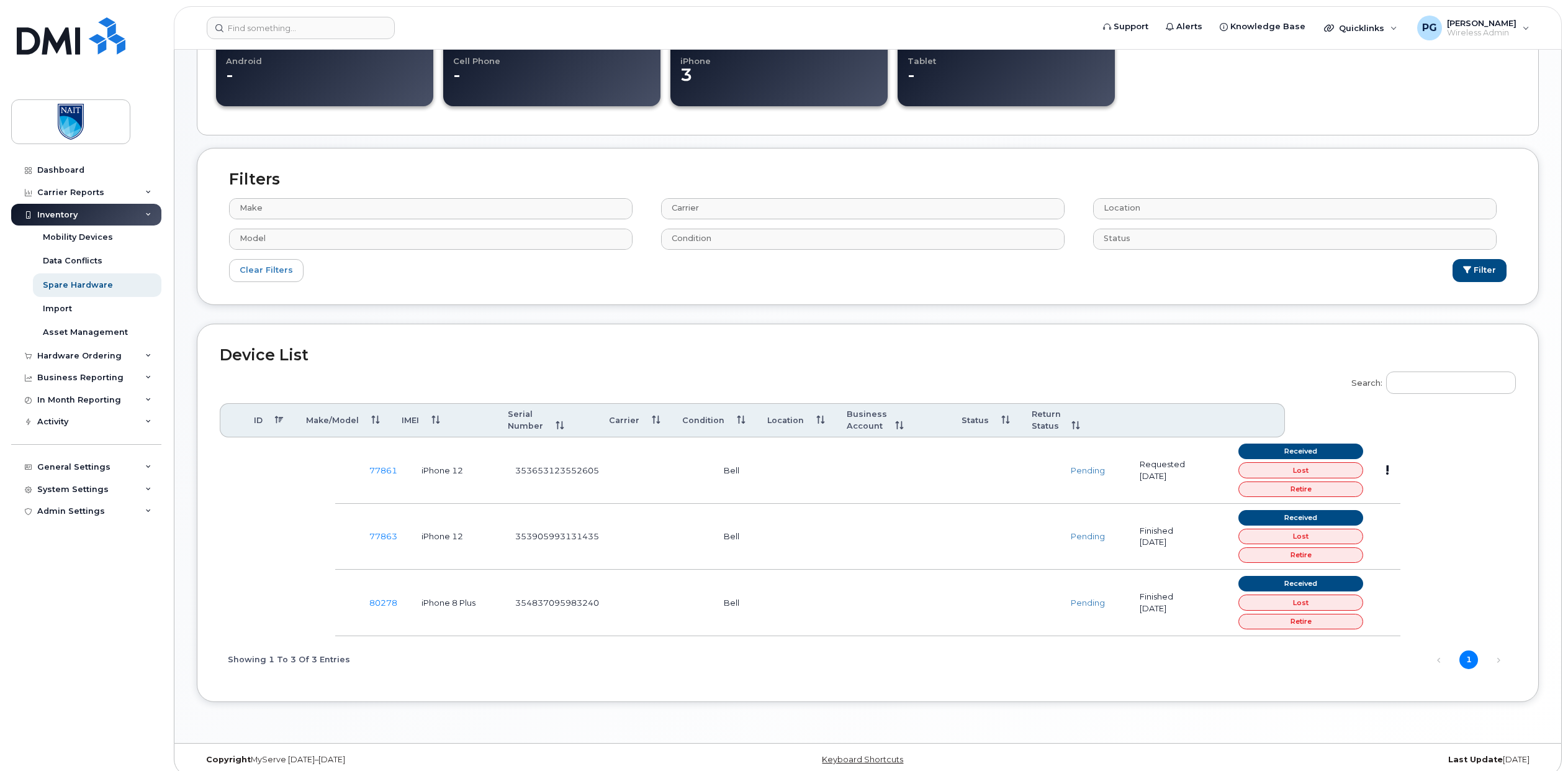
drag, startPoint x: 697, startPoint y: 532, endPoint x: 710, endPoint y: 530, distance: 13.2
click at [698, 532] on td at bounding box center [662, 537] width 102 height 66
click at [51, 329] on div "Asset Management" at bounding box center [85, 333] width 85 height 12
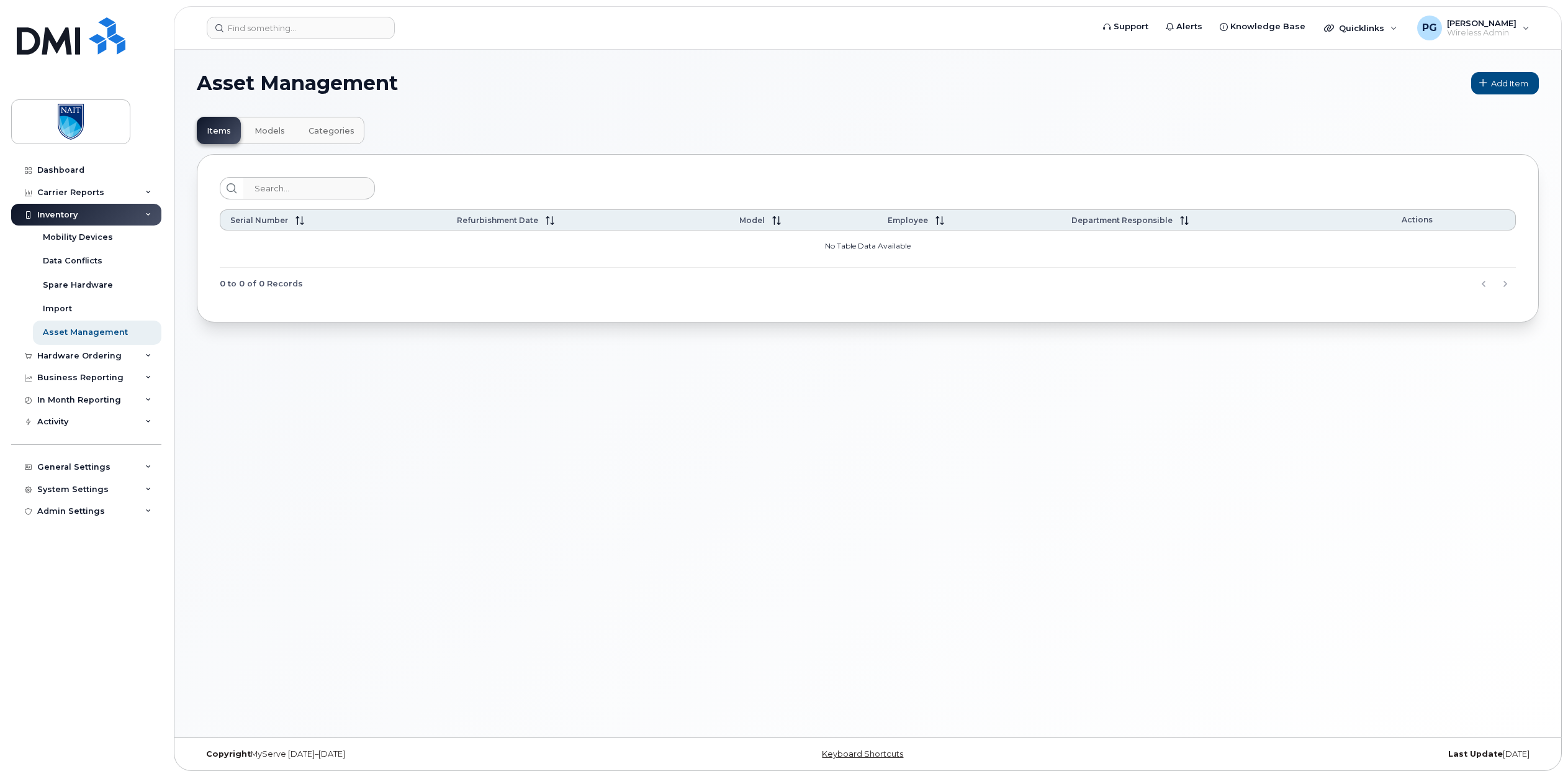
click at [269, 131] on span "Models" at bounding box center [269, 131] width 31 height 10
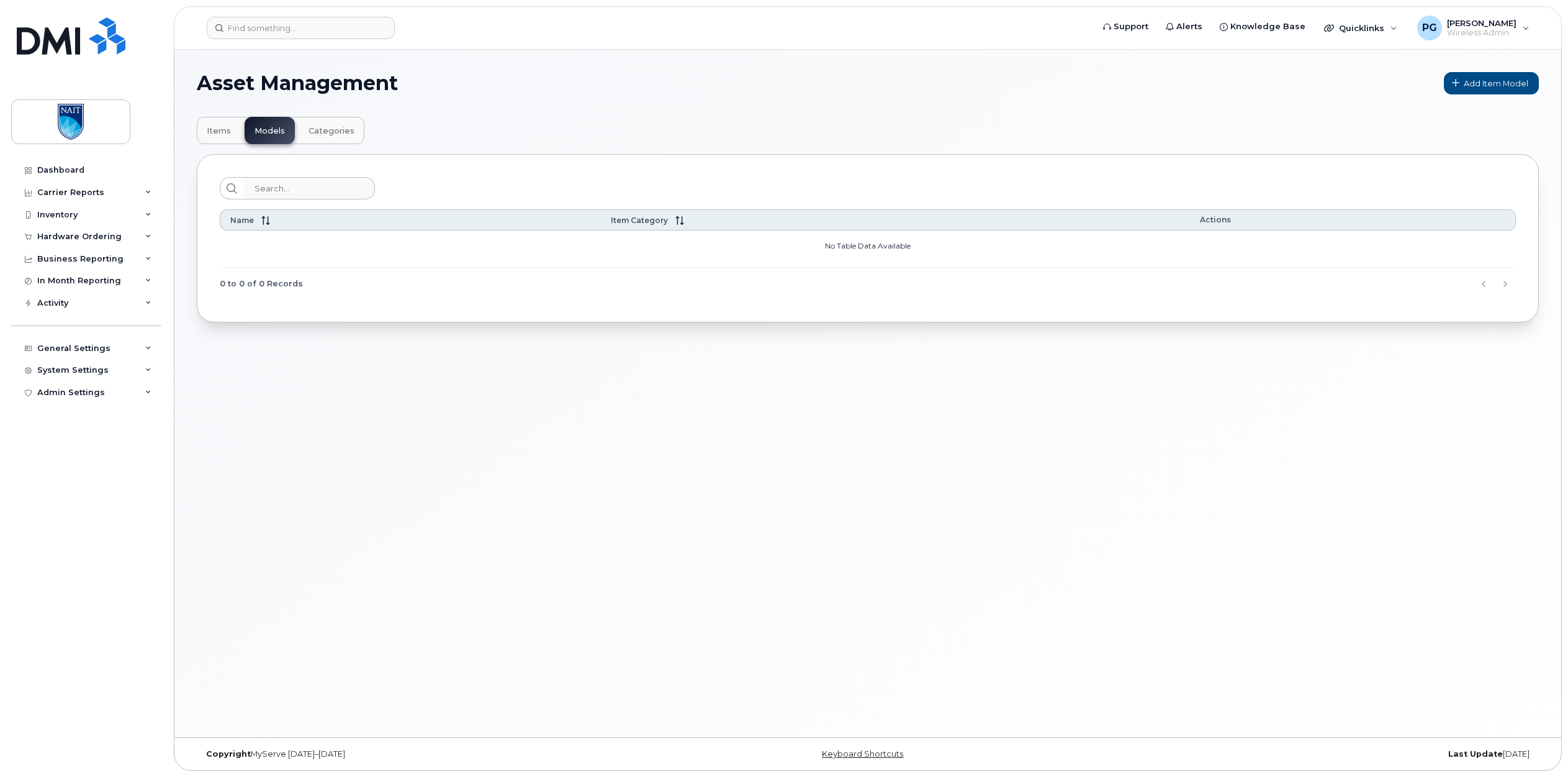
click at [220, 129] on span "Items" at bounding box center [219, 131] width 24 height 10
click at [319, 130] on span "Categories" at bounding box center [332, 131] width 46 height 10
click at [79, 217] on div "Inventory" at bounding box center [87, 215] width 150 height 22
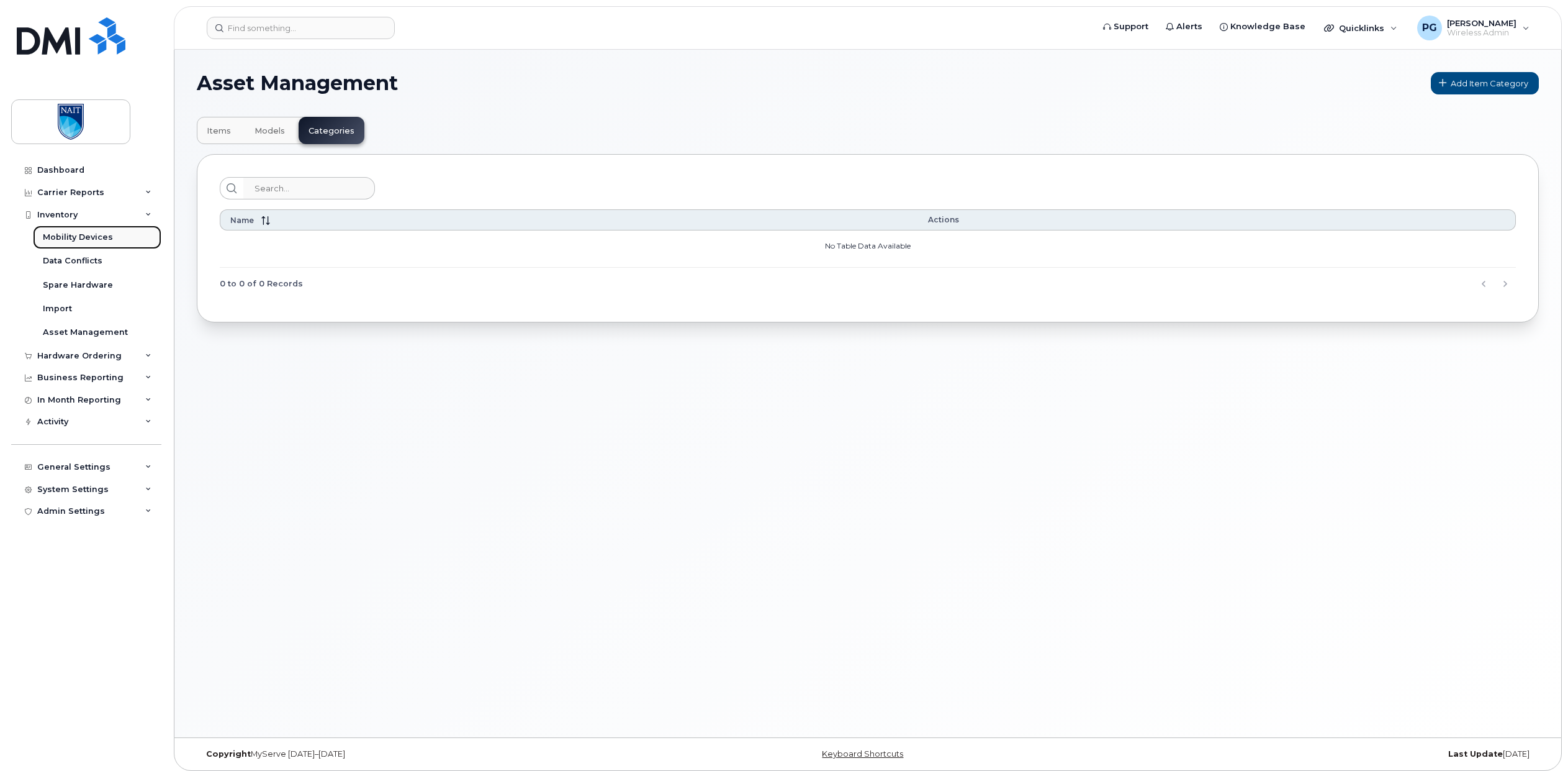
click at [87, 239] on div "Mobility Devices" at bounding box center [78, 238] width 70 height 12
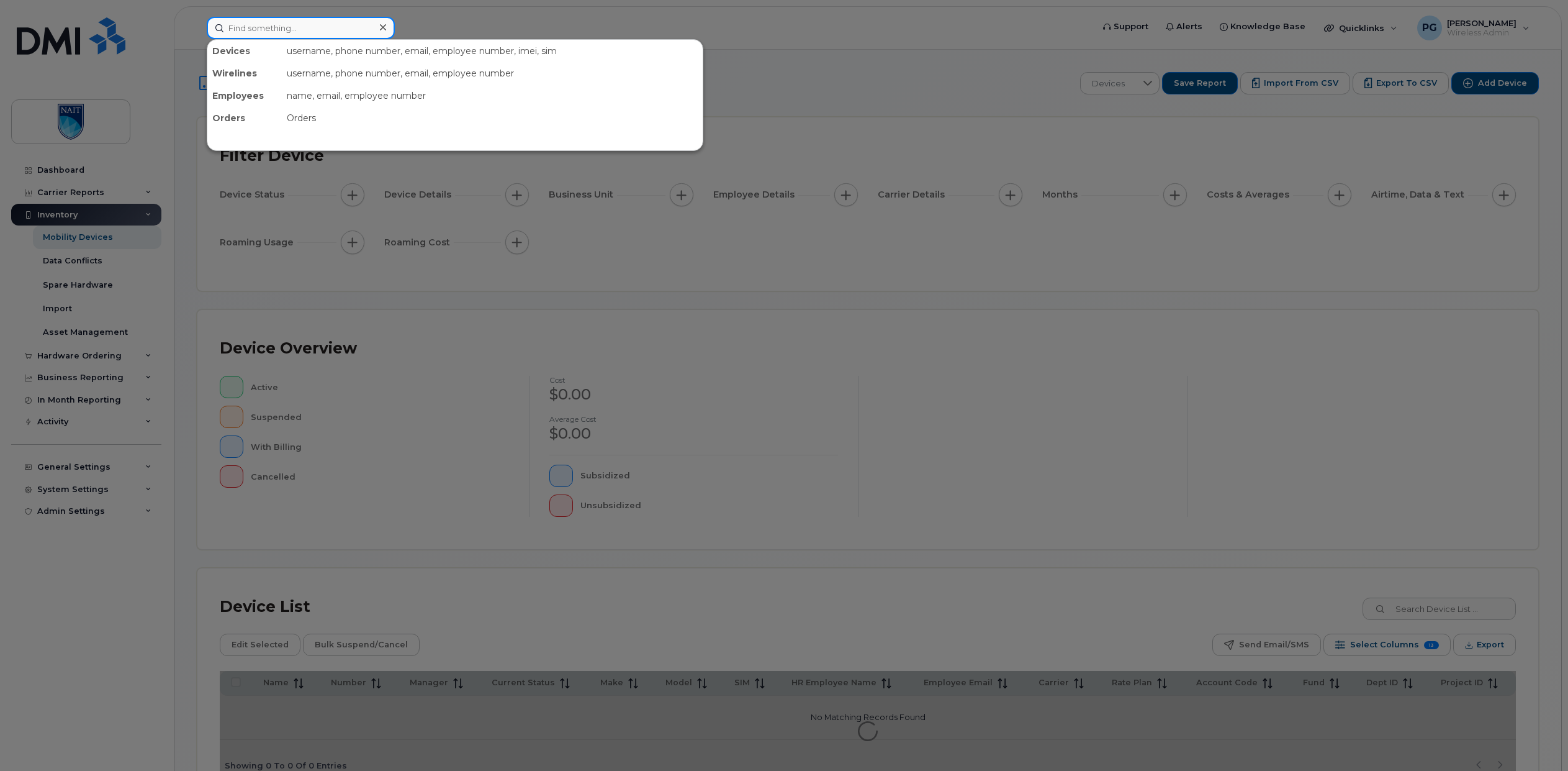
click at [300, 32] on input at bounding box center [301, 27] width 188 height 22
paste input "https://myserve.ca/customer/10918/inventory?state=pending"
type input "https://myserve.ca/customer/10918/inventory?state=pending"
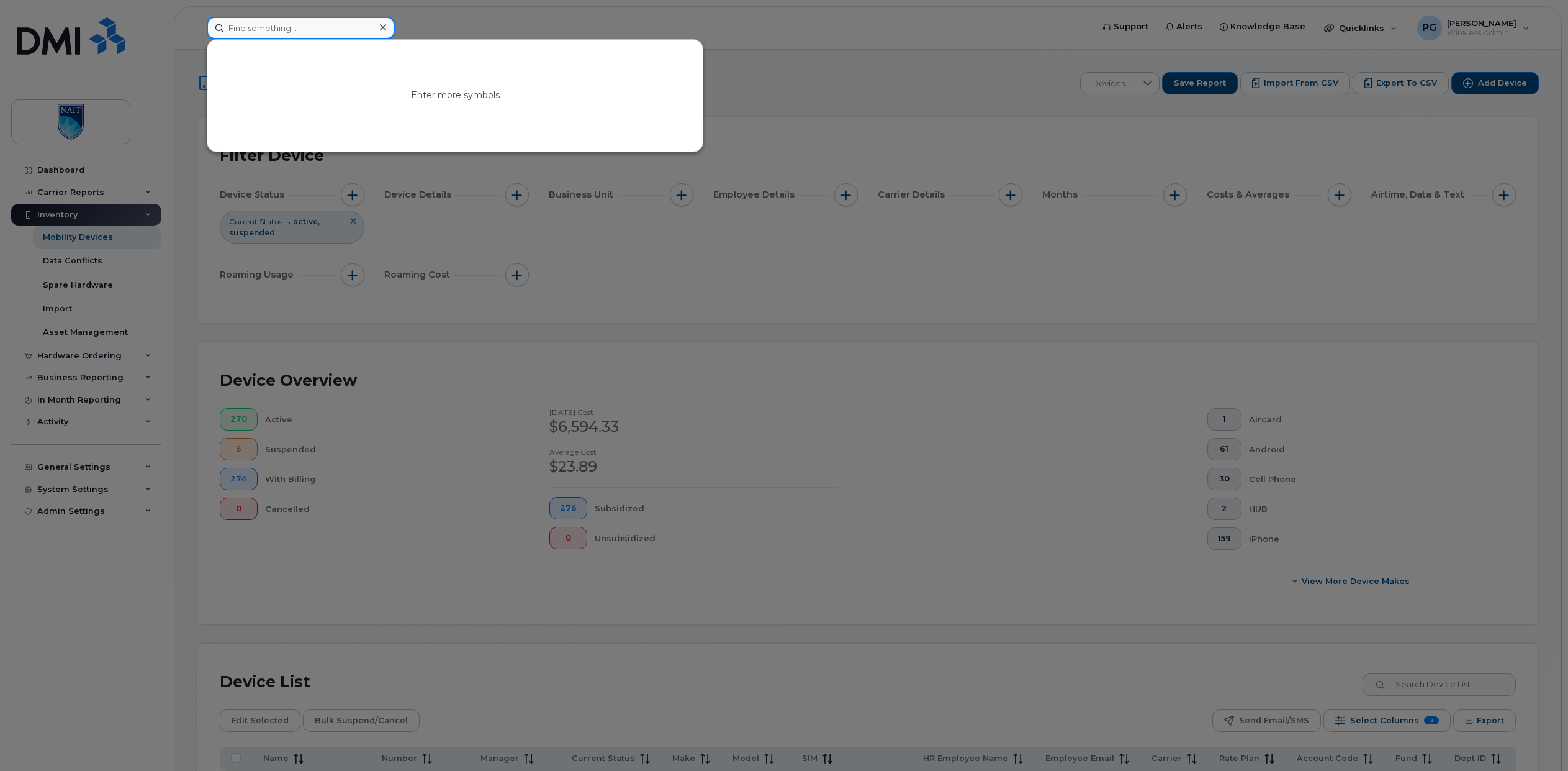
click at [326, 33] on input at bounding box center [301, 27] width 188 height 22
paste input "353653123552605"
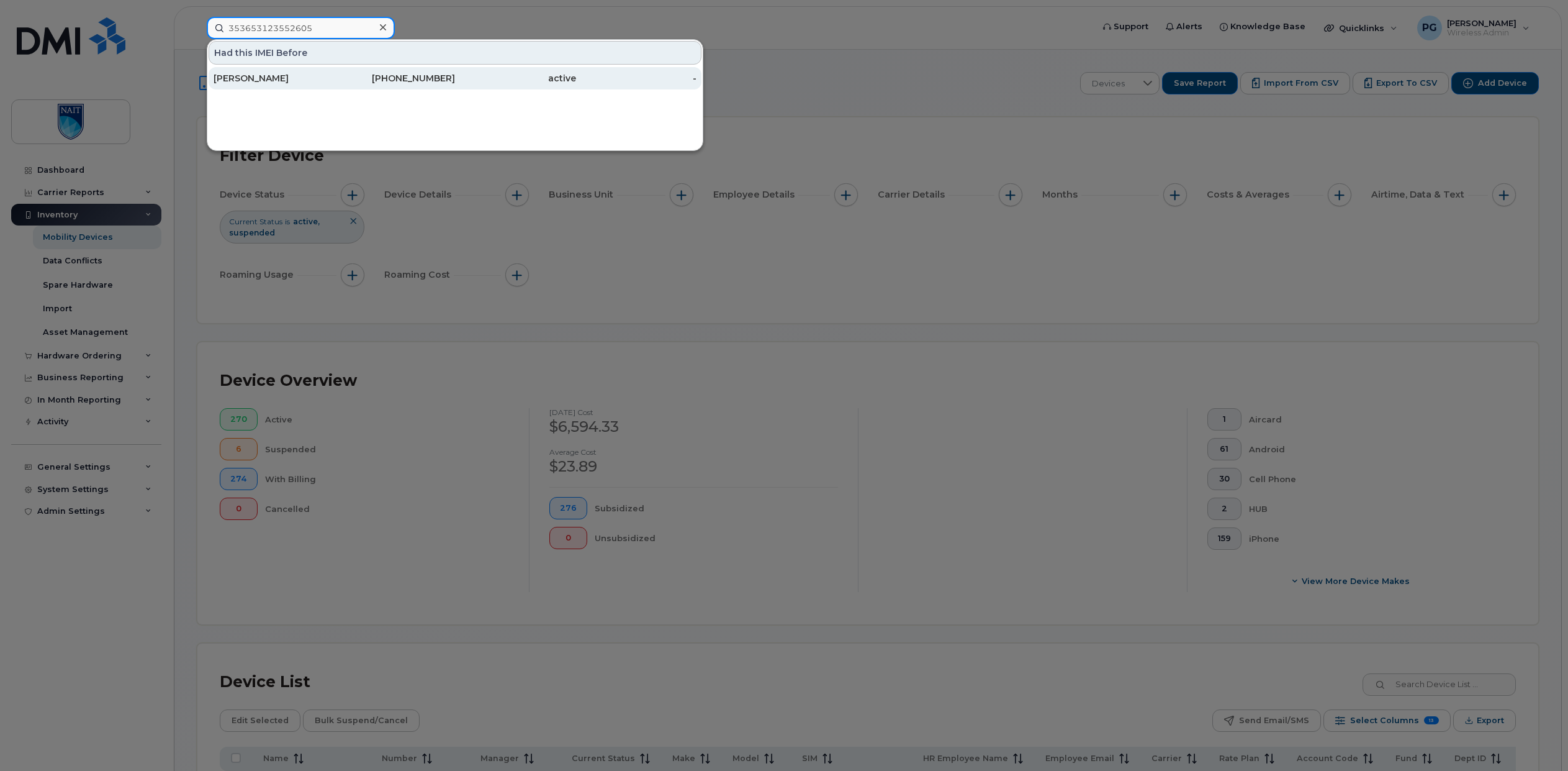
type input "353653123552605"
click at [309, 75] on div "James Jacques" at bounding box center [274, 78] width 121 height 12
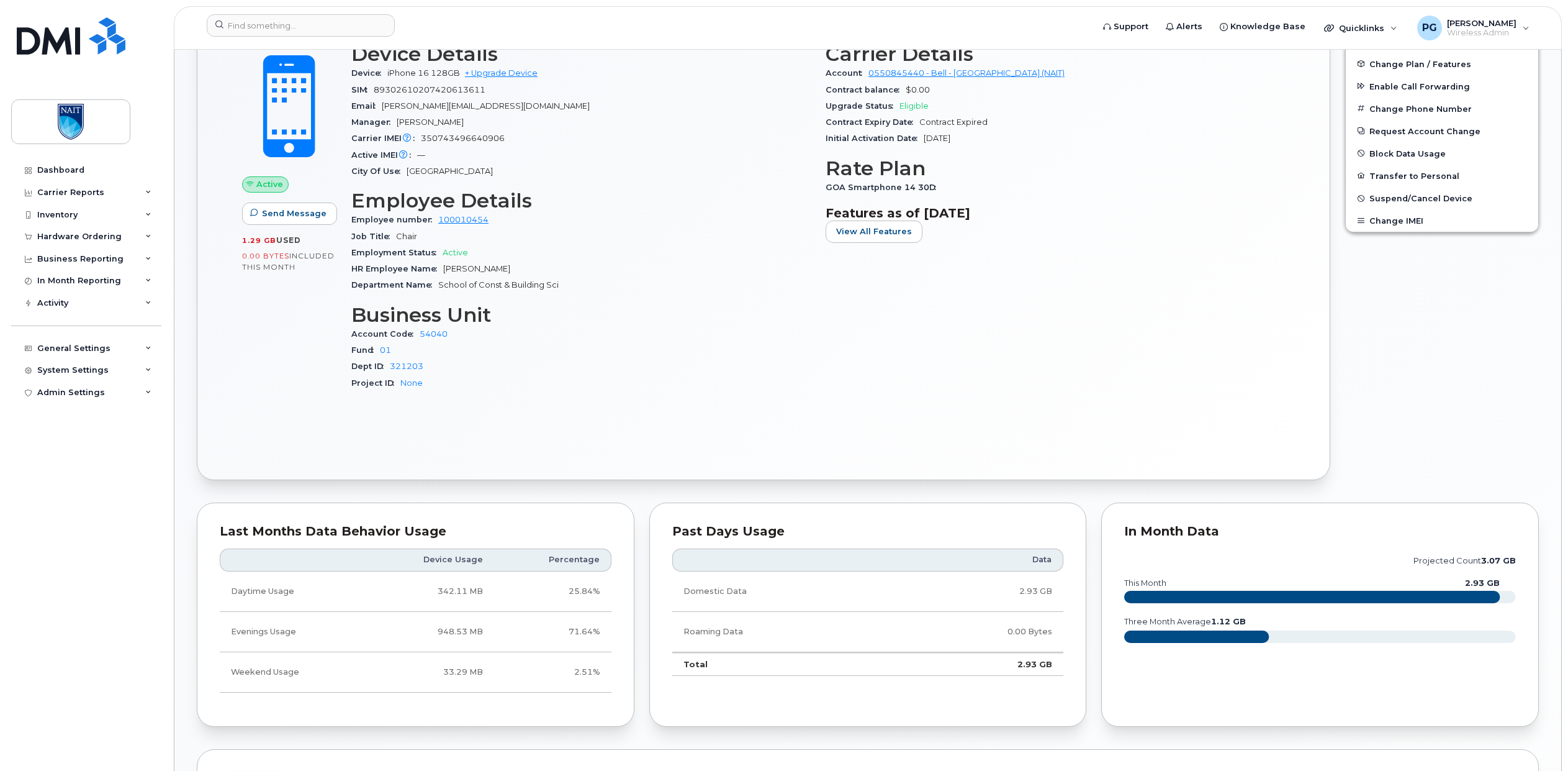
scroll to position [160, 0]
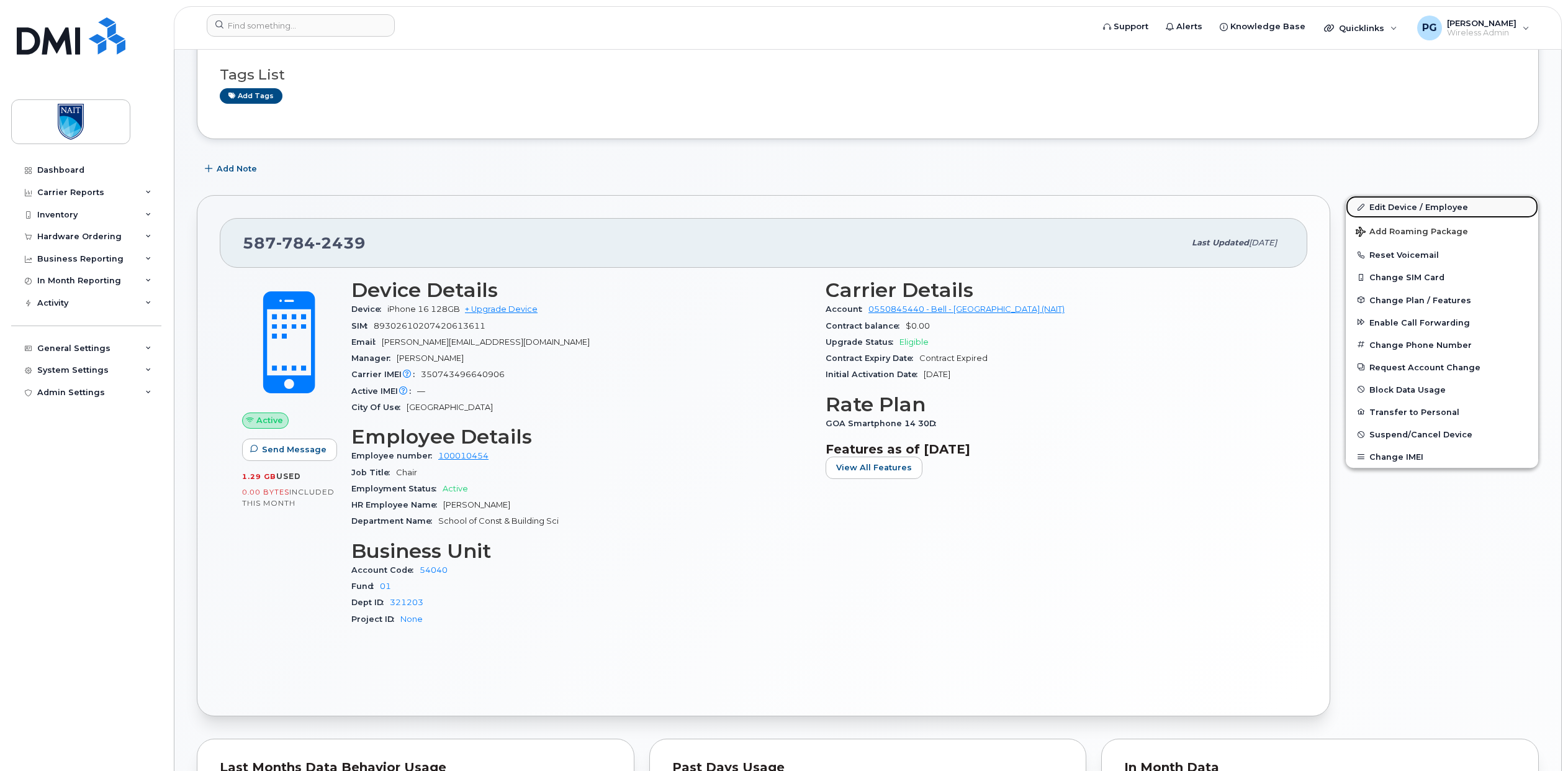
click at [1403, 207] on link "Edit Device / Employee" at bounding box center [1442, 206] width 192 height 22
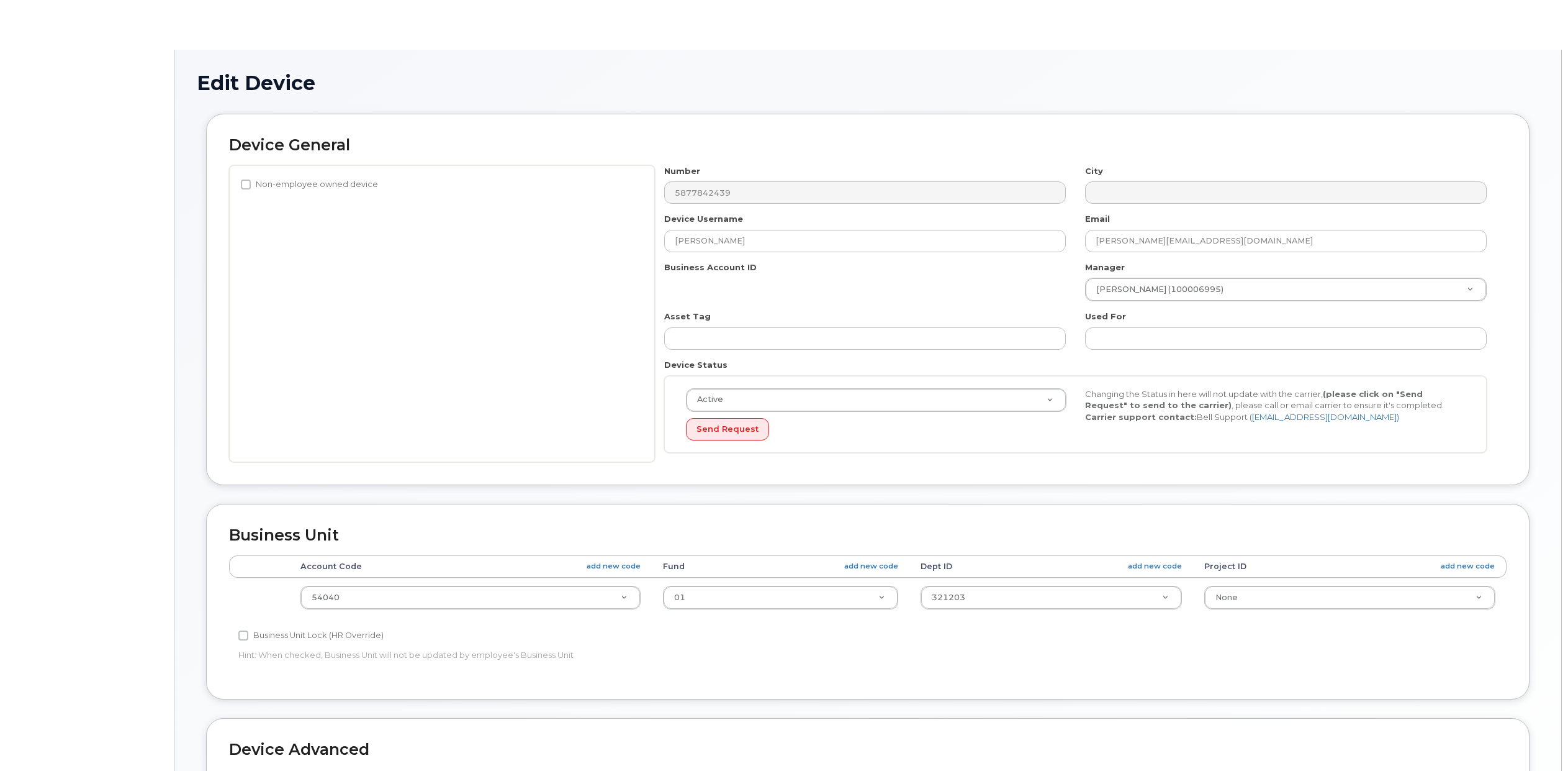
select select "29473126"
select select "29461498"
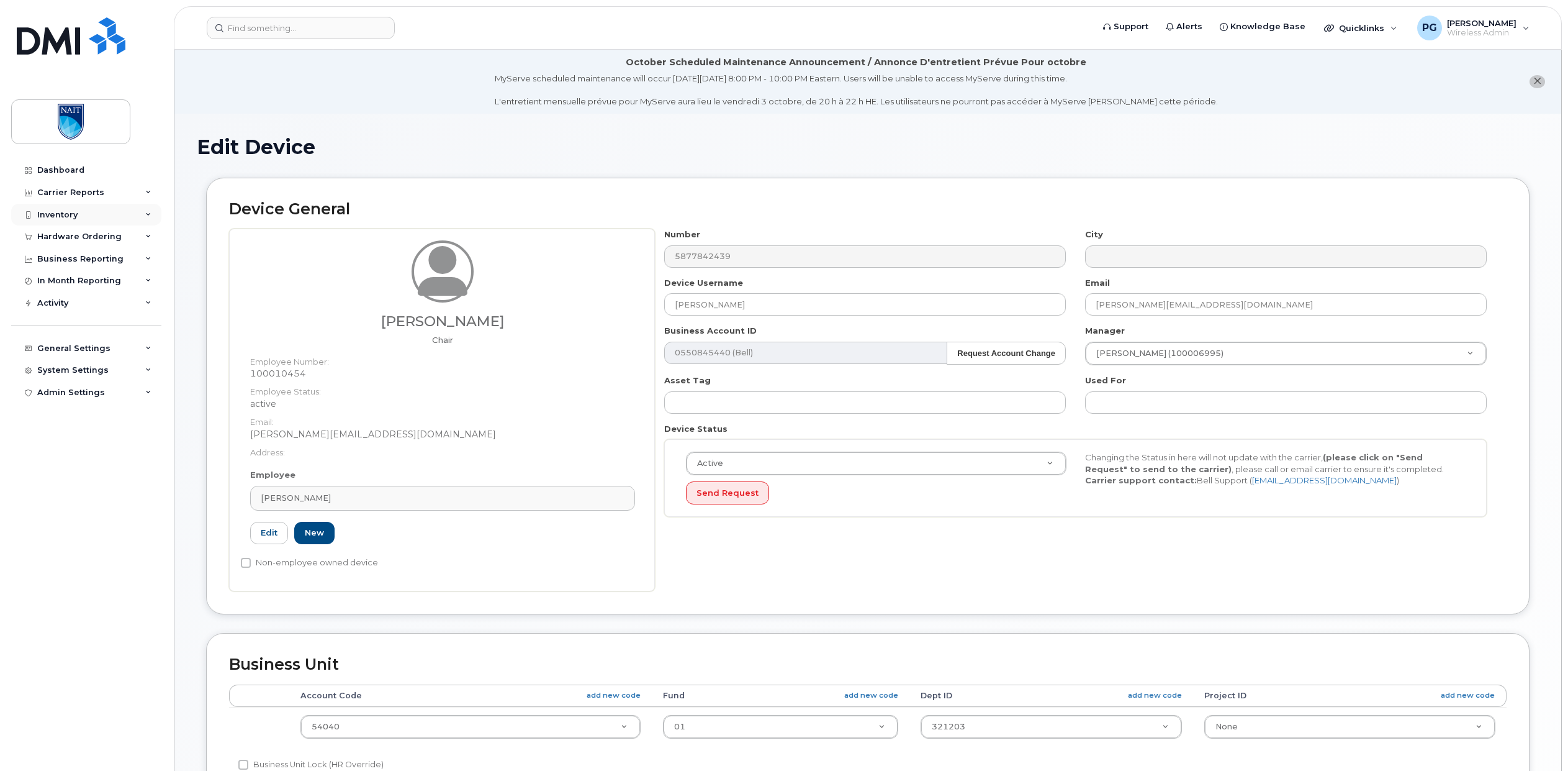
click at [67, 216] on div "Inventory" at bounding box center [57, 215] width 40 height 10
click at [73, 288] on div "Spare Hardware" at bounding box center [78, 286] width 70 height 12
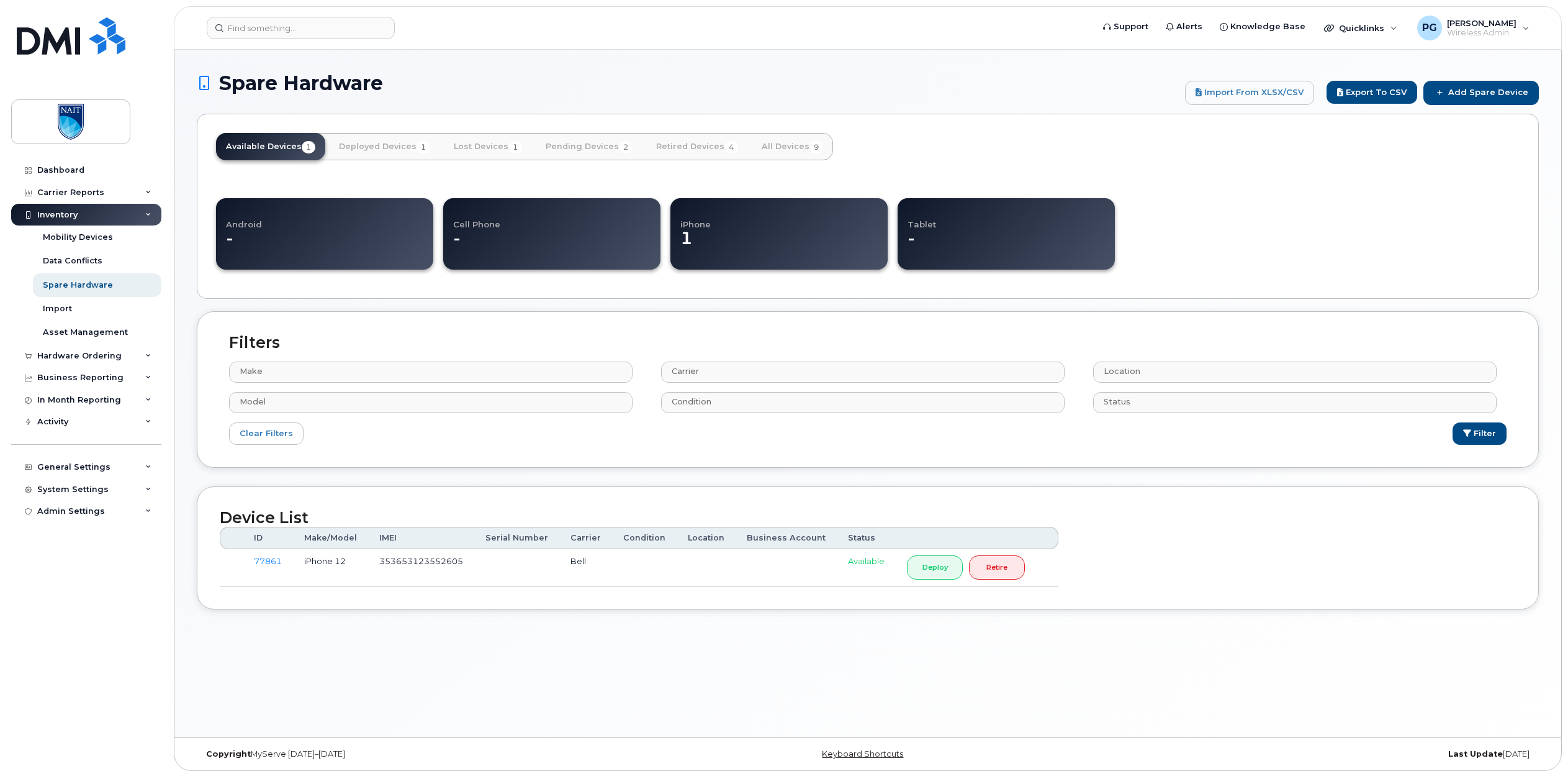
select select
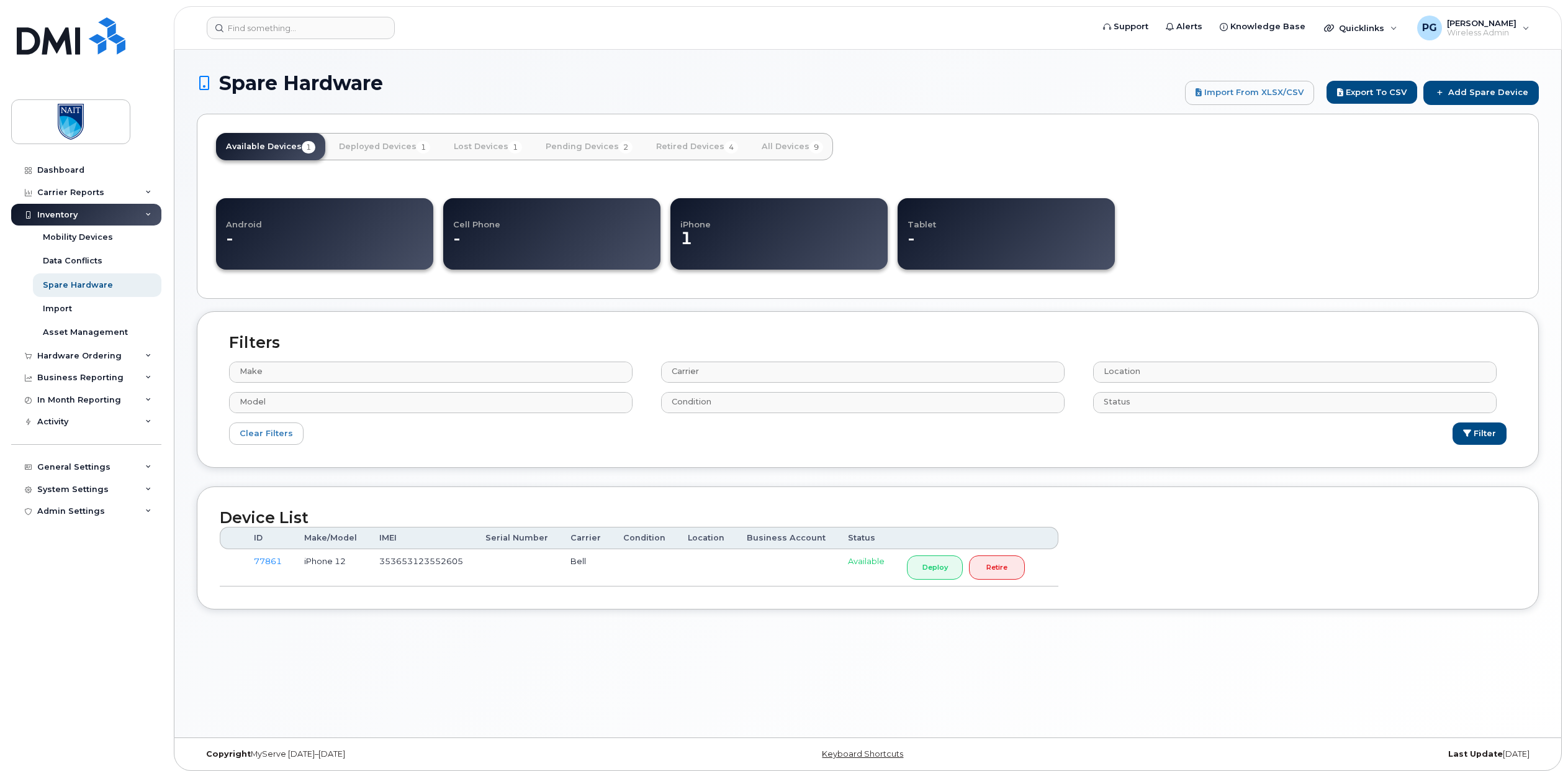
select select
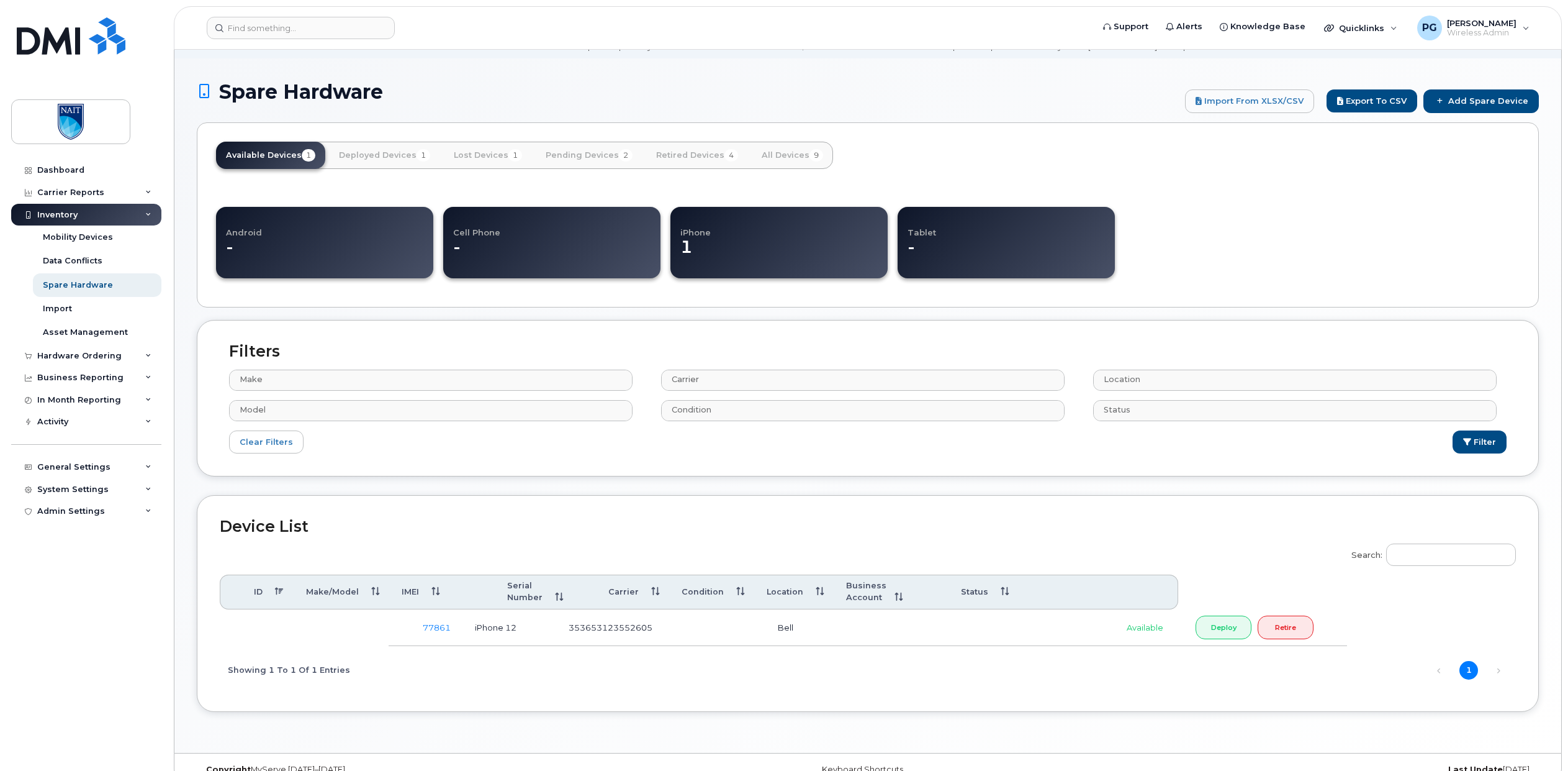
scroll to position [70, 0]
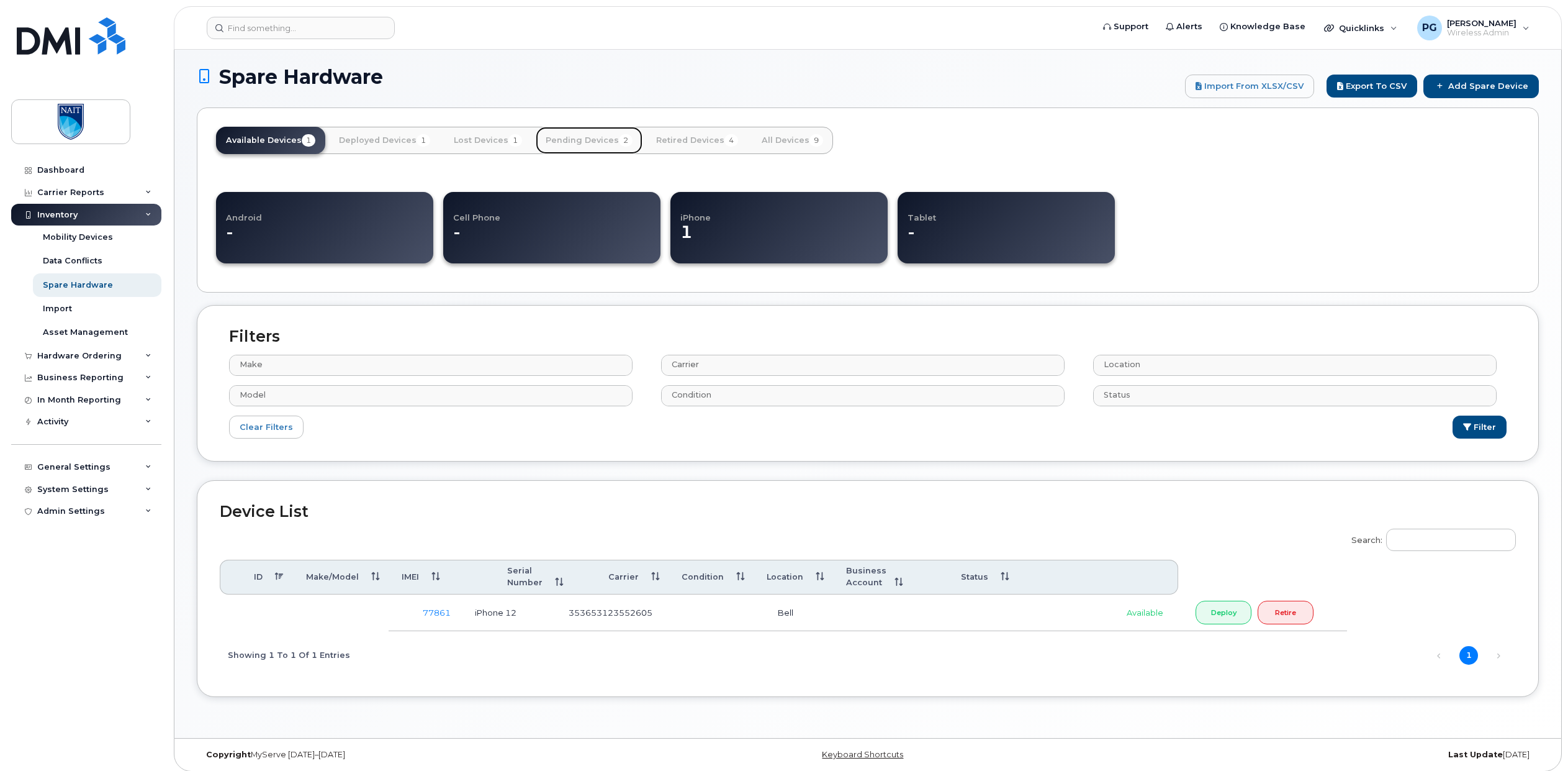
click at [587, 140] on link "Pending Devices 2" at bounding box center [588, 140] width 106 height 27
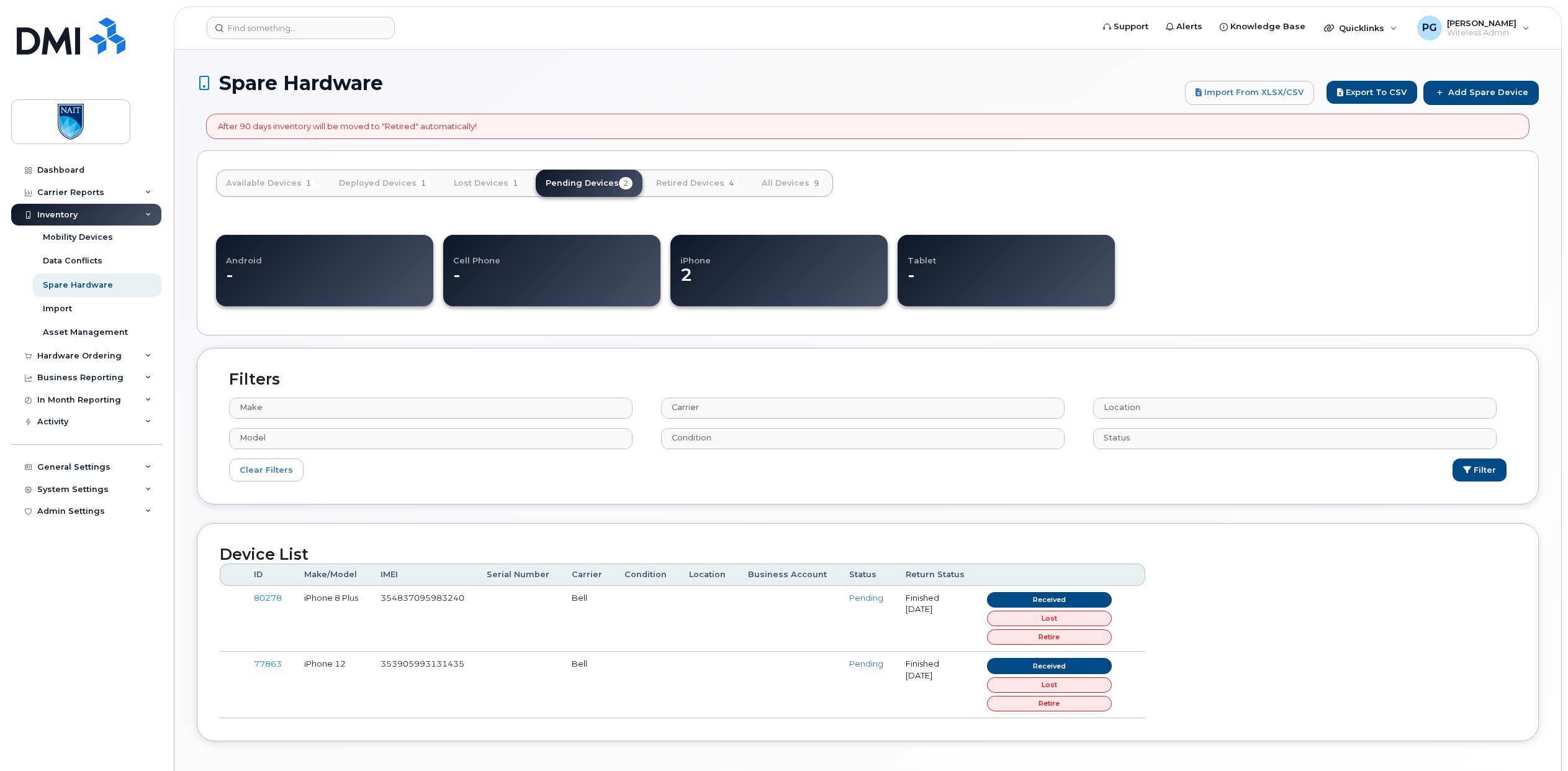
select select
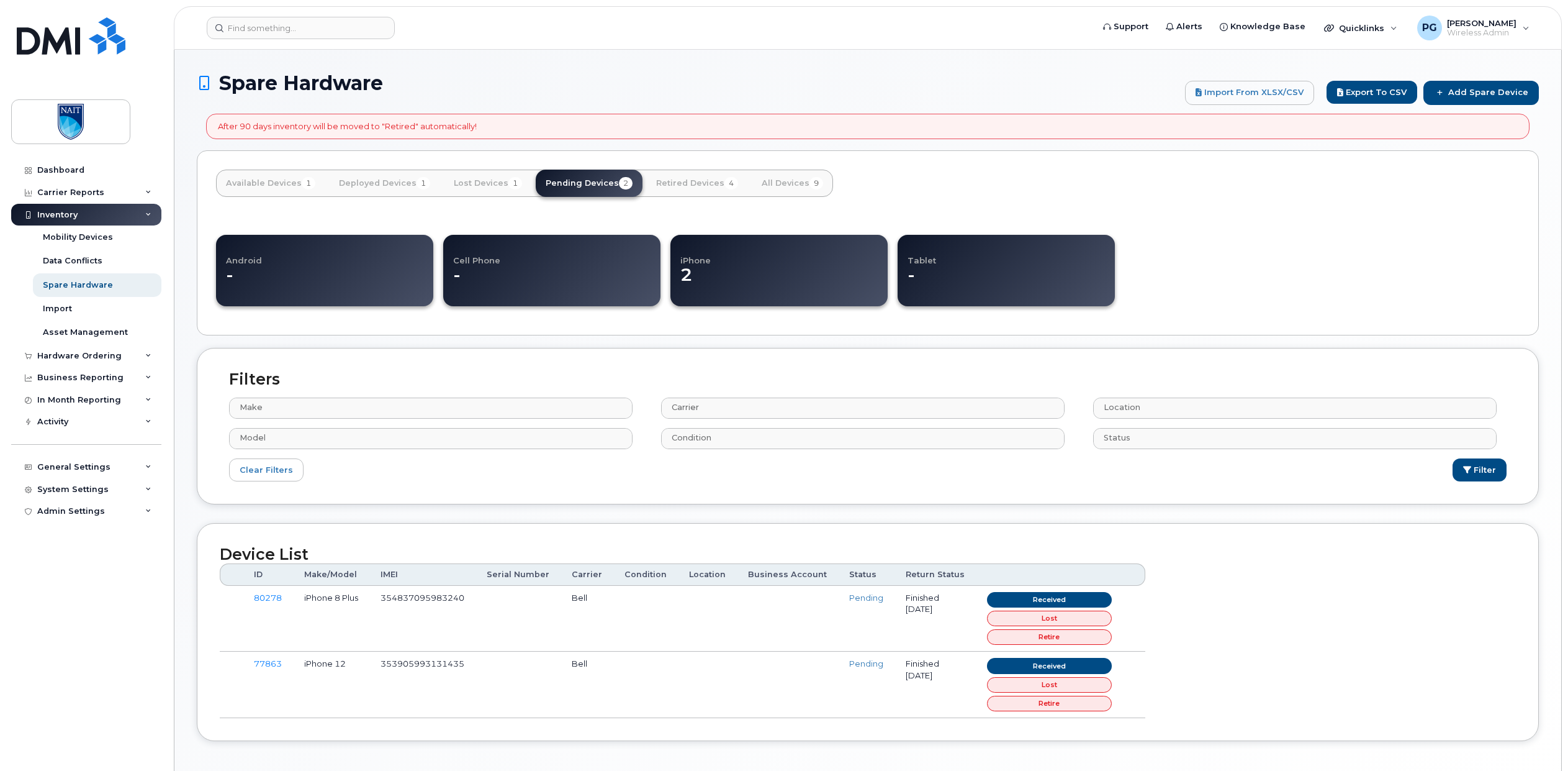
select select
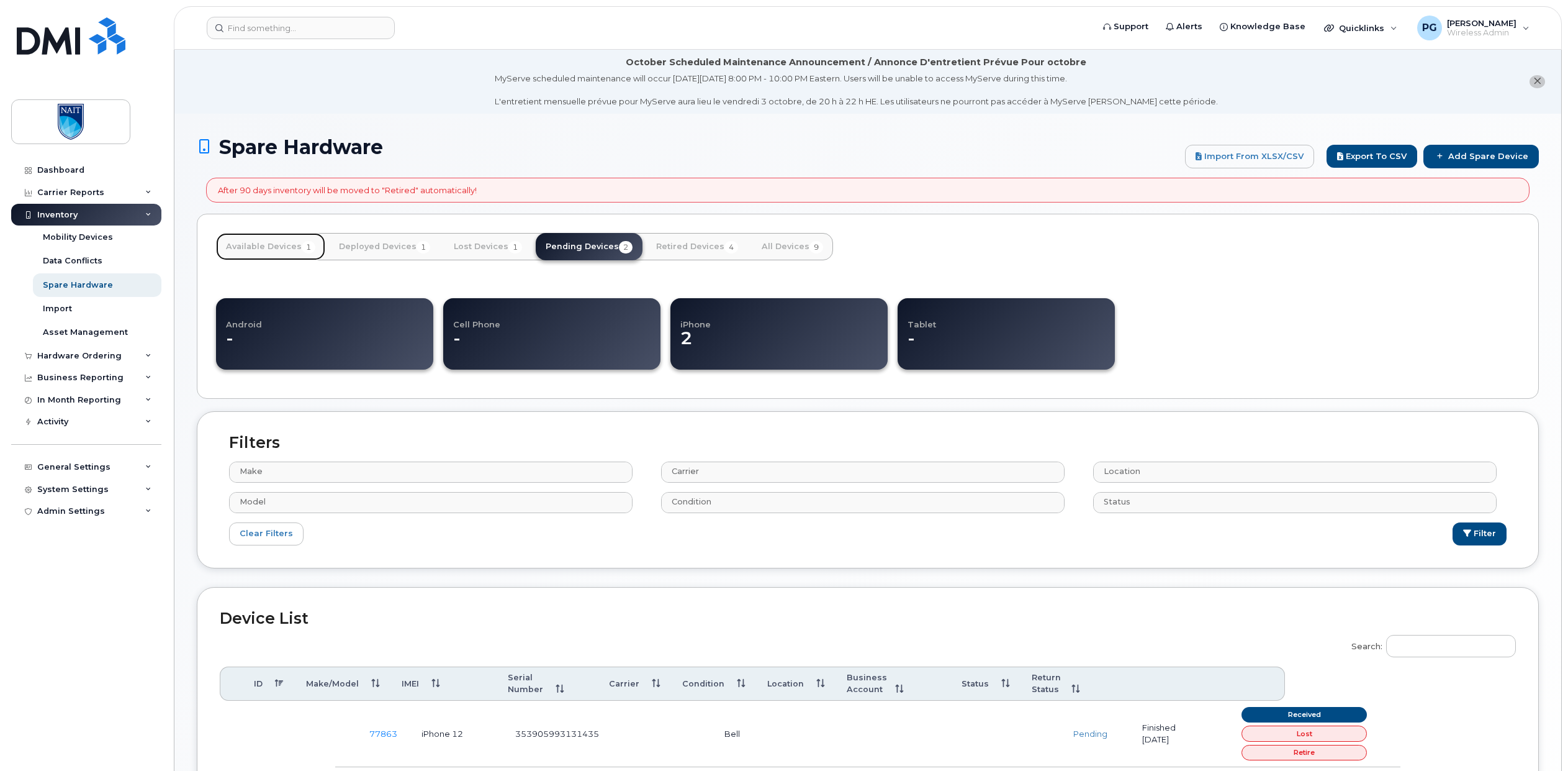
click at [293, 246] on link "Available Devices 1" at bounding box center [271, 246] width 109 height 27
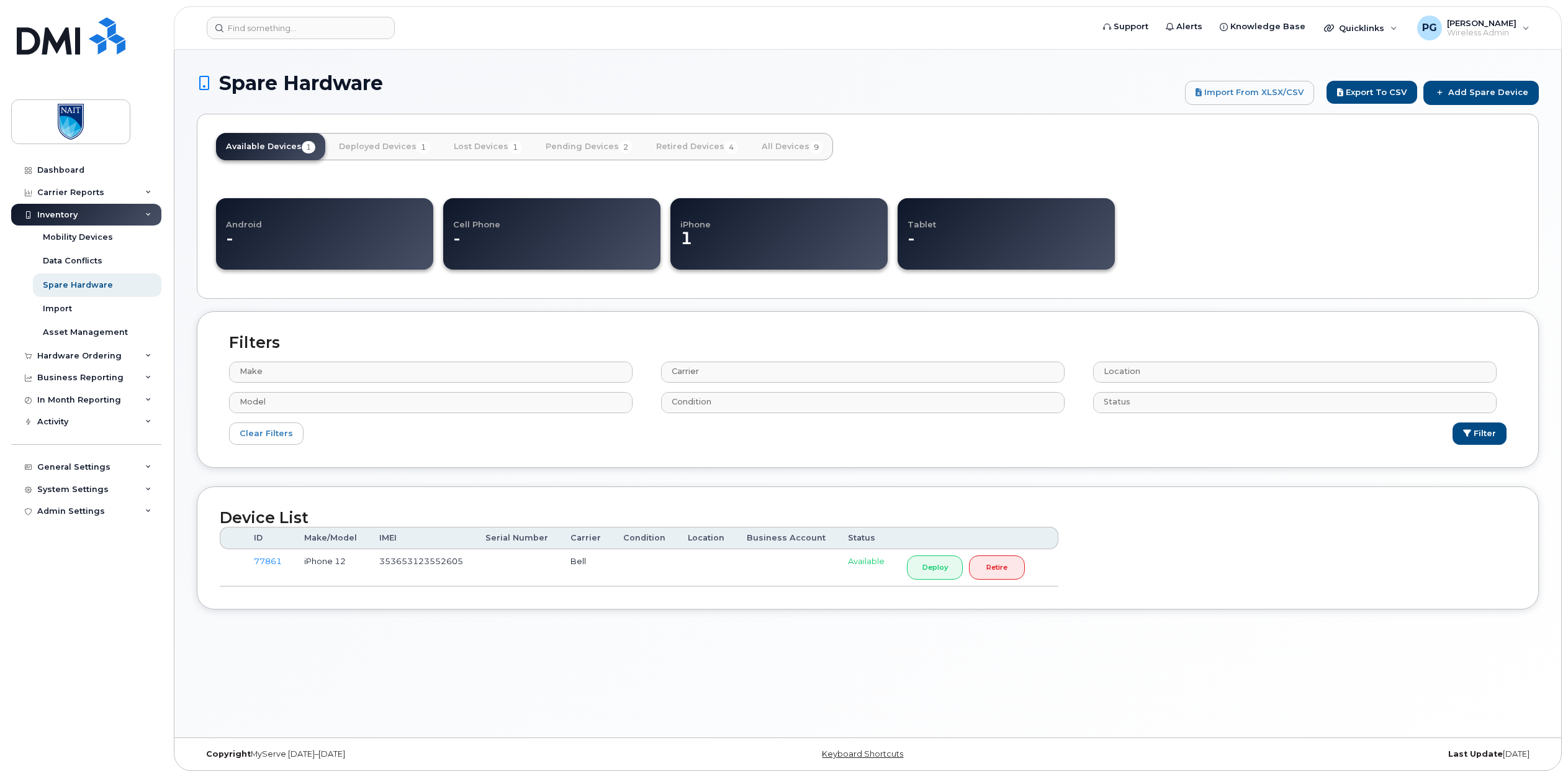
select select
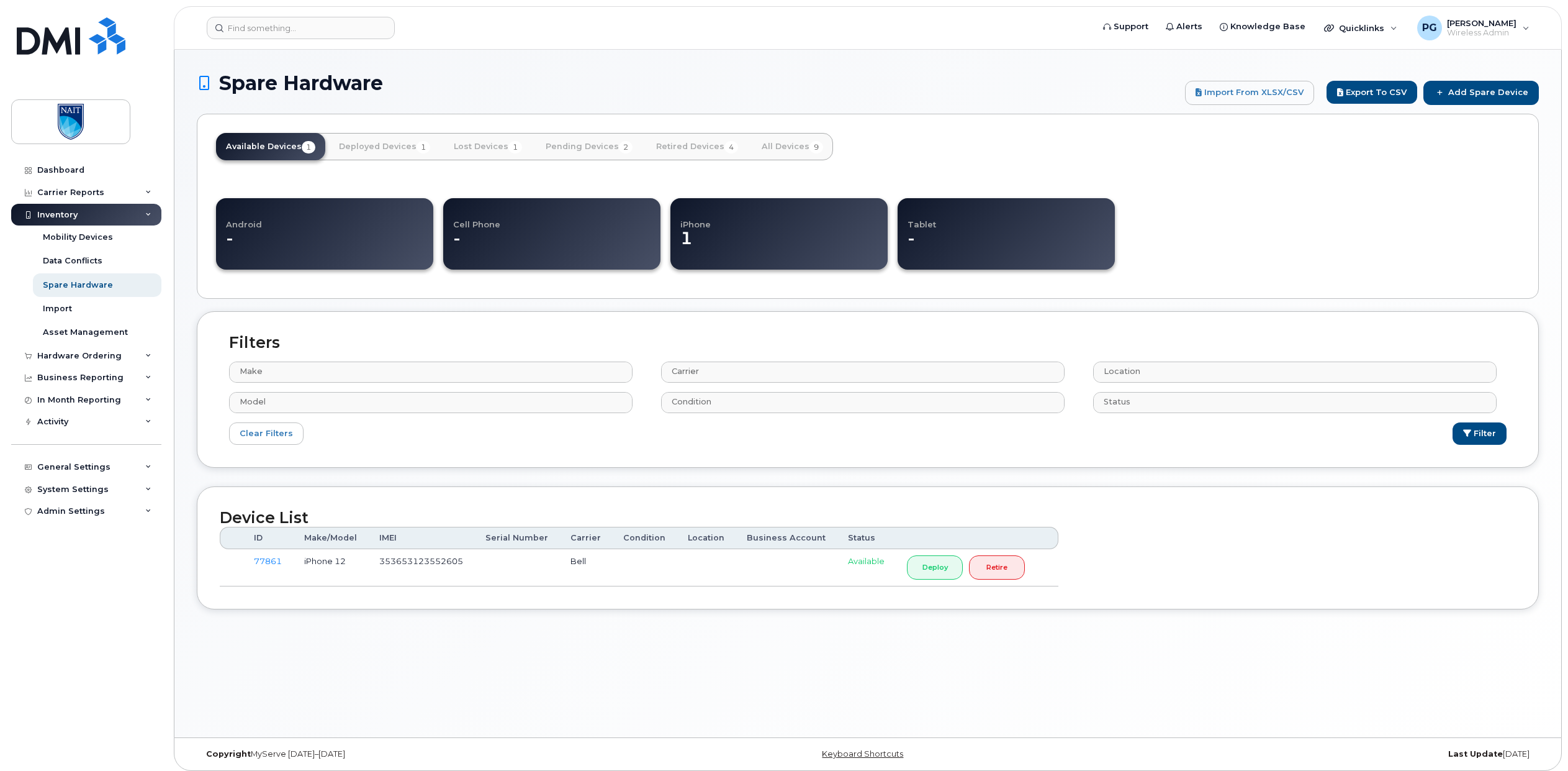
select select
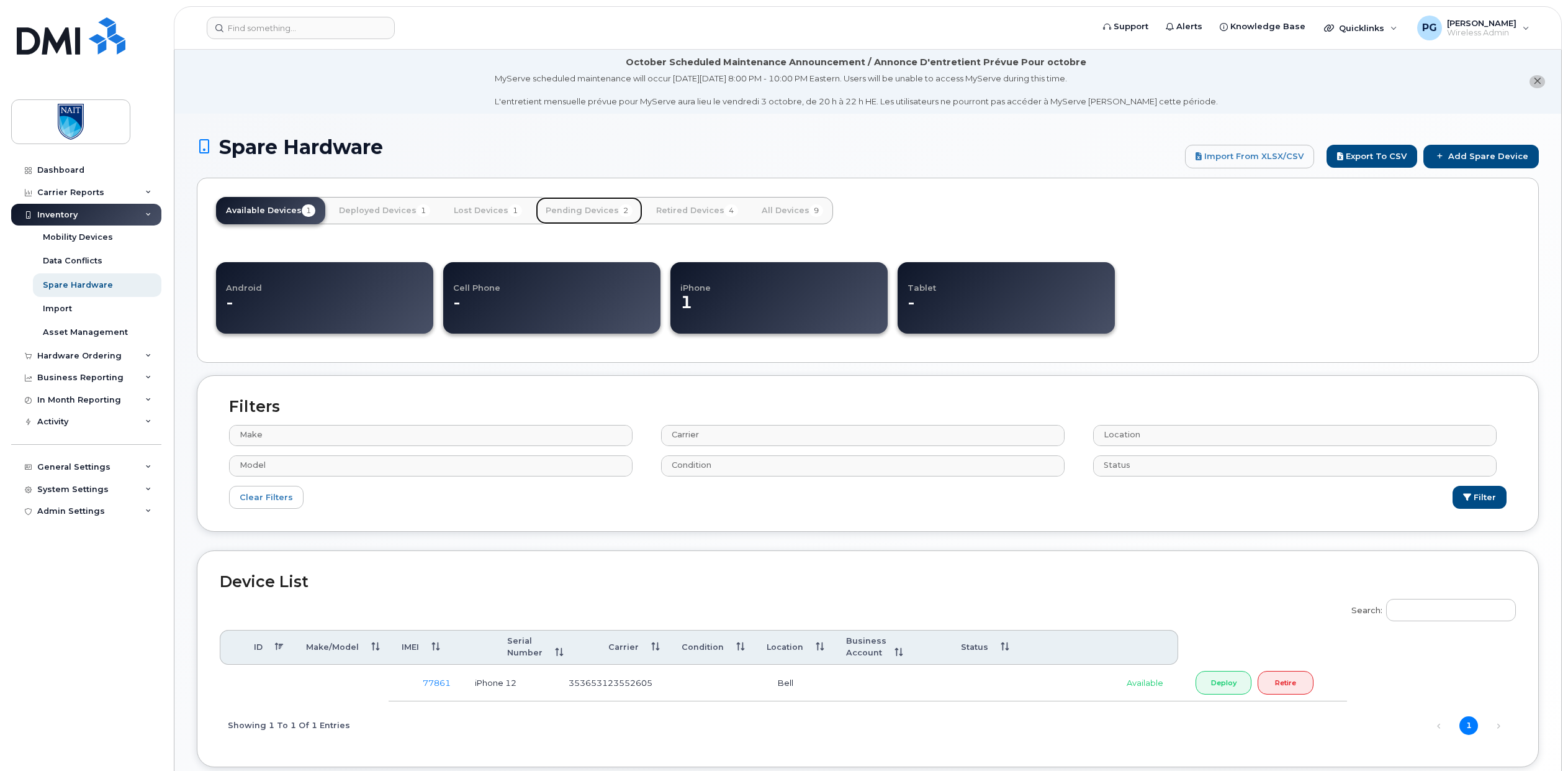
click at [601, 209] on link "Pending Devices 2" at bounding box center [588, 210] width 106 height 27
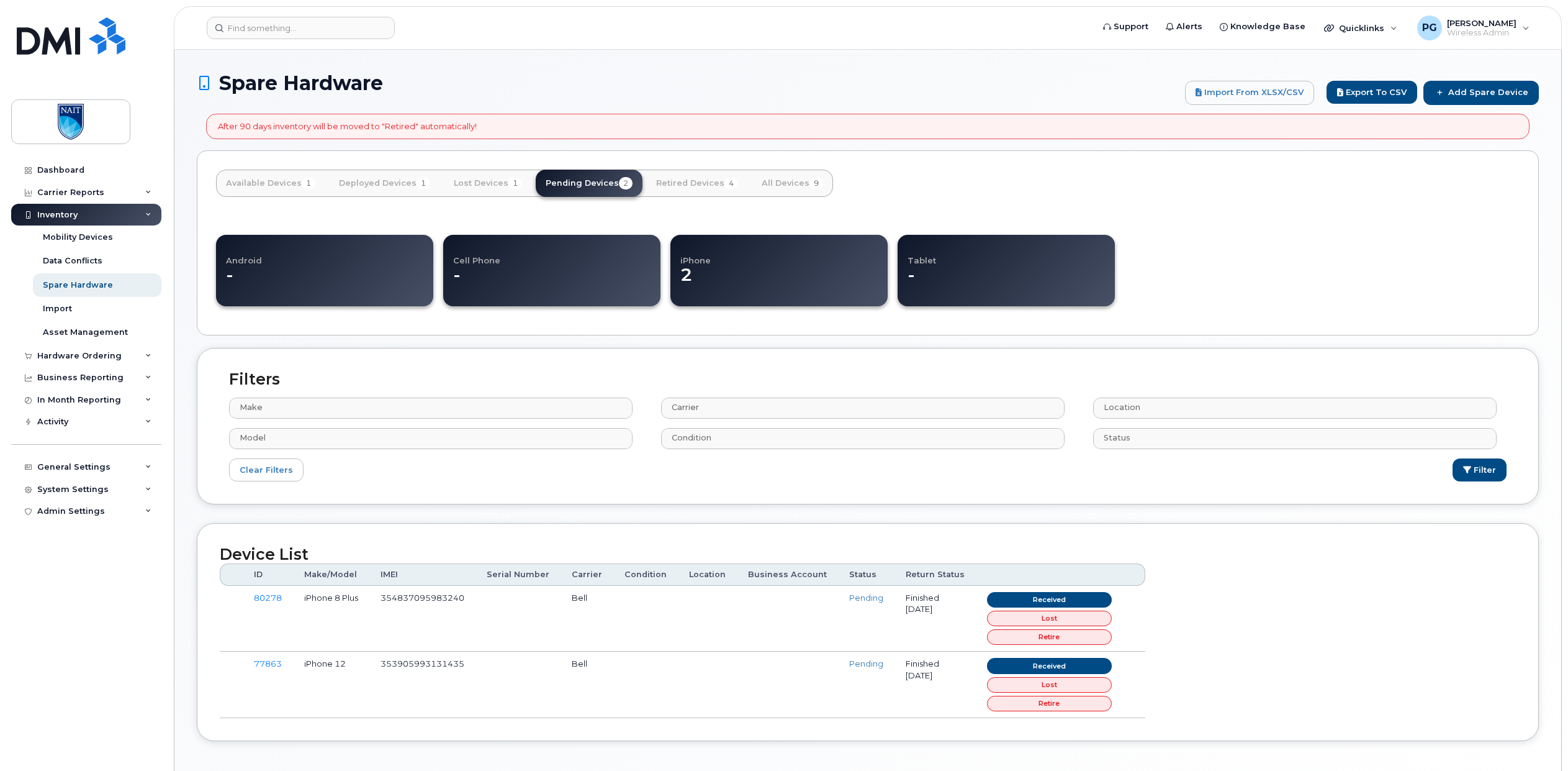
select select
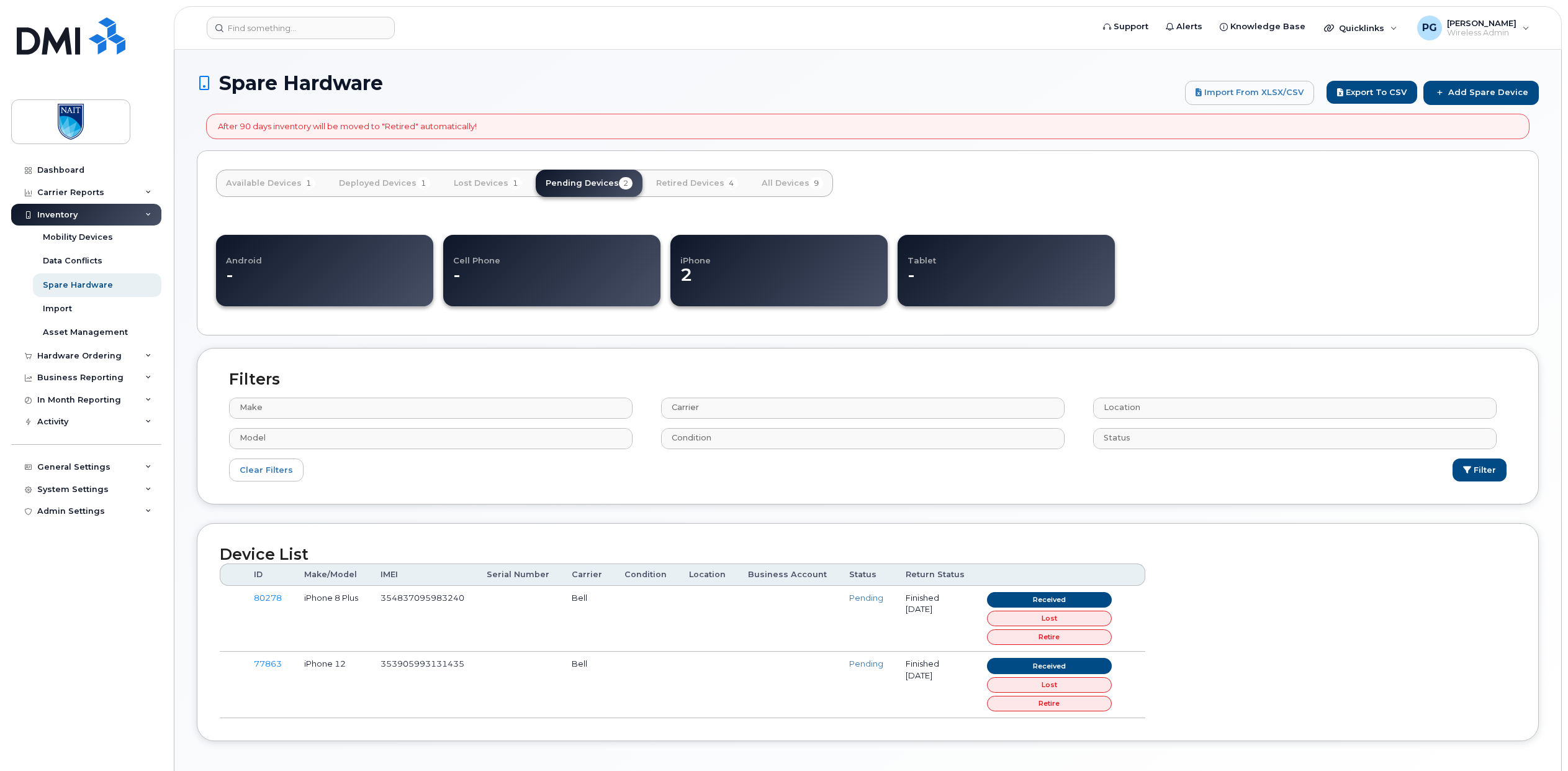
select select
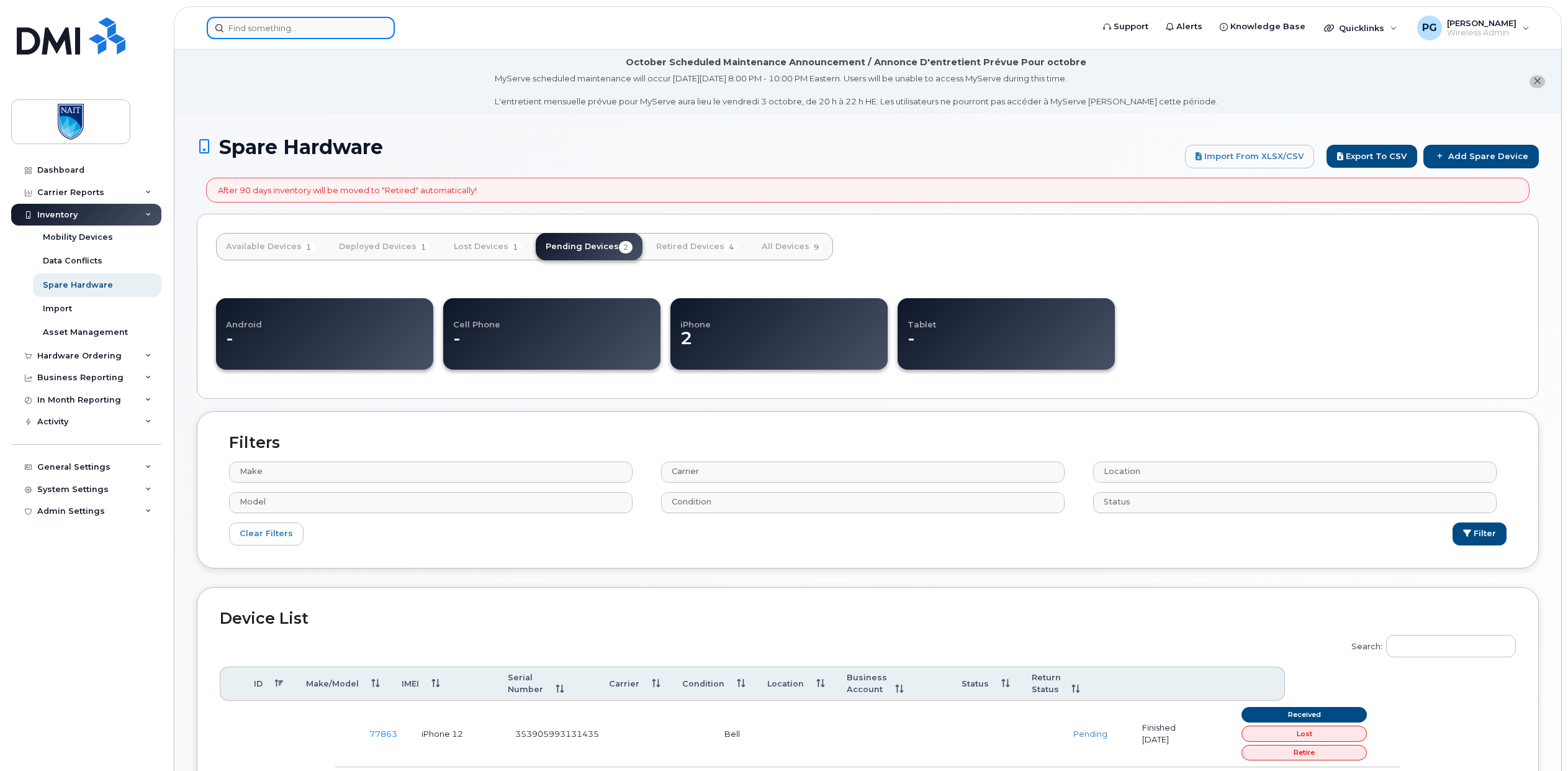
click at [300, 24] on input at bounding box center [301, 27] width 188 height 22
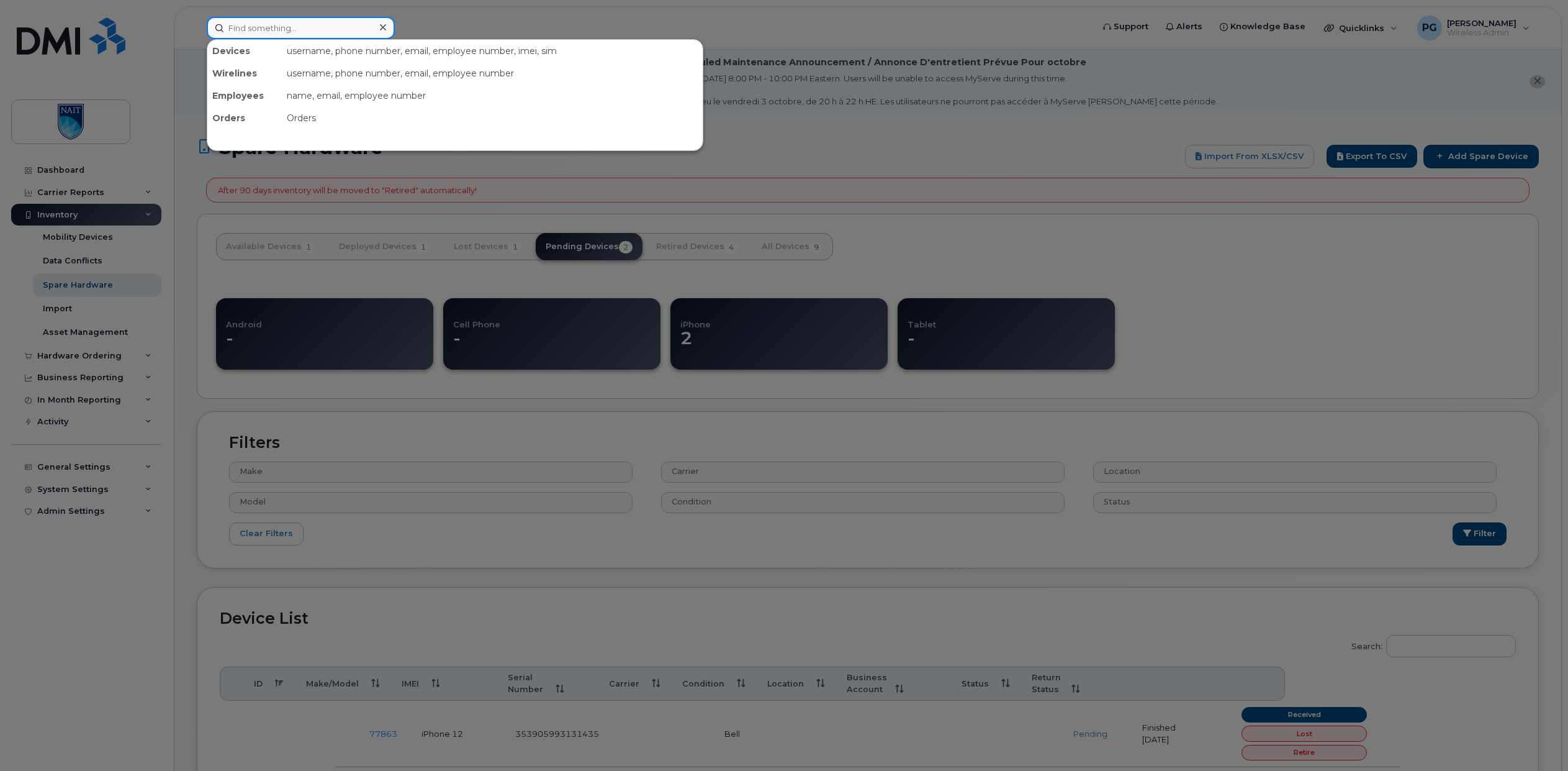
paste input "353653123552605"
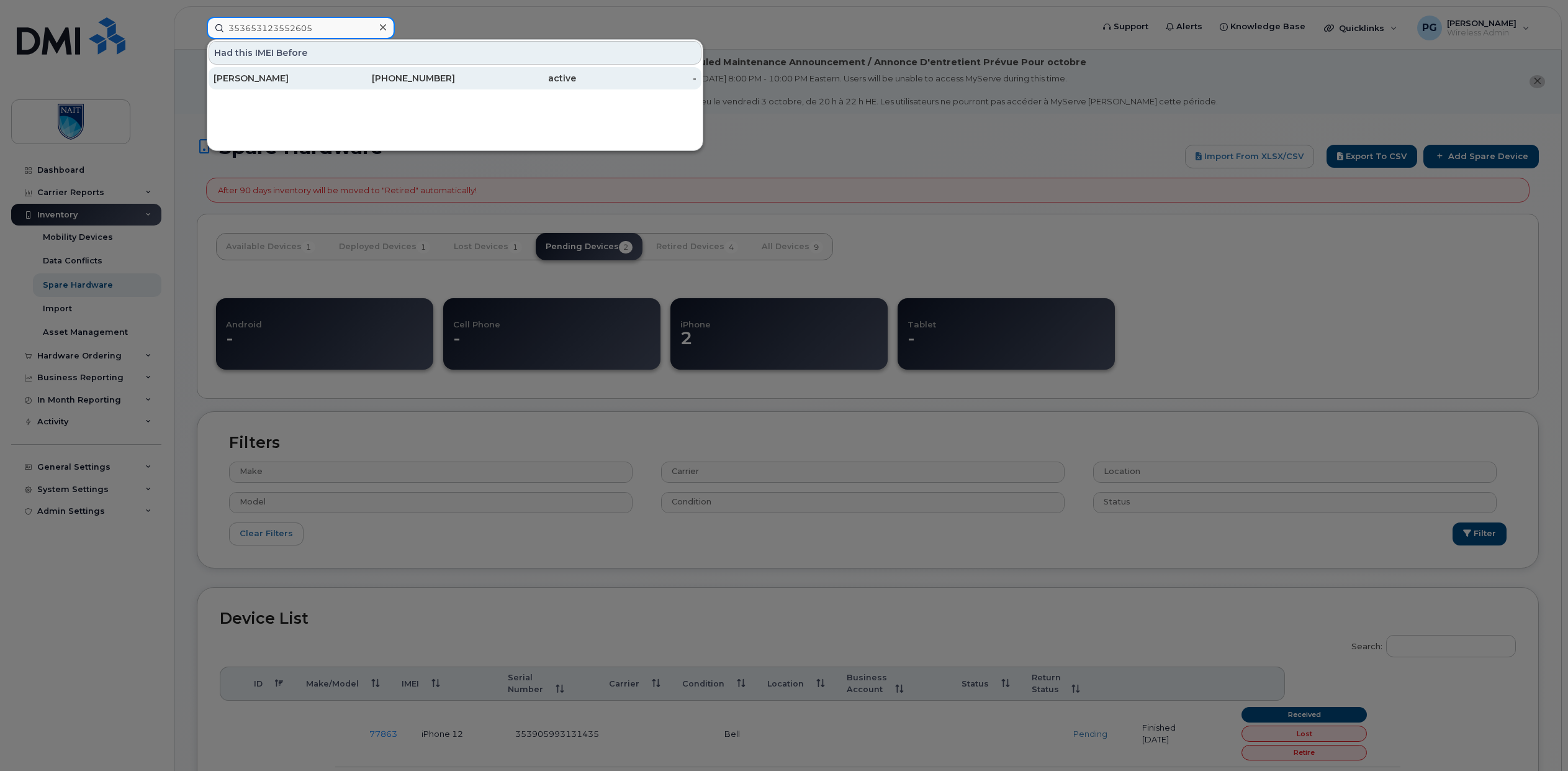
type input "353653123552605"
click at [318, 79] on div "James Jacques" at bounding box center [274, 78] width 121 height 12
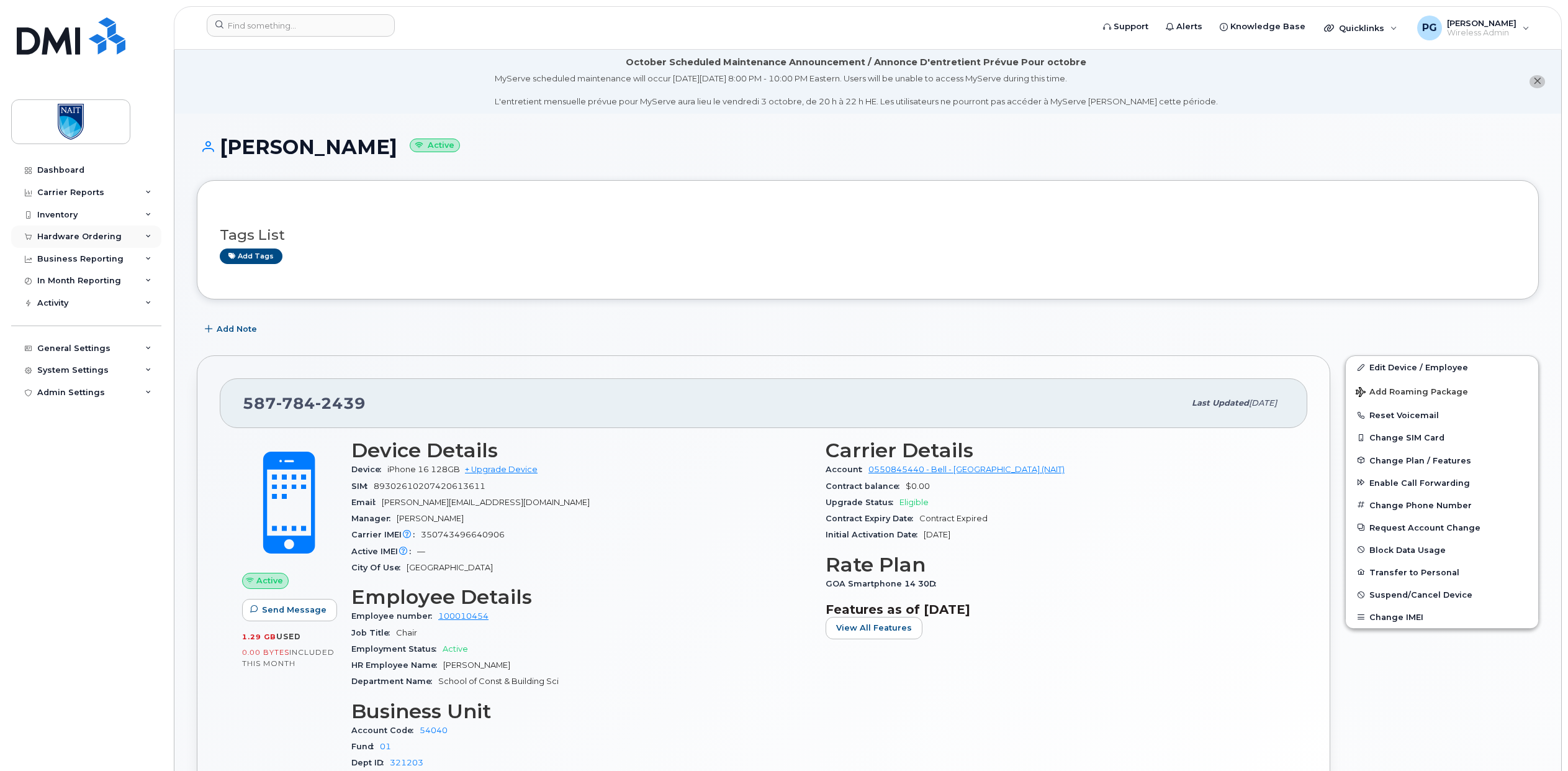
click at [81, 239] on div "Hardware Ordering" at bounding box center [79, 237] width 84 height 10
click at [80, 215] on div "Inventory" at bounding box center [87, 215] width 150 height 22
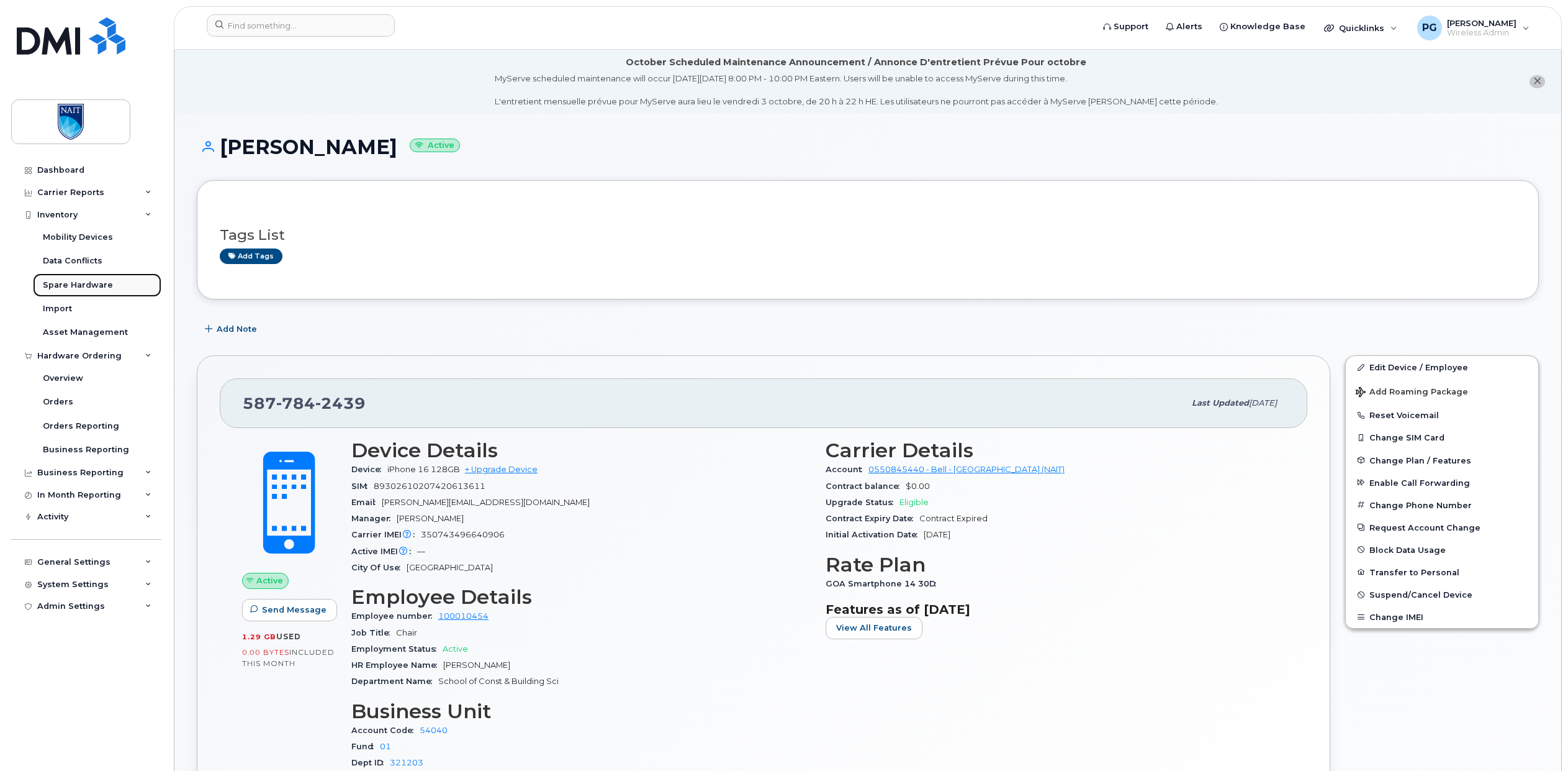
click at [78, 283] on div "Spare Hardware" at bounding box center [78, 286] width 70 height 12
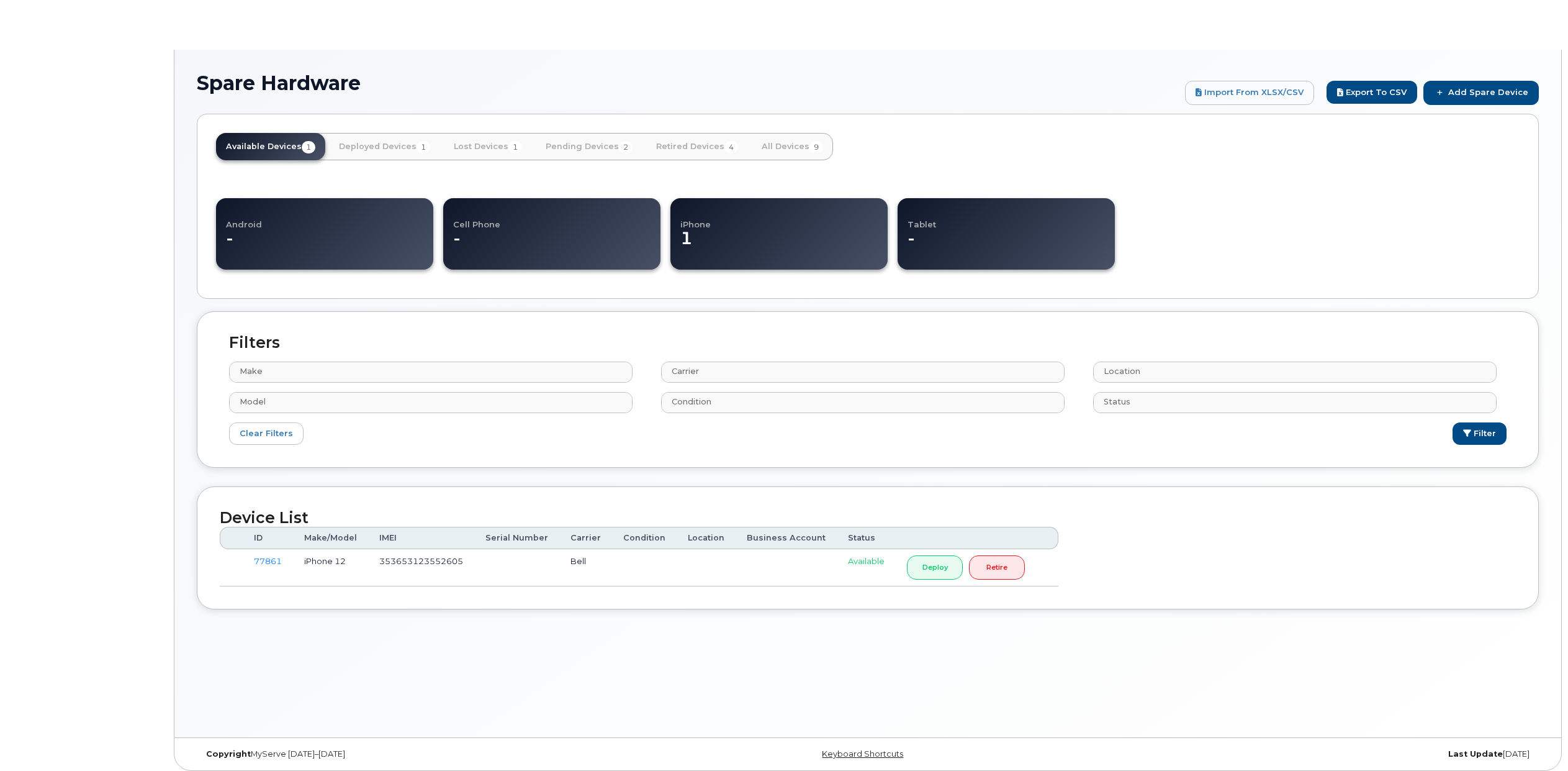
select select
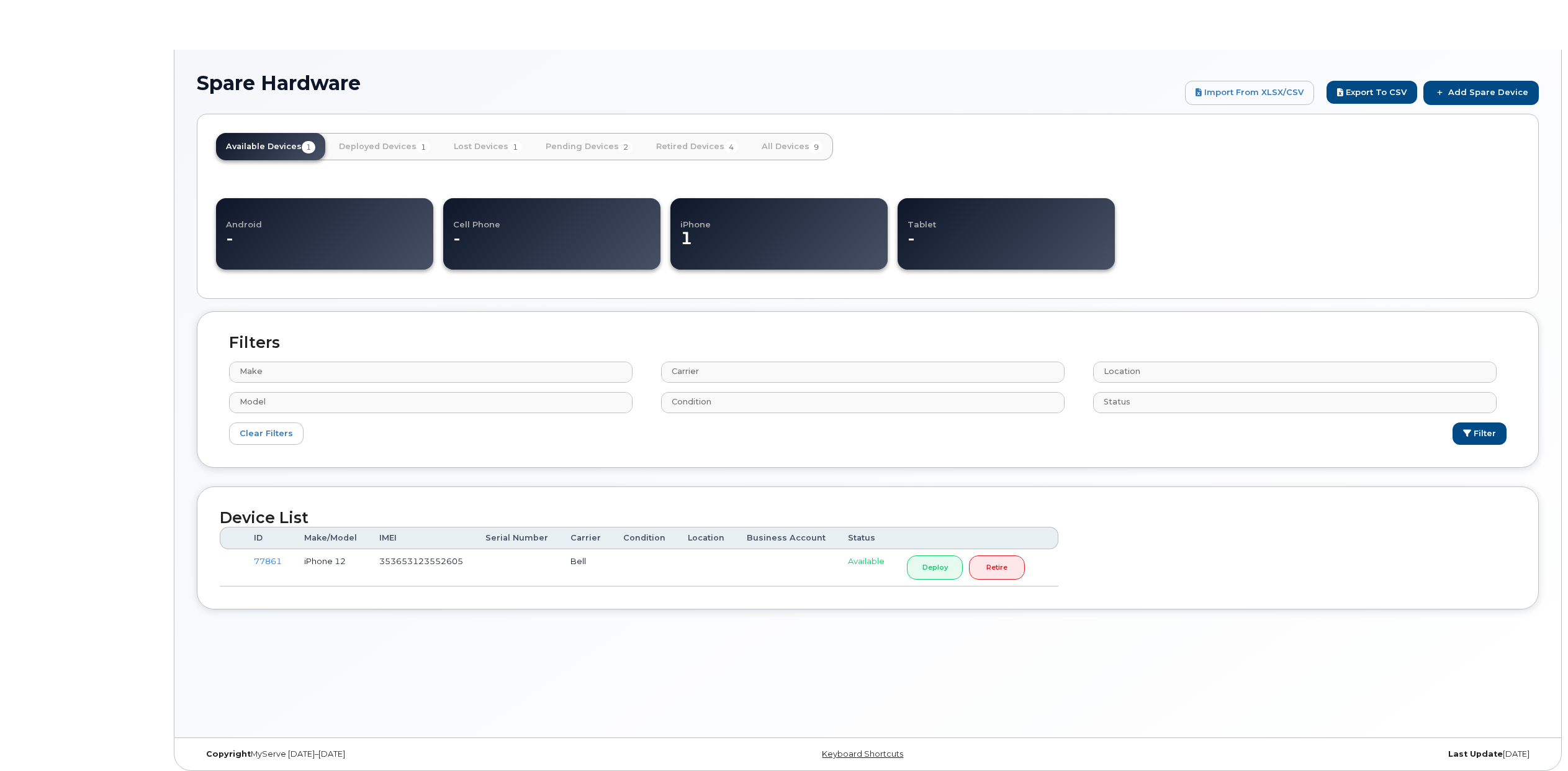
select select
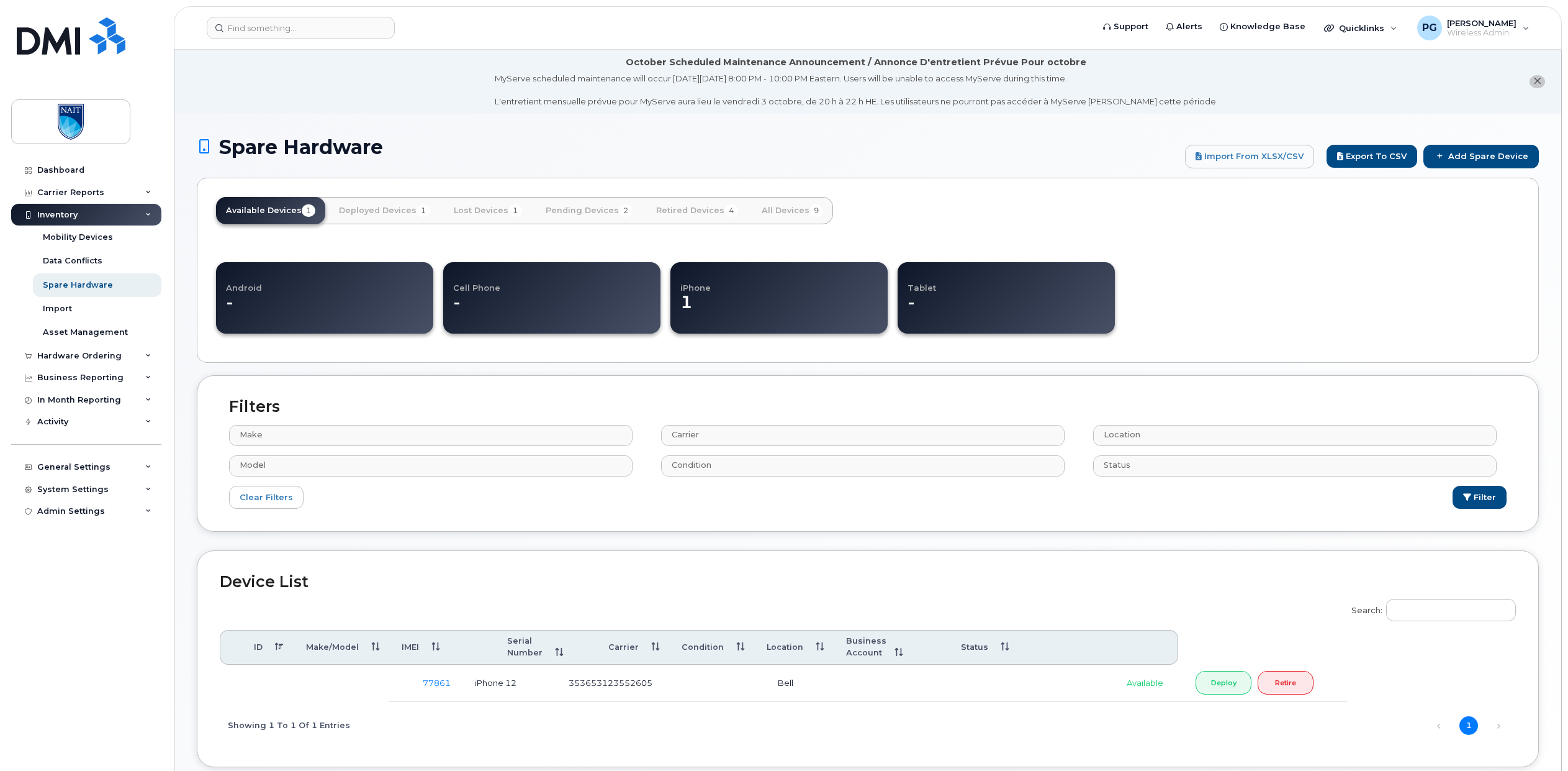
click at [631, 668] on td "353653123552605" at bounding box center [612, 683] width 107 height 37
click at [589, 211] on link "Pending Devices 2" at bounding box center [588, 210] width 106 height 27
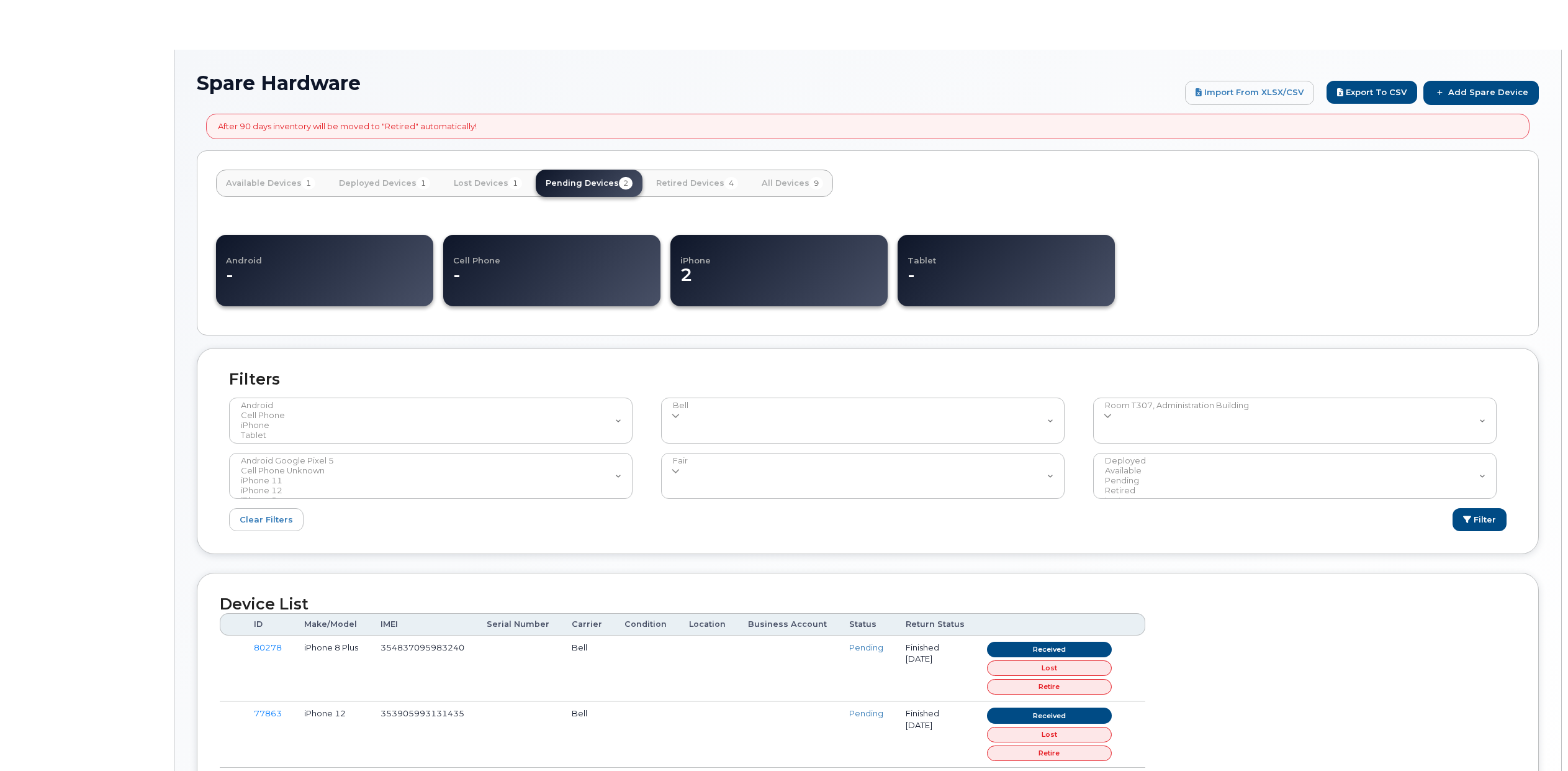
select select
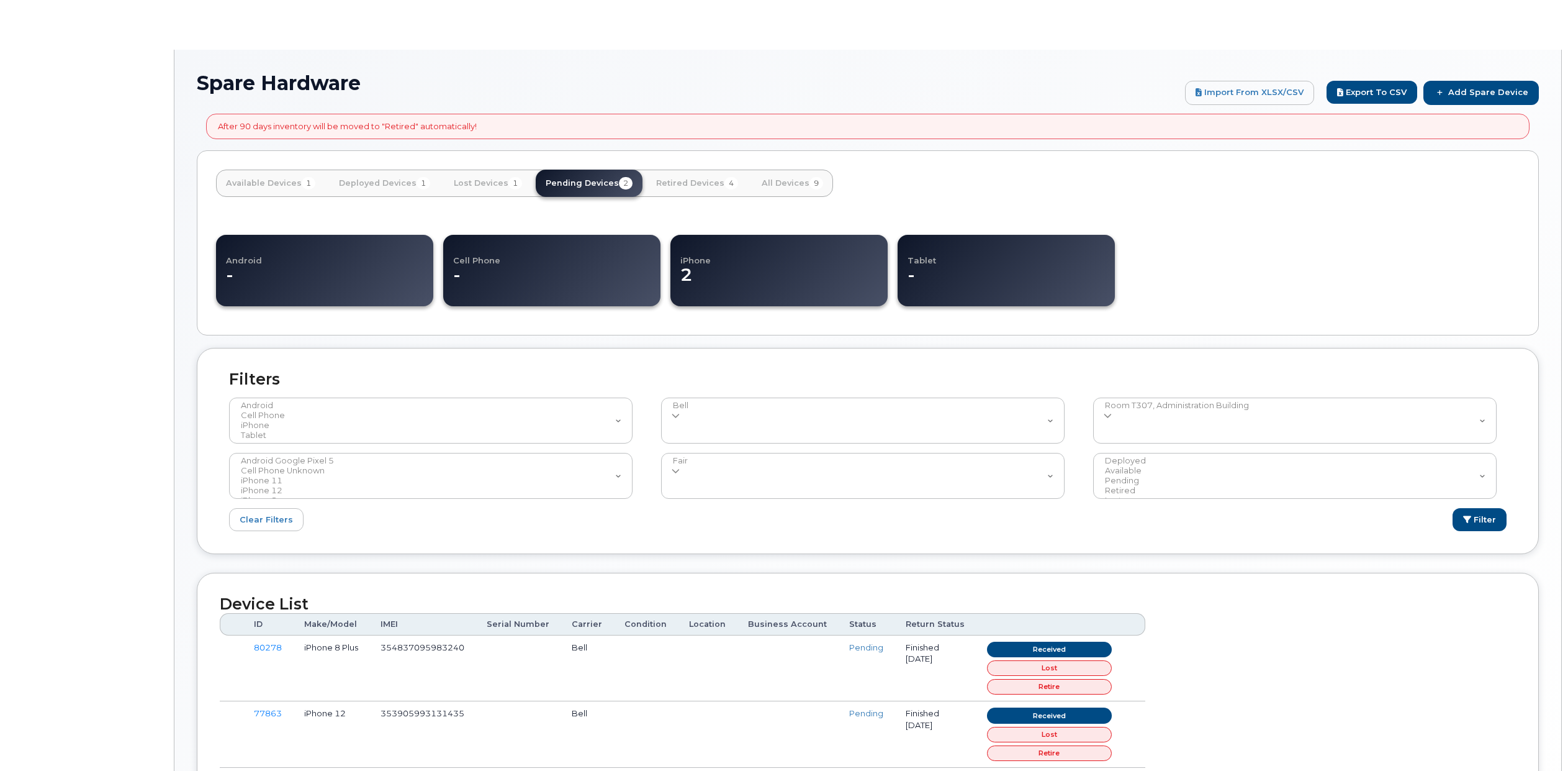
select select
